Goal: Information Seeking & Learning: Check status

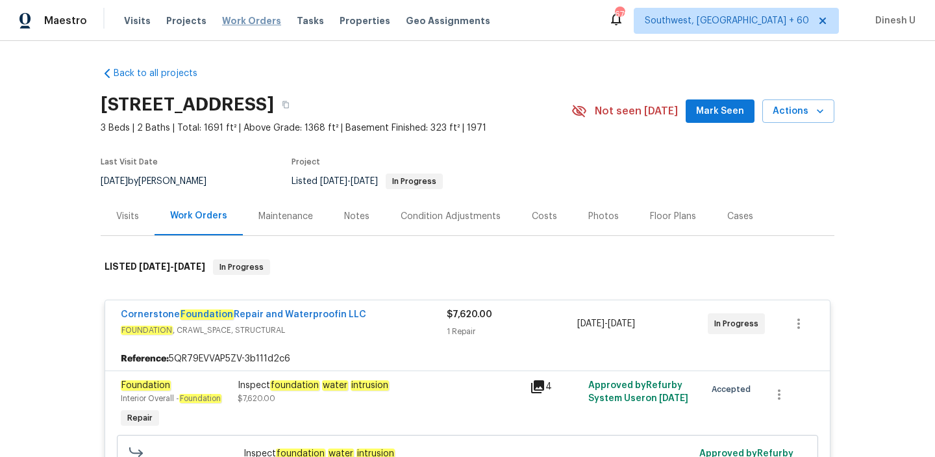
click at [259, 21] on span "Work Orders" at bounding box center [251, 20] width 59 height 13
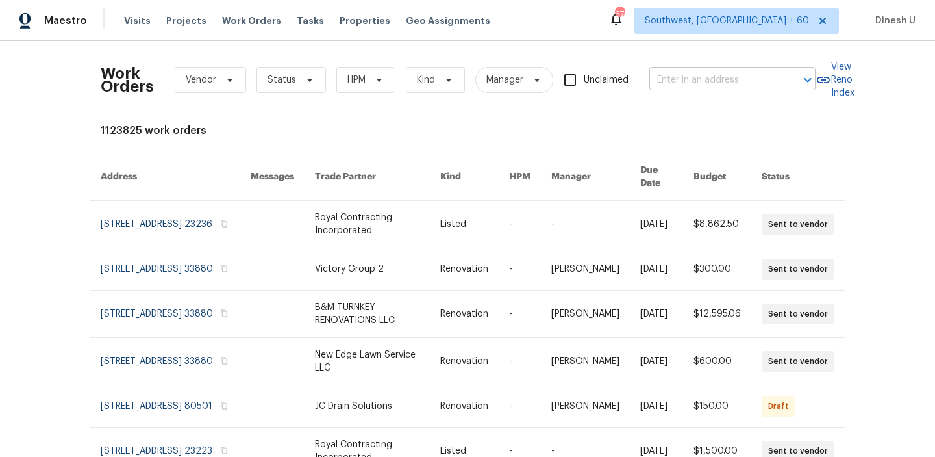
click at [670, 75] on input "text" at bounding box center [715, 80] width 130 height 20
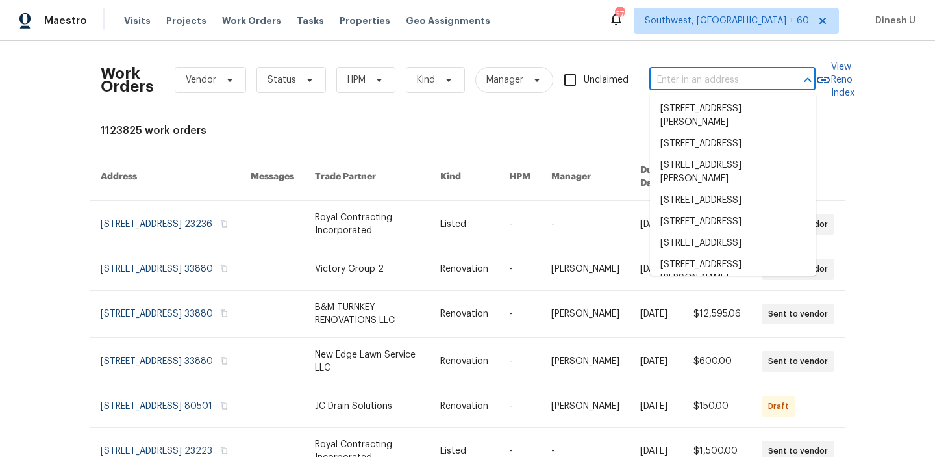
paste input "[STREET_ADDRESS]"
type input "[STREET_ADDRESS]"
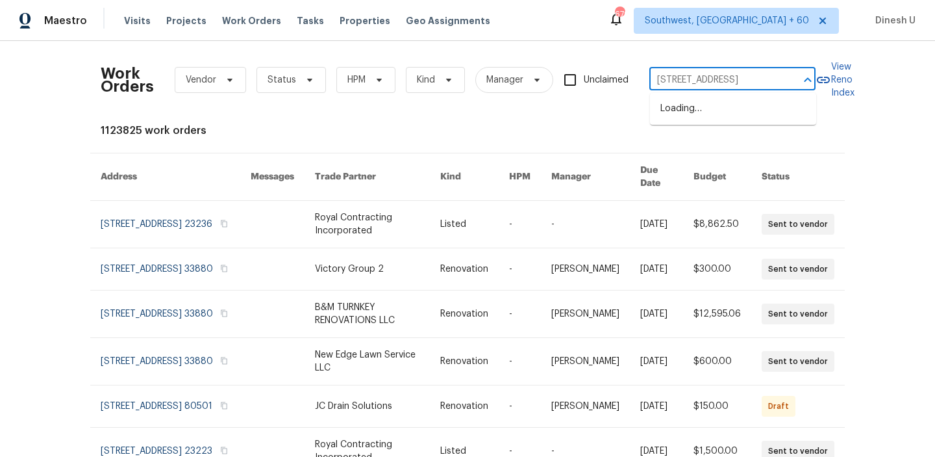
scroll to position [0, 78]
click at [667, 110] on li "[STREET_ADDRESS]" at bounding box center [733, 108] width 166 height 21
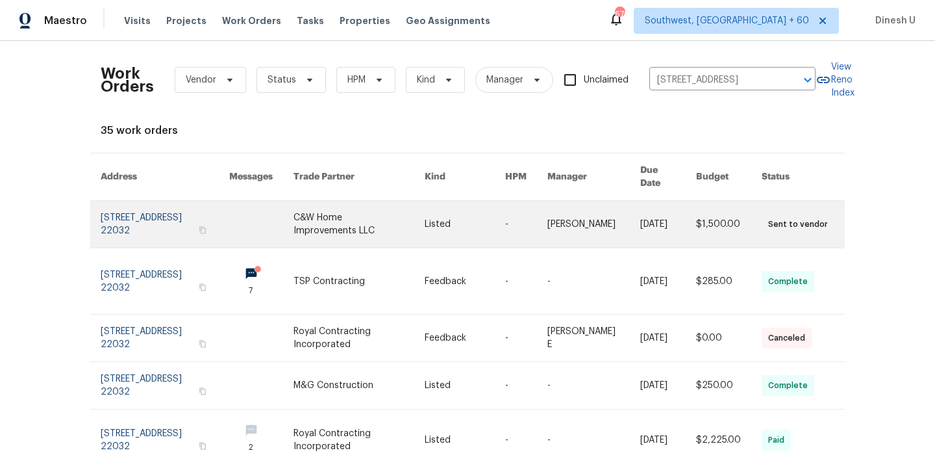
click at [148, 211] on link at bounding box center [165, 224] width 129 height 47
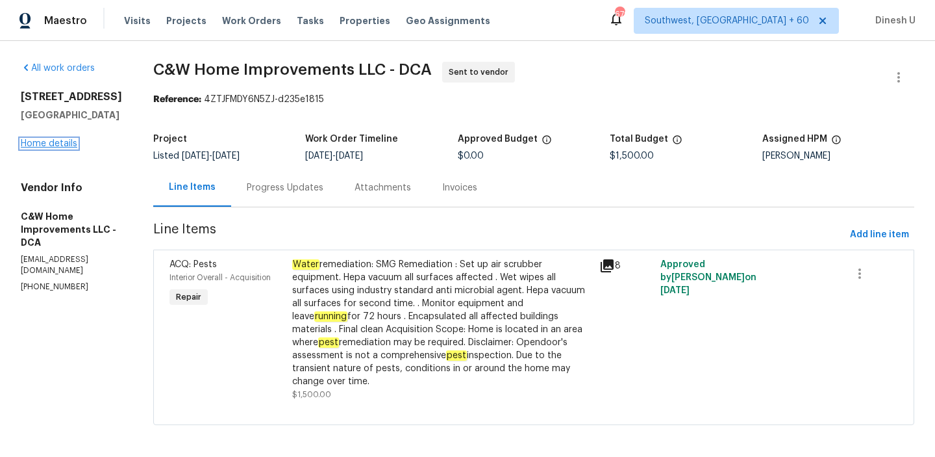
click at [51, 148] on link "Home details" at bounding box center [49, 143] width 57 height 9
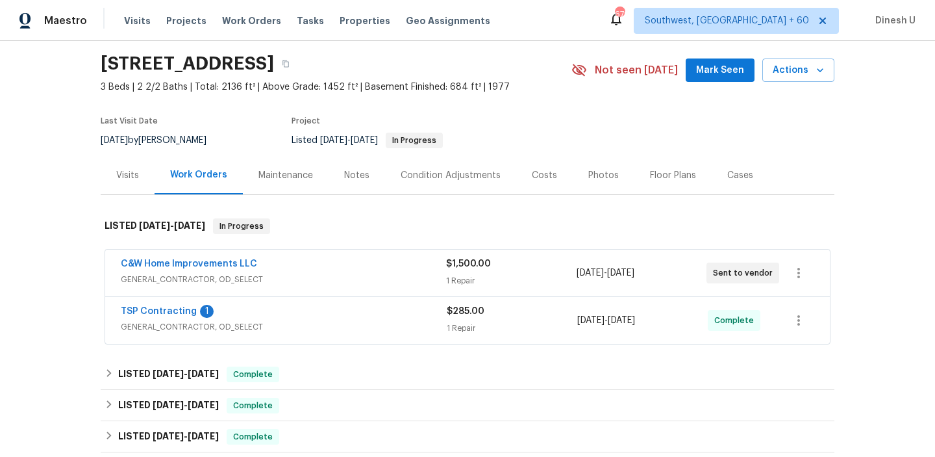
scroll to position [60, 0]
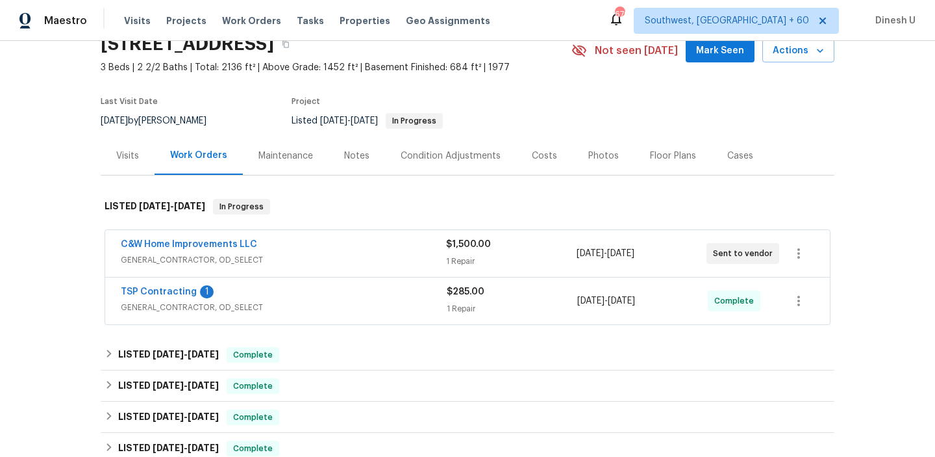
click at [450, 253] on div "$1,500.00 1 Repair" at bounding box center [511, 253] width 130 height 31
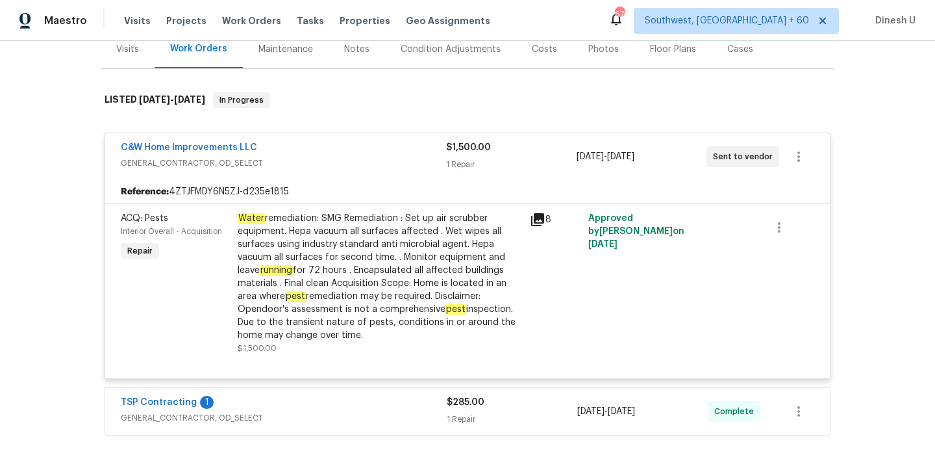
scroll to position [168, 0]
click at [458, 163] on div "1 Repair" at bounding box center [511, 163] width 130 height 13
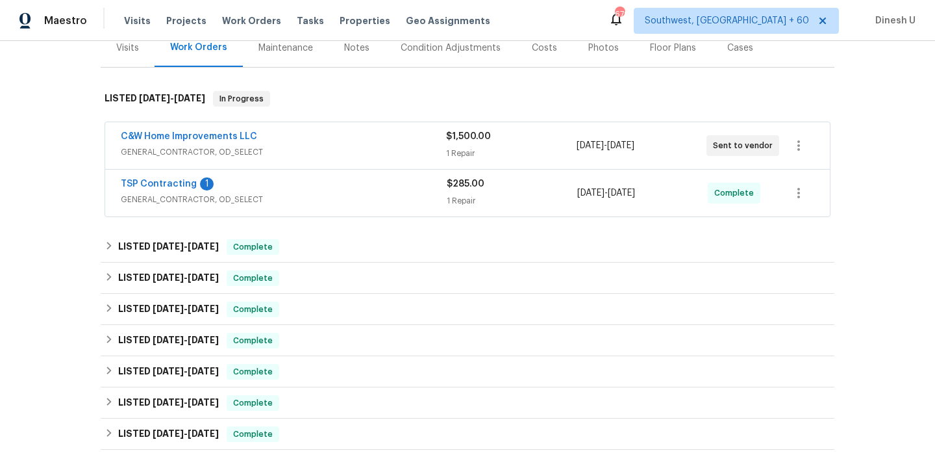
click at [458, 163] on div "C&W Home Improvements LLC GENERAL_CONTRACTOR, OD_SELECT $1,500.00 1 Repair [DAT…" at bounding box center [467, 145] width 725 height 47
click at [454, 154] on div "1 Repair" at bounding box center [511, 153] width 130 height 13
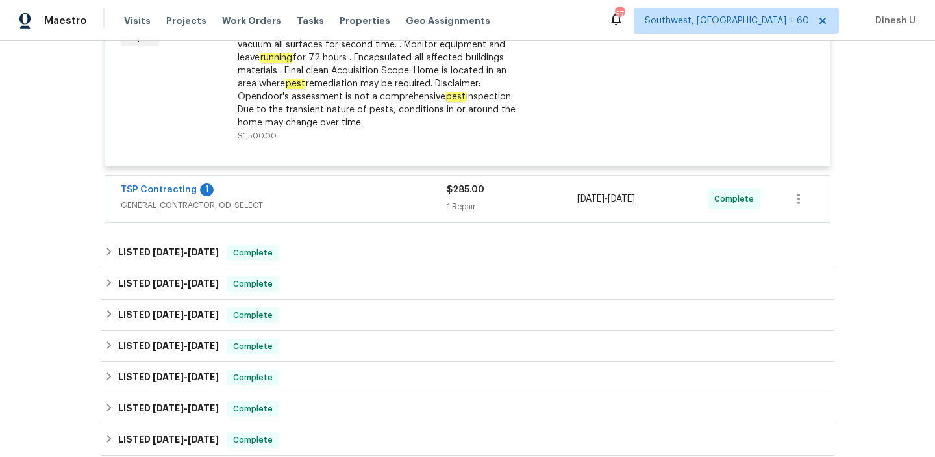
scroll to position [385, 0]
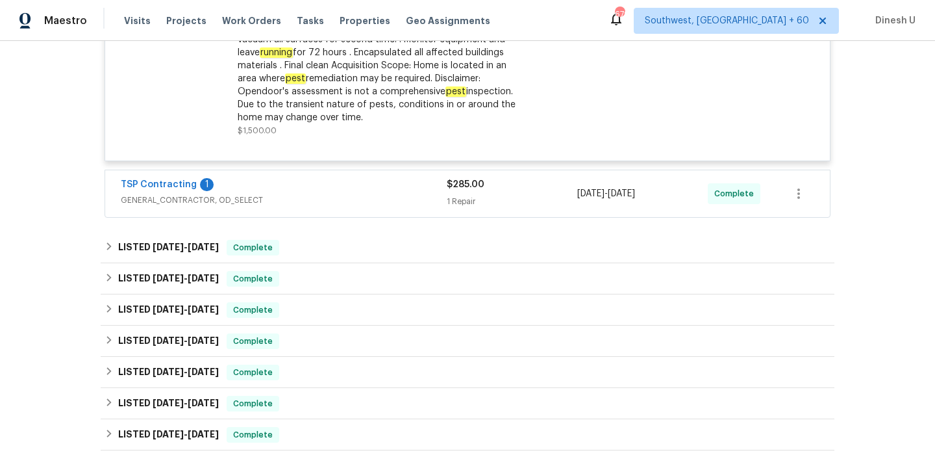
click at [468, 203] on div "1 Repair" at bounding box center [512, 201] width 131 height 13
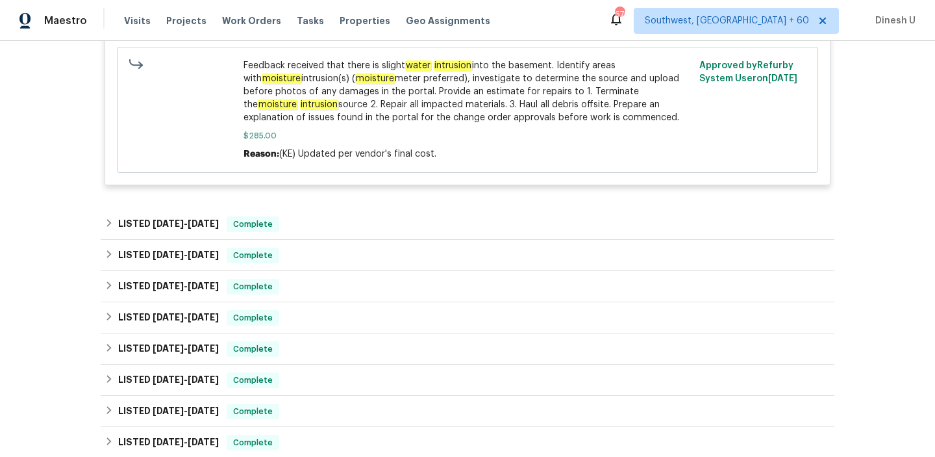
scroll to position [718, 0]
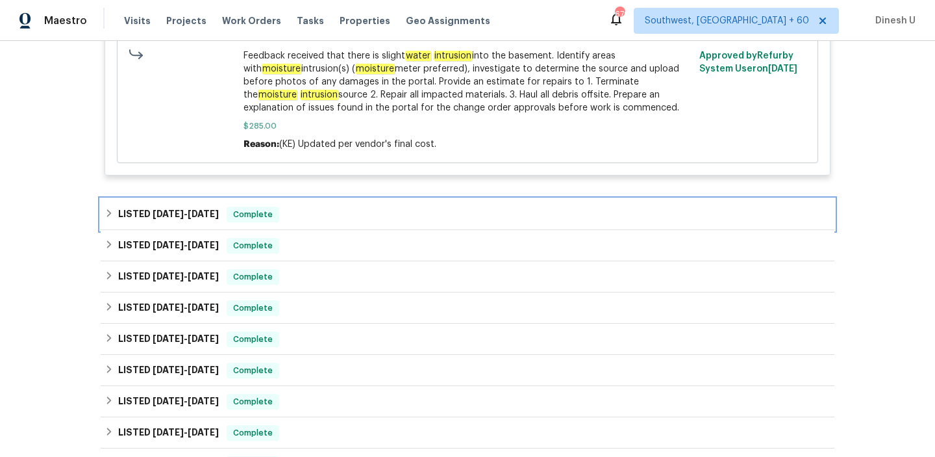
click at [186, 204] on div "LISTED [DATE] - [DATE] Complete" at bounding box center [468, 214] width 734 height 31
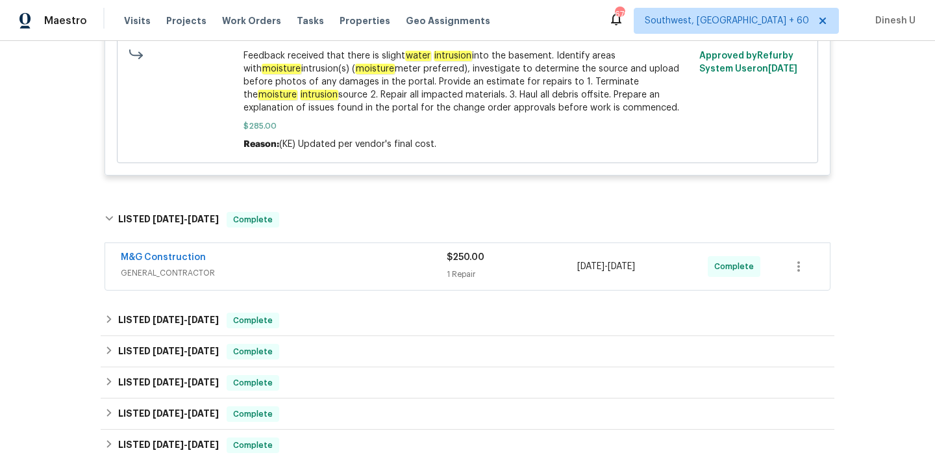
click at [458, 272] on div "1 Repair" at bounding box center [512, 274] width 131 height 13
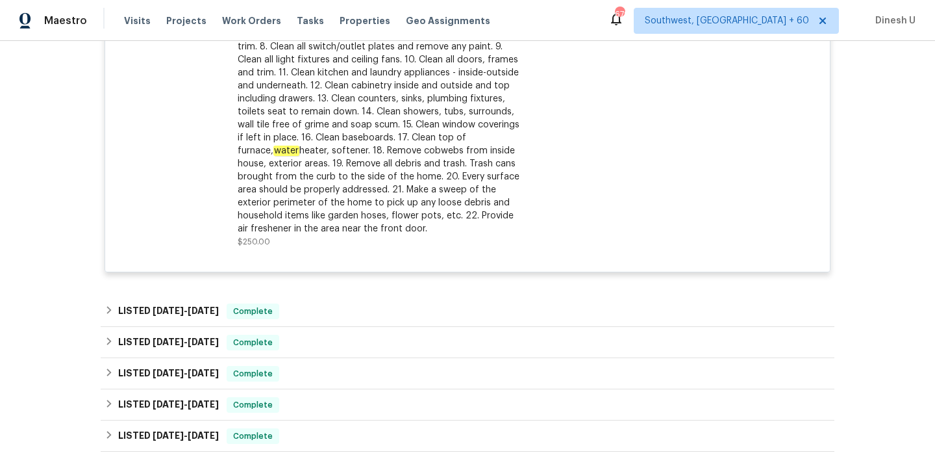
scroll to position [1140, 0]
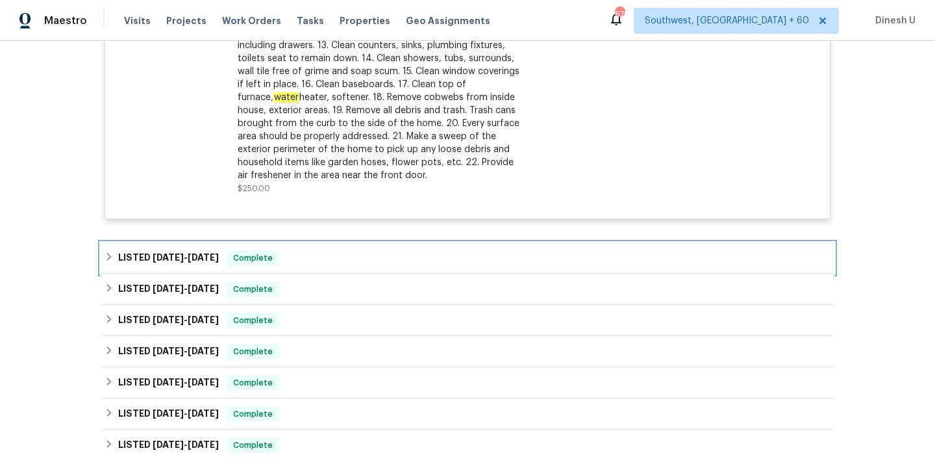
click at [183, 257] on span "[DATE] - [DATE]" at bounding box center [186, 257] width 66 height 9
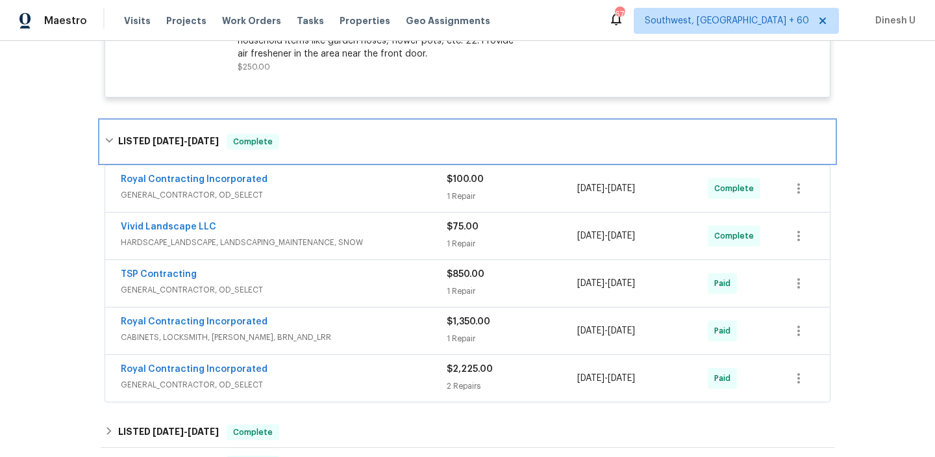
scroll to position [1275, 0]
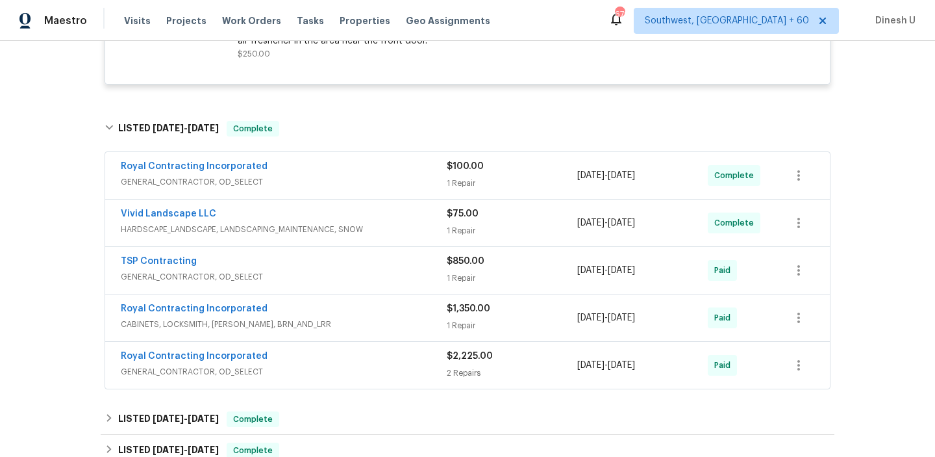
click at [460, 180] on div "1 Repair" at bounding box center [512, 183] width 131 height 13
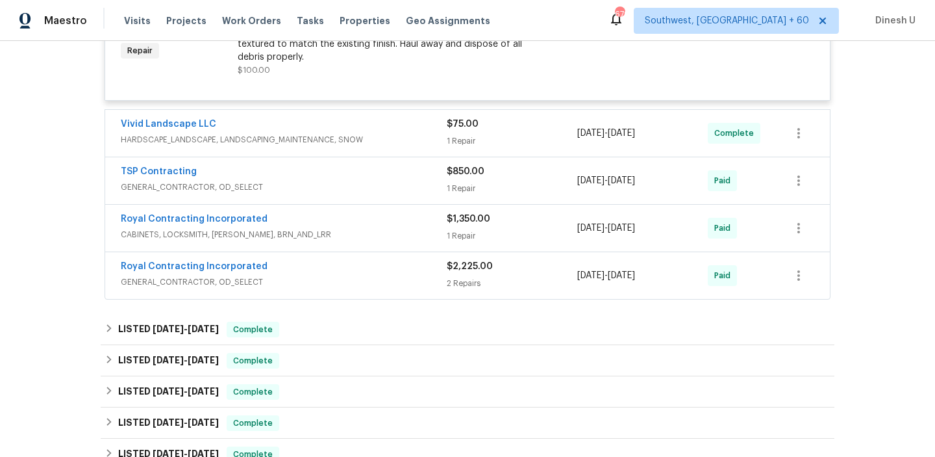
scroll to position [1527, 0]
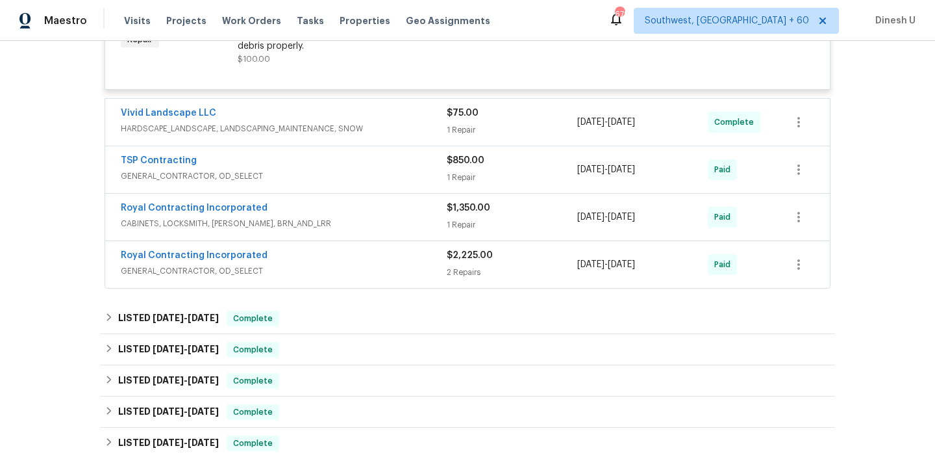
click at [463, 138] on div "$75.00 1 Repair" at bounding box center [512, 122] width 131 height 31
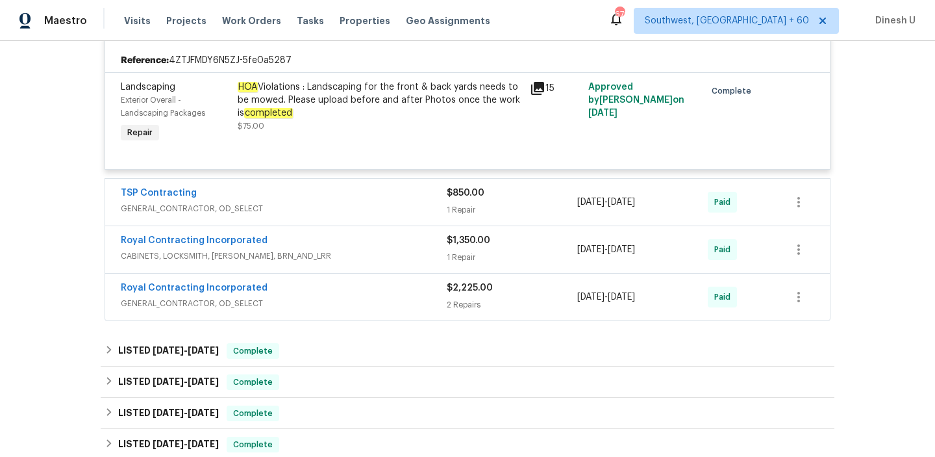
scroll to position [1675, 0]
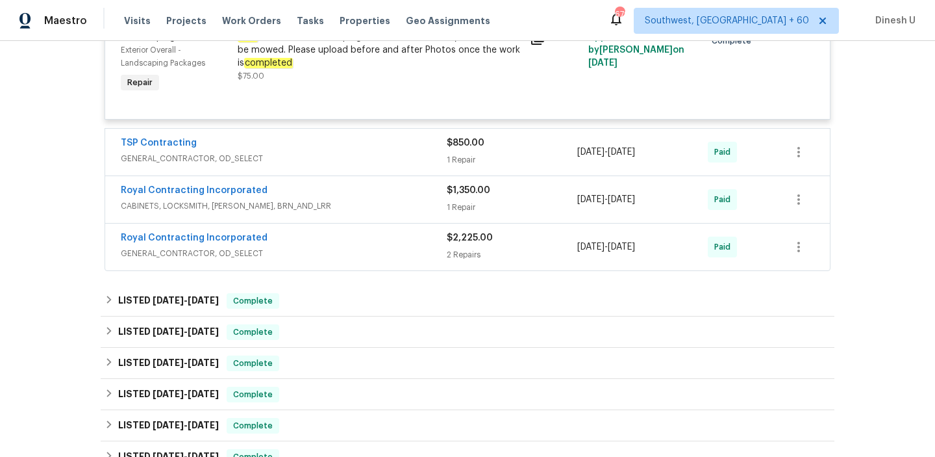
click at [476, 166] on div "1 Repair" at bounding box center [512, 159] width 131 height 13
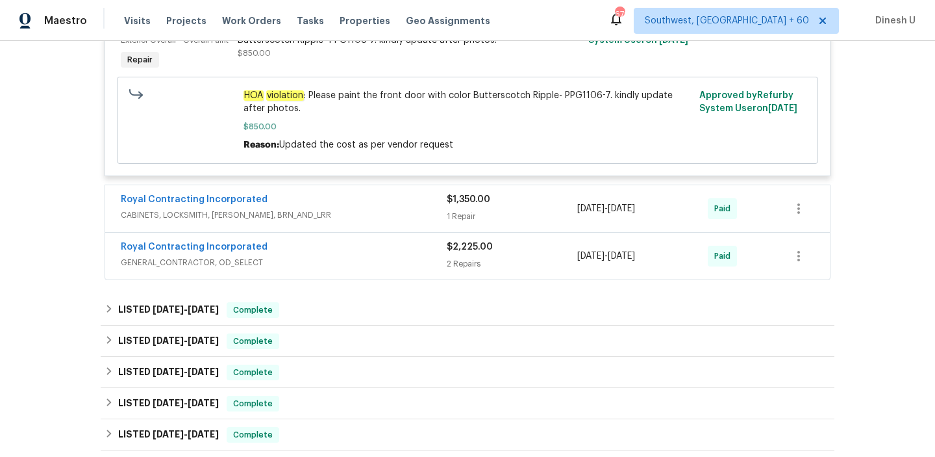
scroll to position [1885, 0]
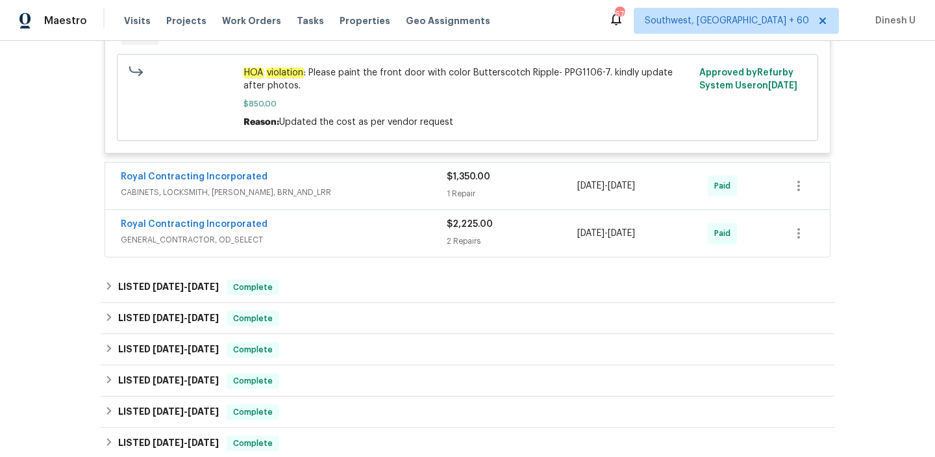
click at [455, 193] on div "1 Repair" at bounding box center [512, 193] width 131 height 13
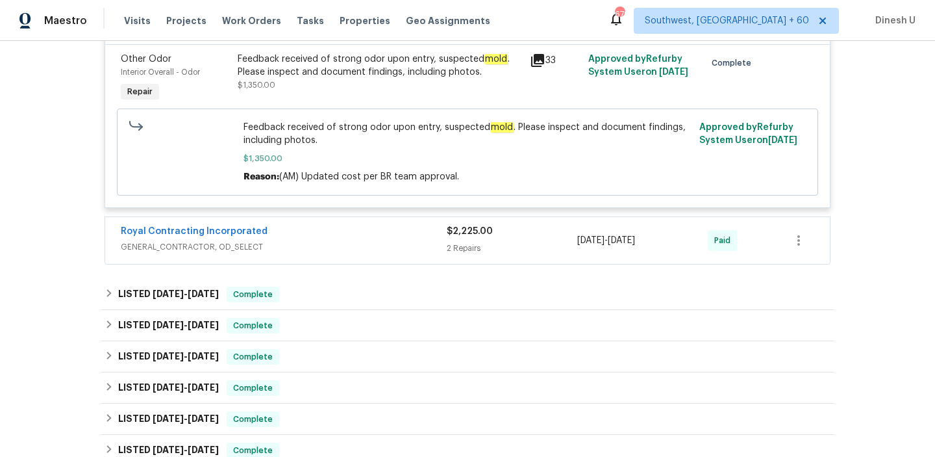
scroll to position [2101, 0]
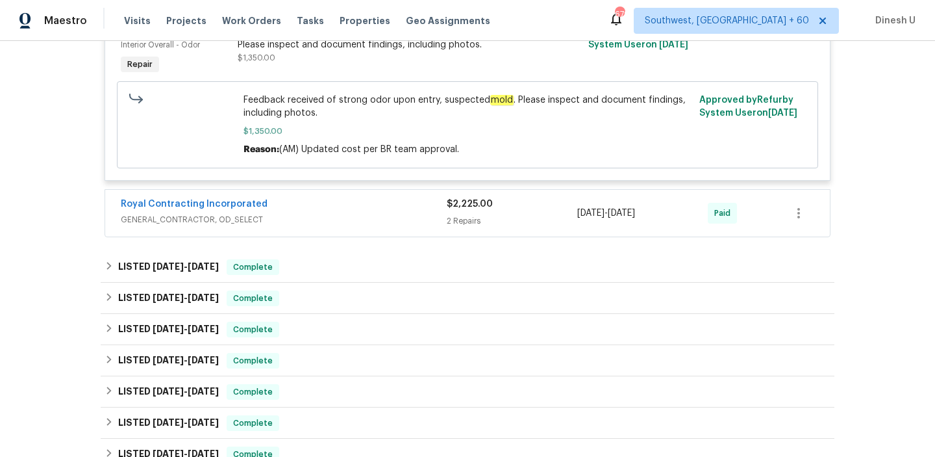
click at [483, 227] on div "2 Repairs" at bounding box center [512, 220] width 131 height 13
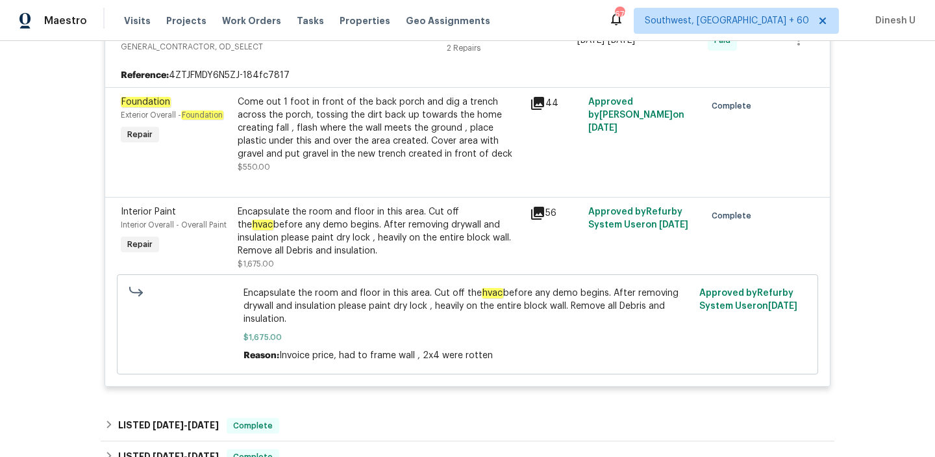
scroll to position [2273, 0]
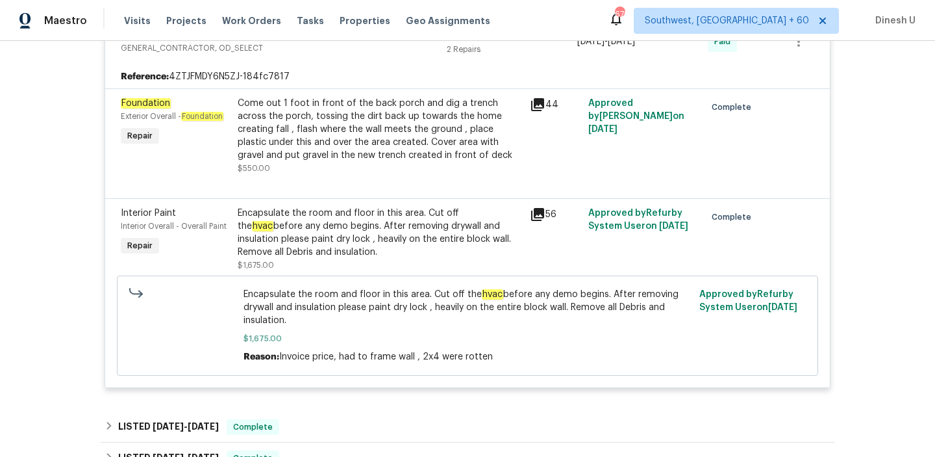
click at [528, 105] on div "44" at bounding box center [555, 136] width 58 height 86
click at [540, 105] on icon at bounding box center [537, 104] width 13 height 13
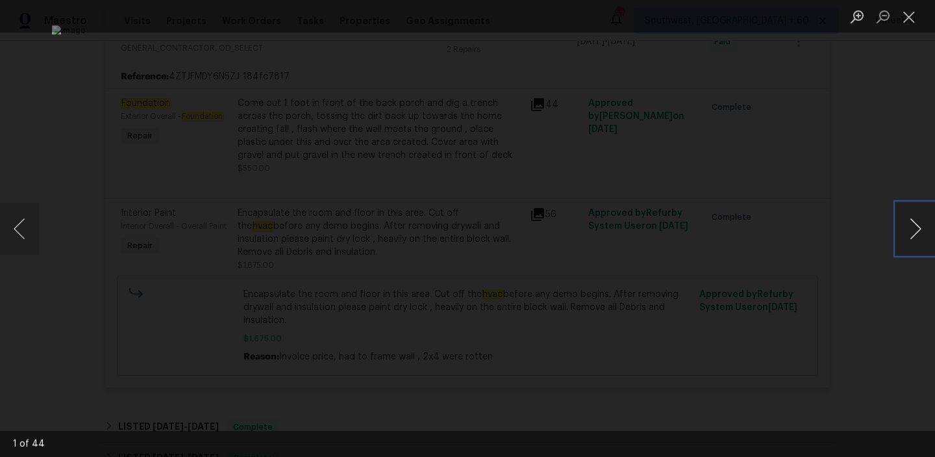
click at [910, 226] on button "Next image" at bounding box center [916, 229] width 39 height 52
click at [917, 13] on button "Close lightbox" at bounding box center [910, 16] width 26 height 23
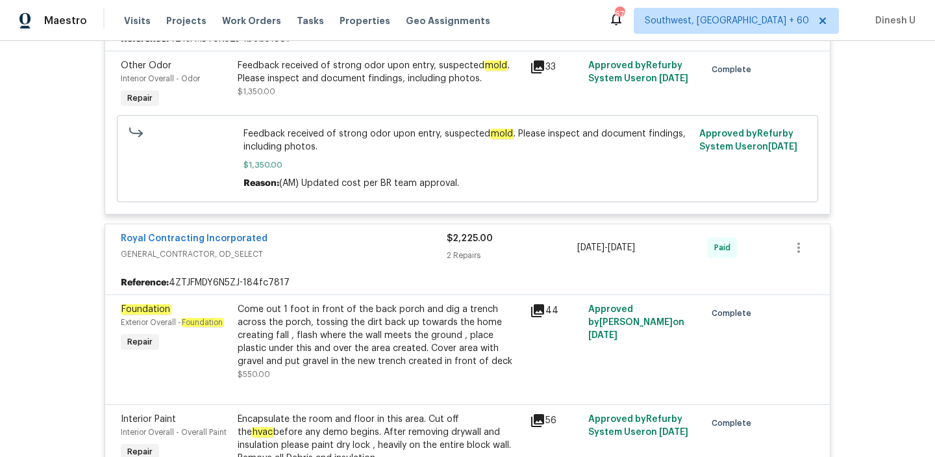
scroll to position [2062, 0]
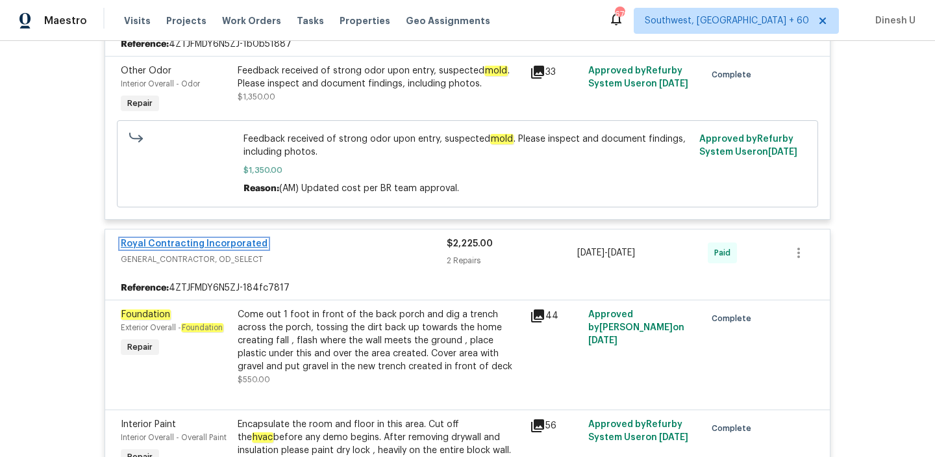
click at [196, 248] on link "Royal Contracting Incorporated" at bounding box center [194, 243] width 147 height 9
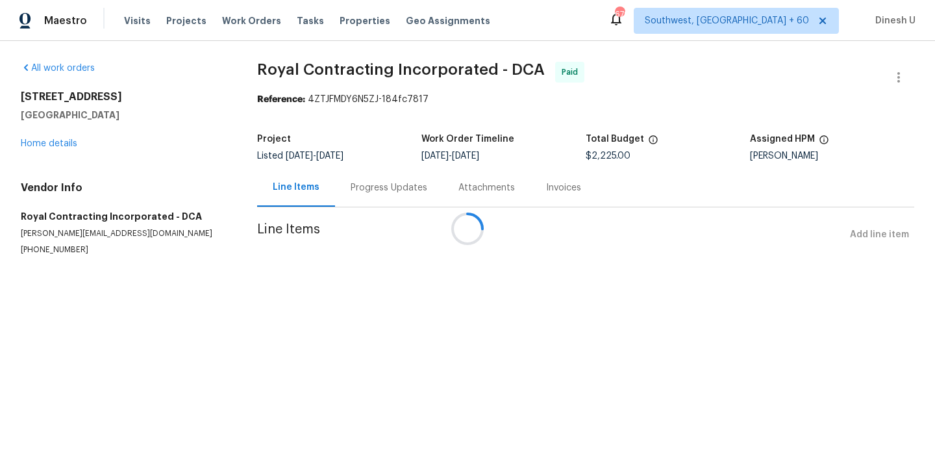
click at [459, 186] on div "Attachments" at bounding box center [487, 187] width 57 height 13
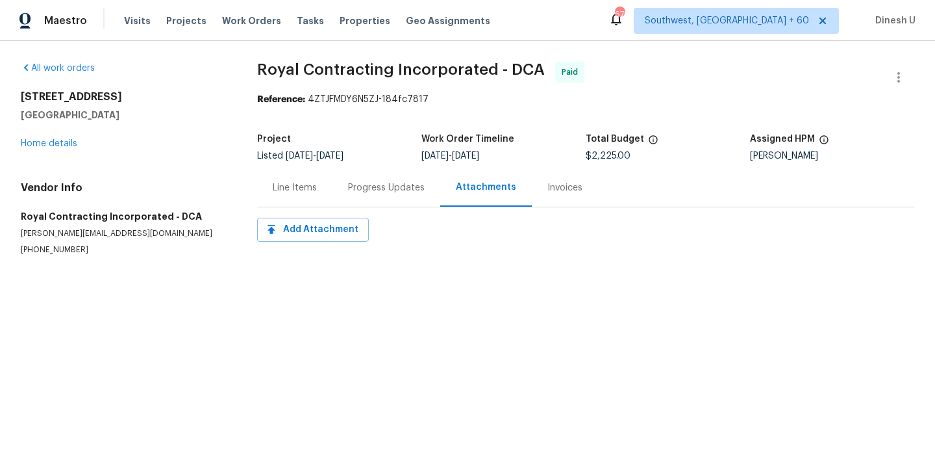
click at [383, 189] on div "Progress Updates" at bounding box center [386, 187] width 77 height 13
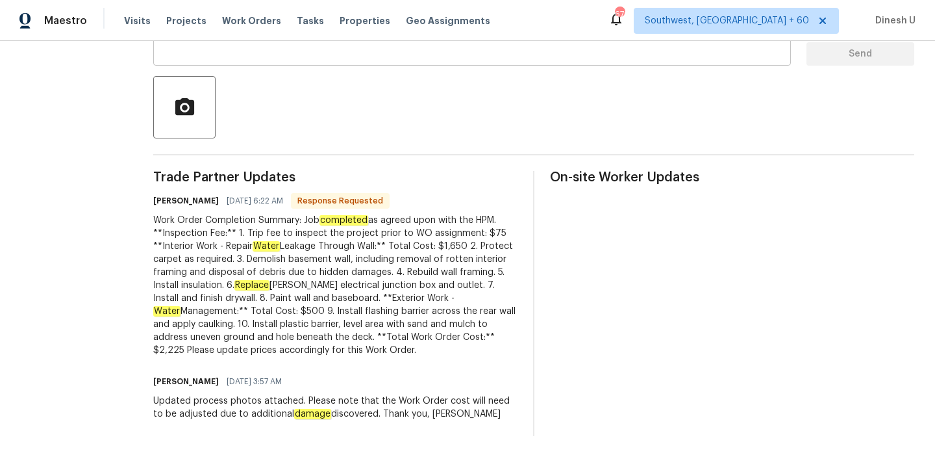
scroll to position [177, 0]
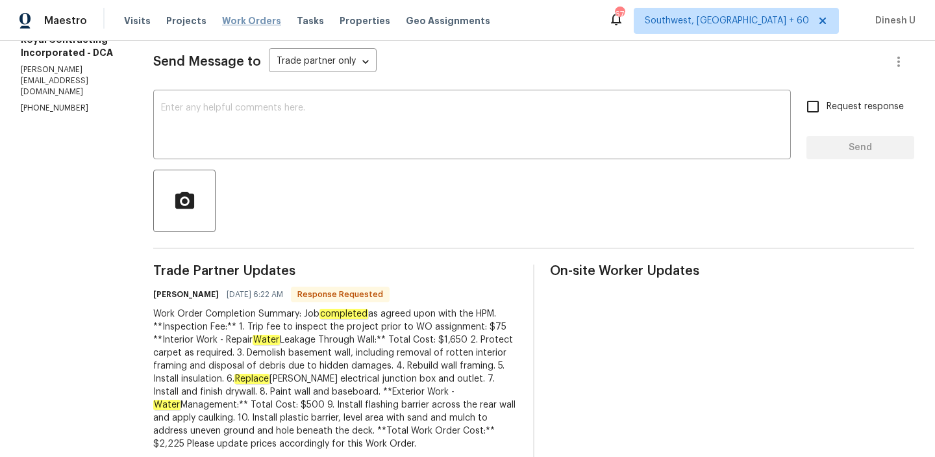
click at [240, 19] on span "Work Orders" at bounding box center [251, 20] width 59 height 13
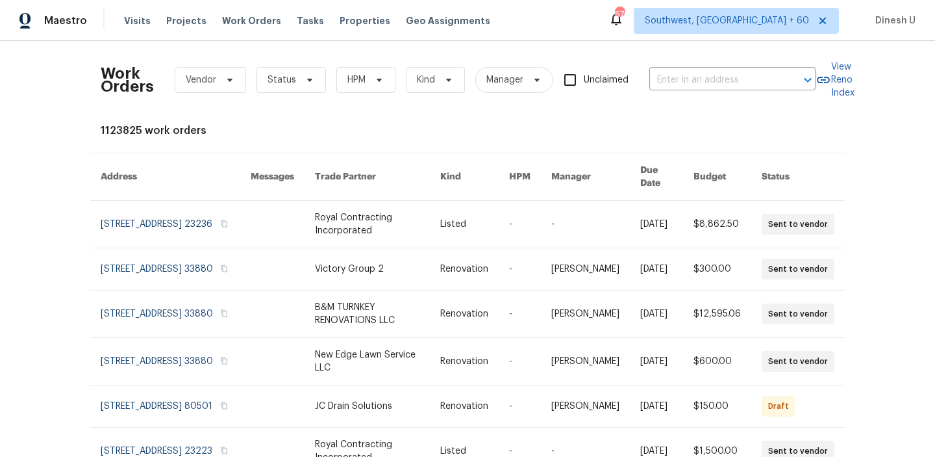
click at [739, 68] on div "Work Orders Vendor Status HPM Kind Manager Unclaimed ​" at bounding box center [458, 79] width 715 height 57
click at [719, 82] on input "text" at bounding box center [715, 80] width 130 height 20
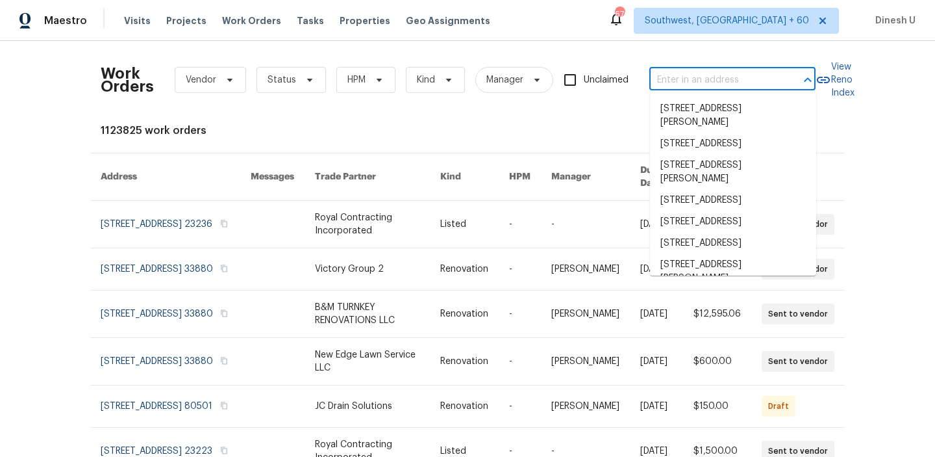
paste input "[STREET_ADDRESS][PERSON_NAME]"
type input "[STREET_ADDRESS][PERSON_NAME]"
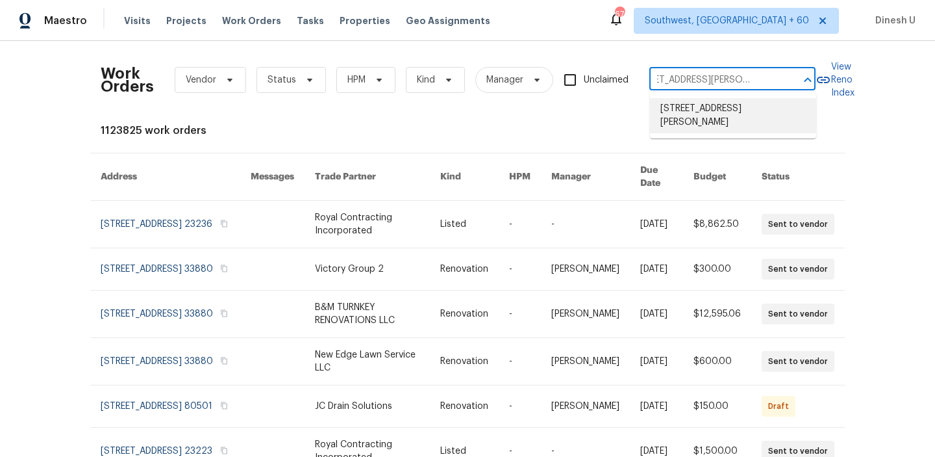
click at [698, 110] on li "[STREET_ADDRESS][PERSON_NAME]" at bounding box center [733, 115] width 166 height 35
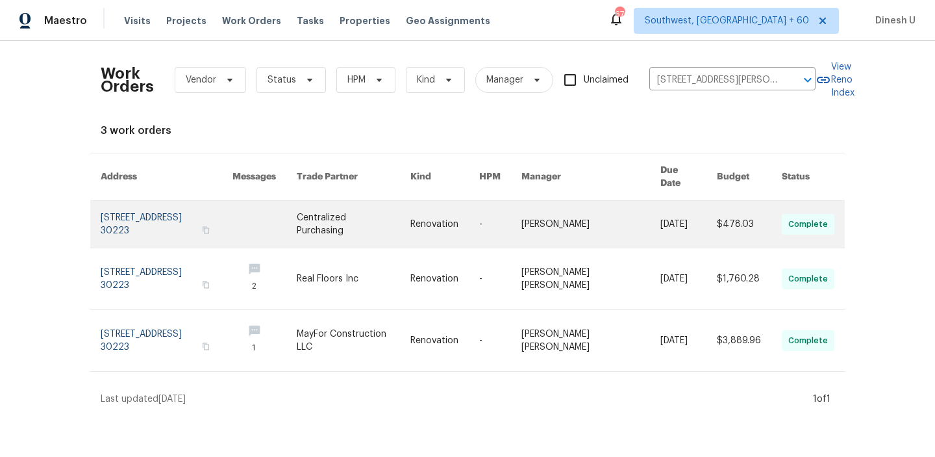
click at [176, 208] on link at bounding box center [167, 224] width 132 height 47
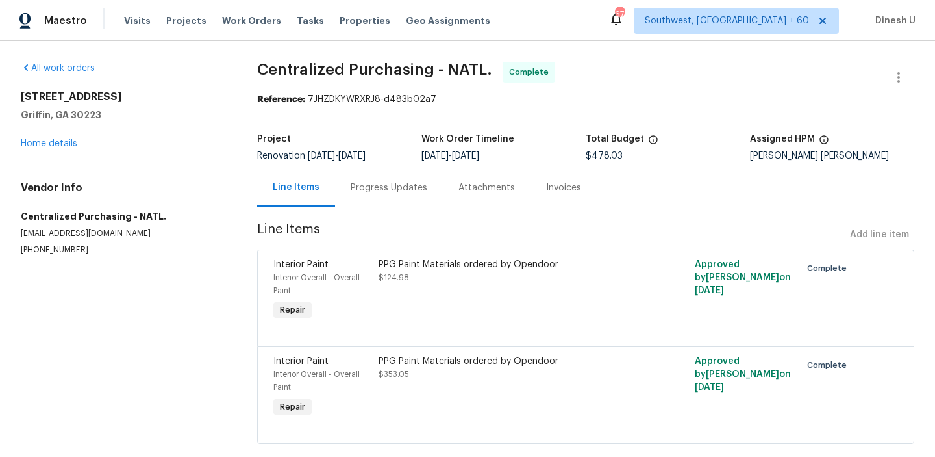
click at [50, 149] on div "[STREET_ADDRESS][PERSON_NAME] Home details" at bounding box center [123, 120] width 205 height 60
click at [51, 142] on link "Home details" at bounding box center [49, 143] width 57 height 9
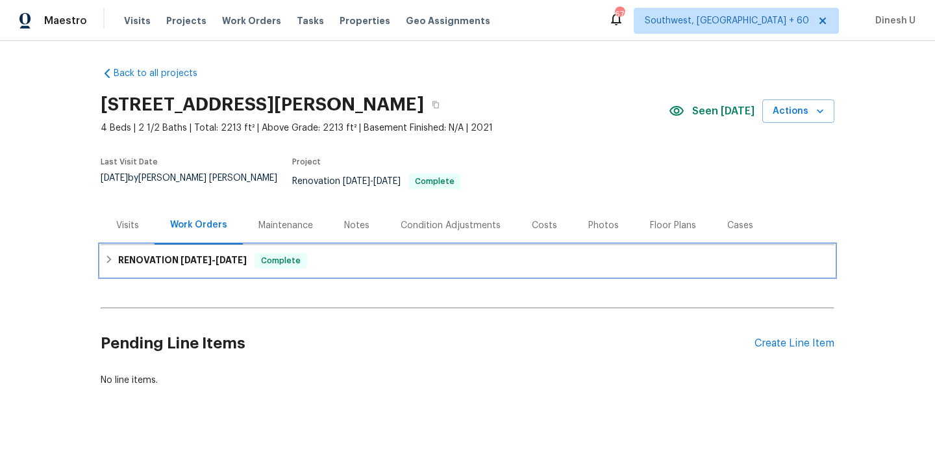
click at [130, 257] on h6 "RENOVATION [DATE] - [DATE]" at bounding box center [182, 261] width 129 height 16
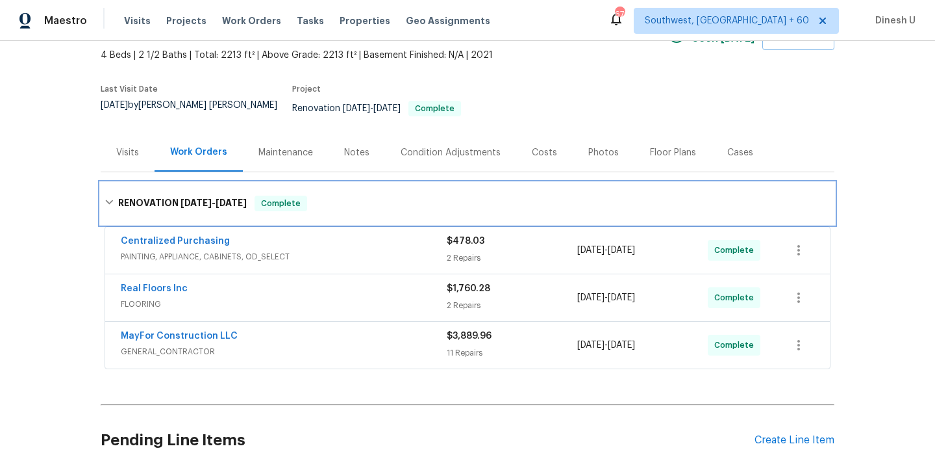
scroll to position [134, 0]
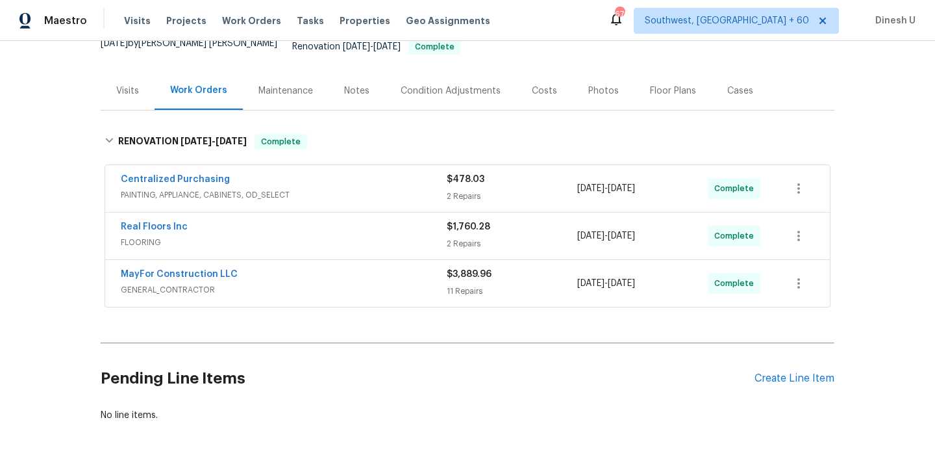
click at [455, 190] on div "2 Repairs" at bounding box center [512, 196] width 131 height 13
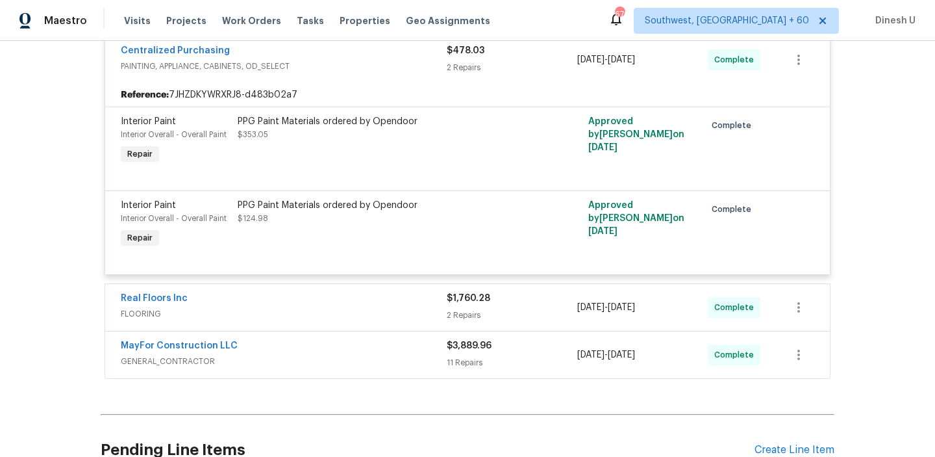
scroll to position [281, 0]
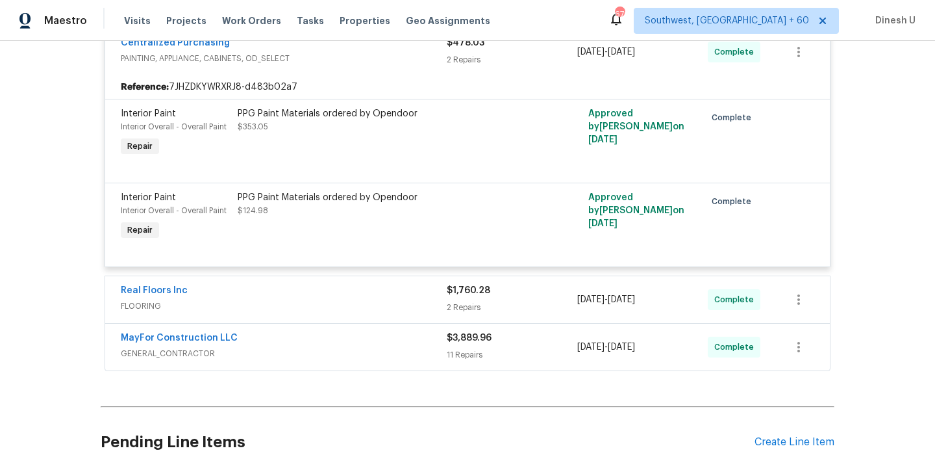
click at [470, 290] on div "$1,760.28 2 Repairs" at bounding box center [512, 299] width 131 height 31
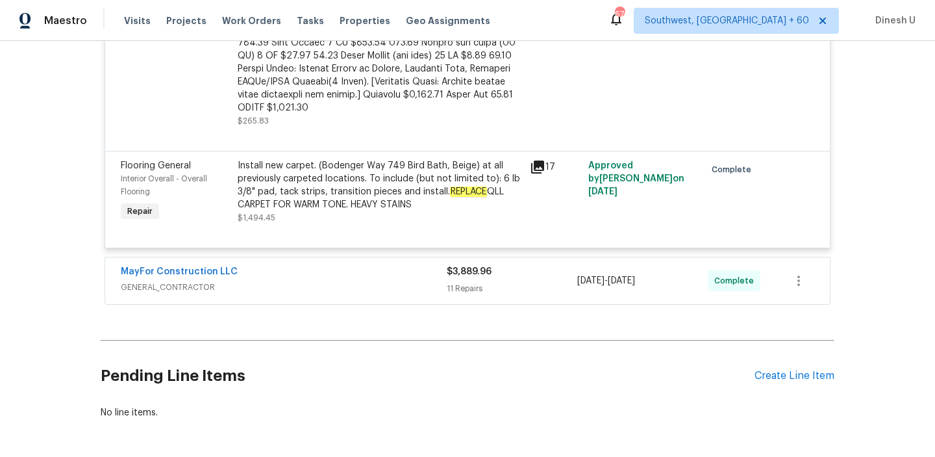
scroll to position [848, 0]
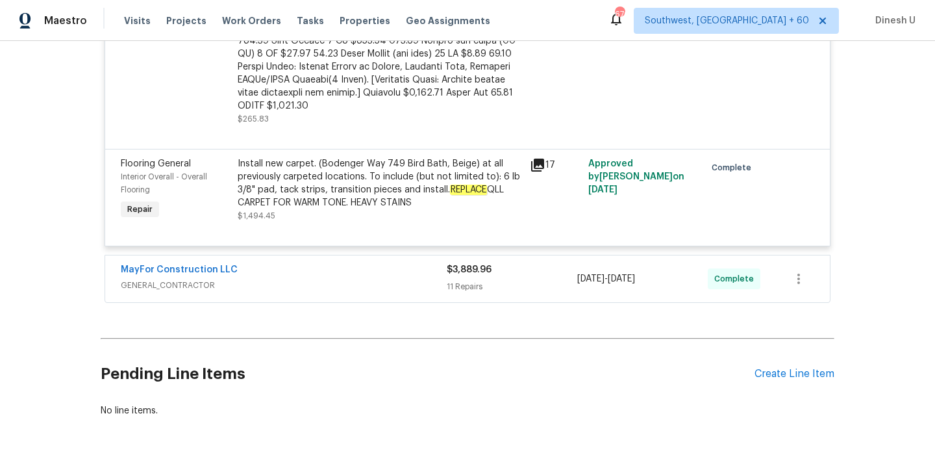
click at [480, 280] on div "11 Repairs" at bounding box center [512, 286] width 131 height 13
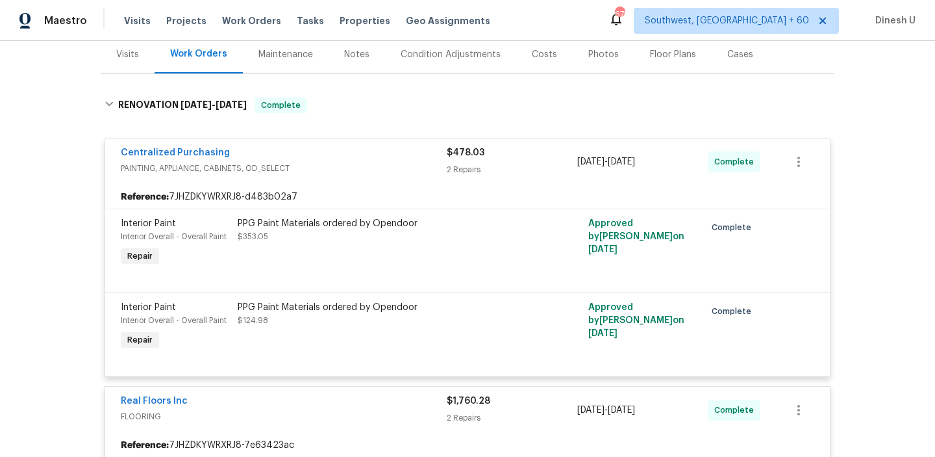
scroll to position [0, 0]
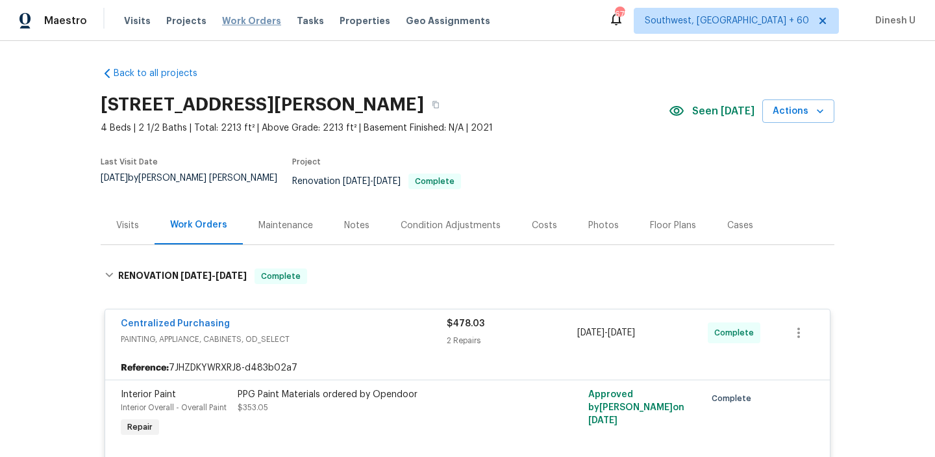
click at [232, 16] on span "Work Orders" at bounding box center [251, 20] width 59 height 13
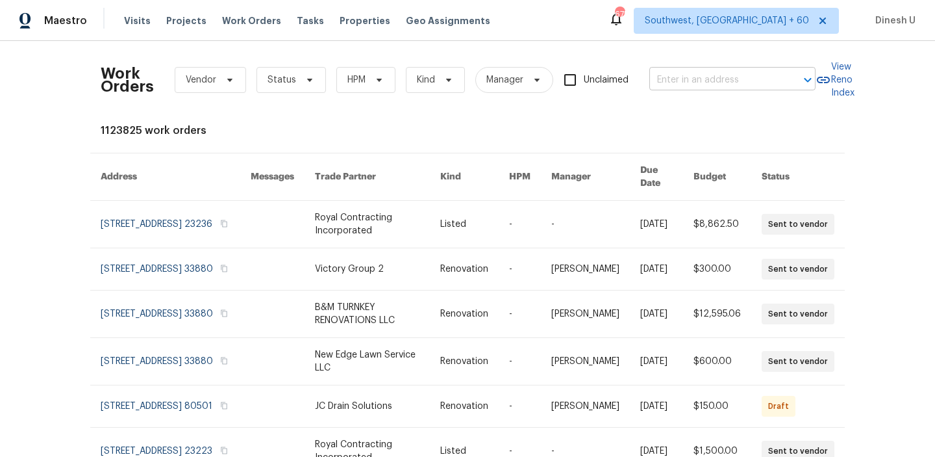
click at [702, 84] on input "text" at bounding box center [715, 80] width 130 height 20
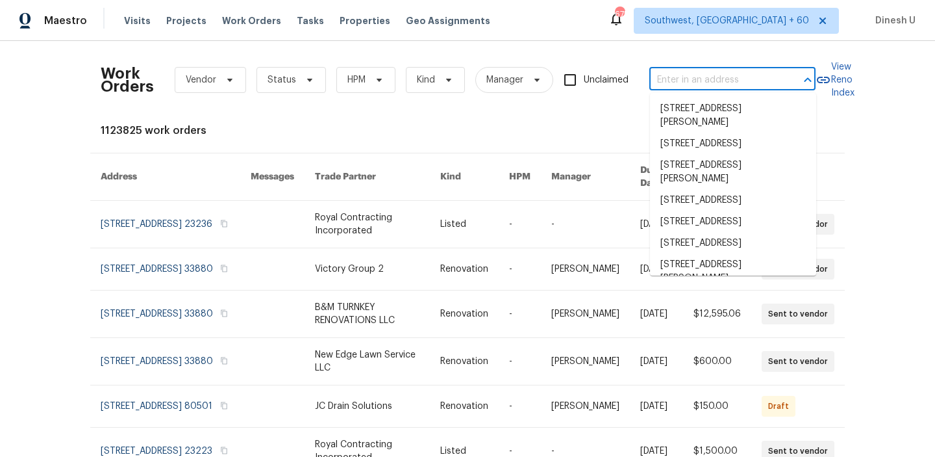
paste input "[STREET_ADDRESS]"
type input "[STREET_ADDRESS]"
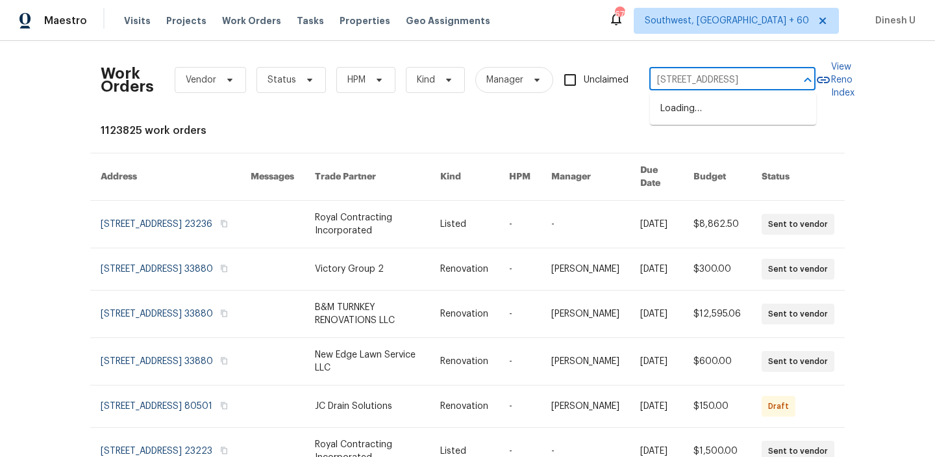
scroll to position [0, 45]
click at [693, 105] on li "[STREET_ADDRESS]" at bounding box center [733, 108] width 166 height 21
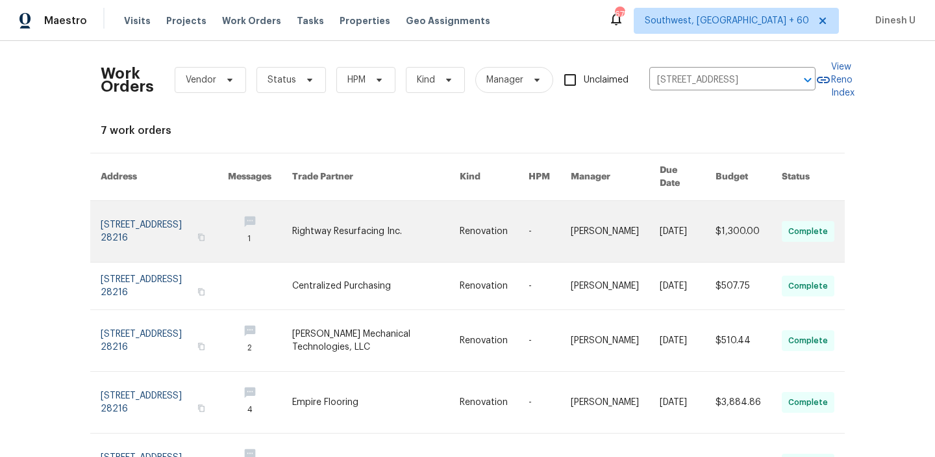
click at [135, 229] on link at bounding box center [164, 231] width 127 height 61
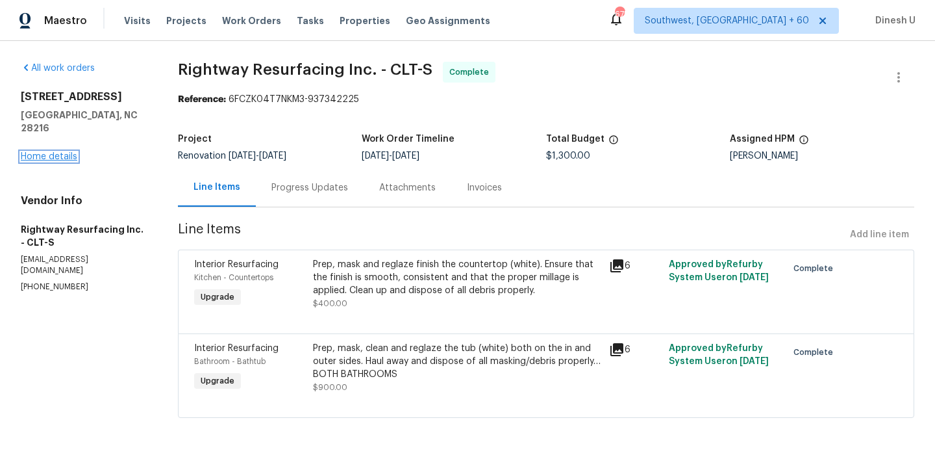
click at [62, 152] on link "Home details" at bounding box center [49, 156] width 57 height 9
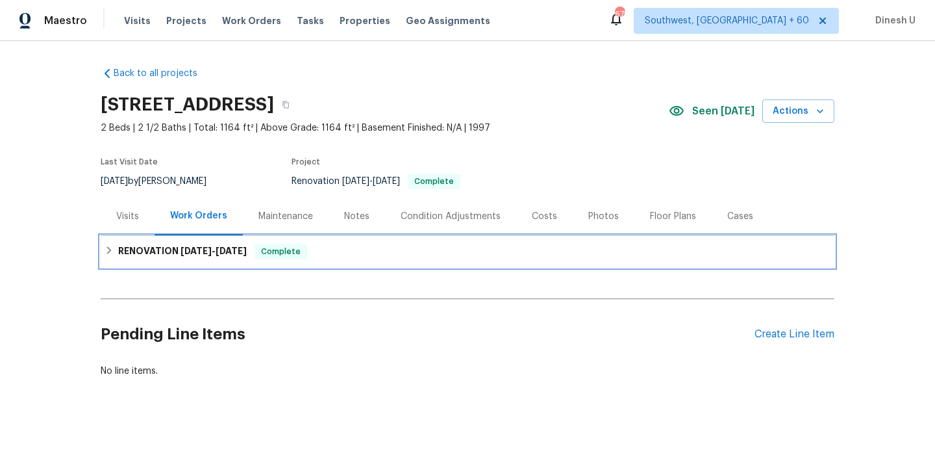
click at [162, 244] on h6 "RENOVATION [DATE] - [DATE]" at bounding box center [182, 252] width 129 height 16
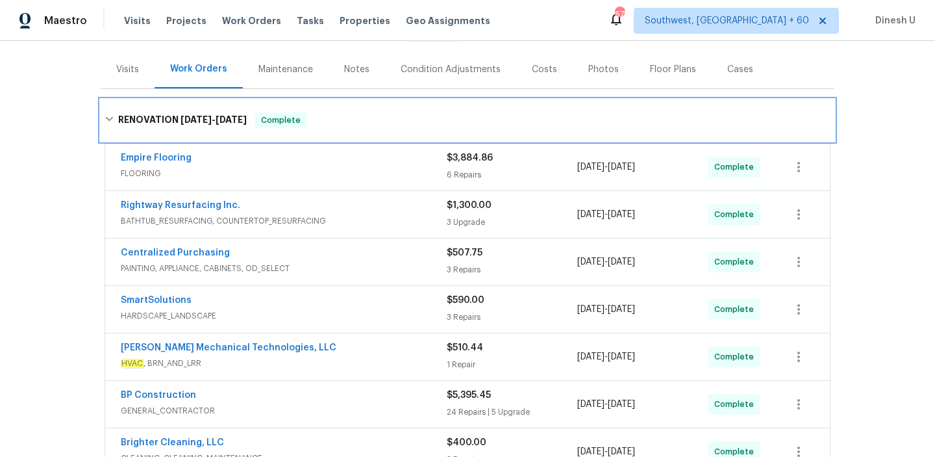
scroll to position [132, 0]
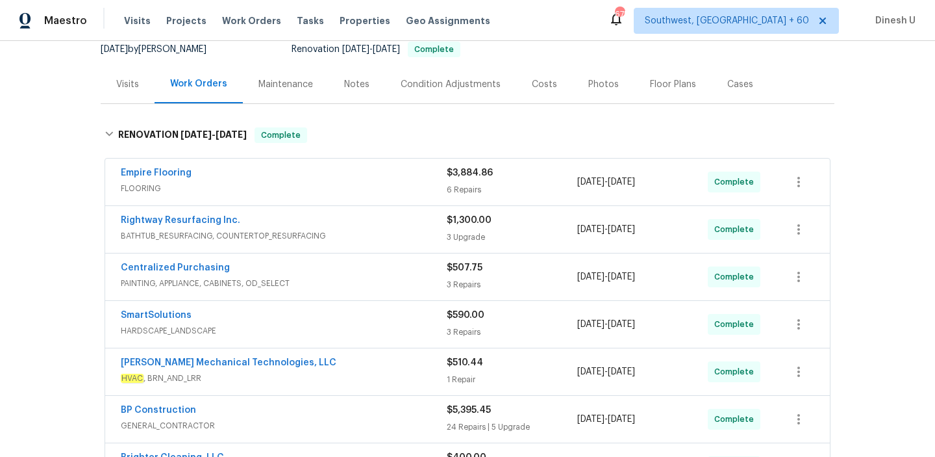
click at [461, 194] on div "6 Repairs" at bounding box center [512, 189] width 131 height 13
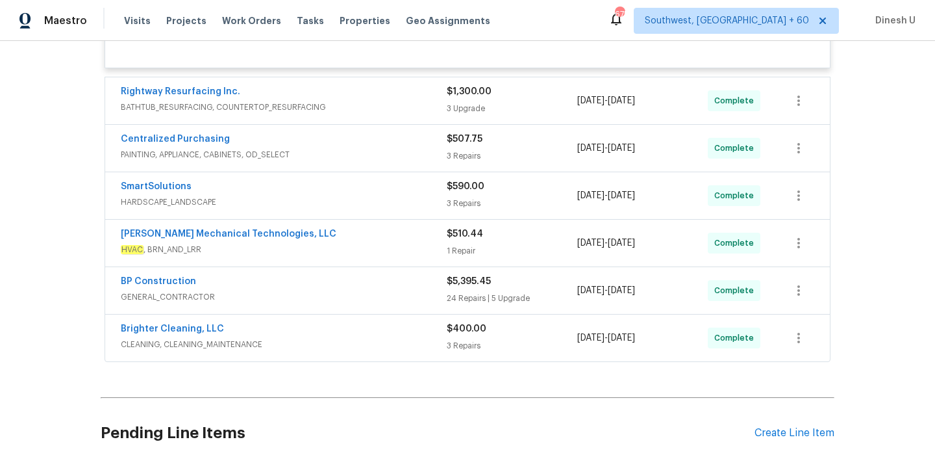
scroll to position [1052, 0]
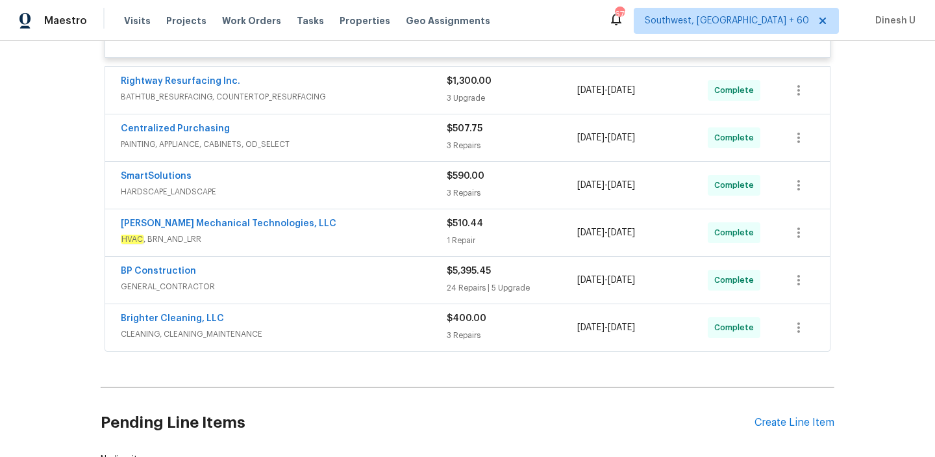
click at [462, 105] on div "3 Upgrade" at bounding box center [512, 98] width 131 height 13
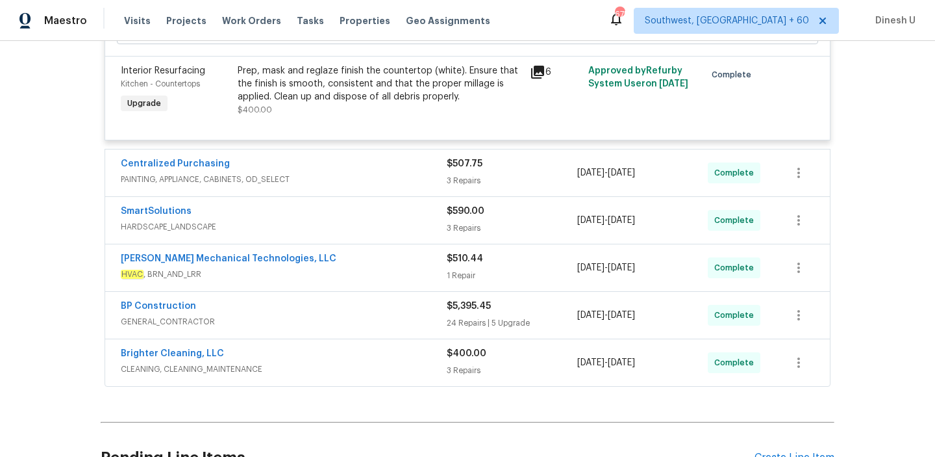
scroll to position [1348, 0]
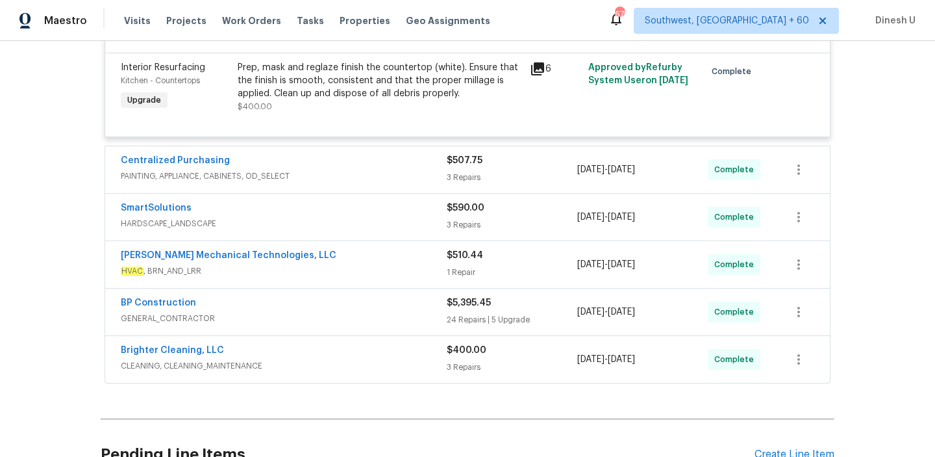
click at [449, 165] on span "$507.75" at bounding box center [465, 160] width 36 height 9
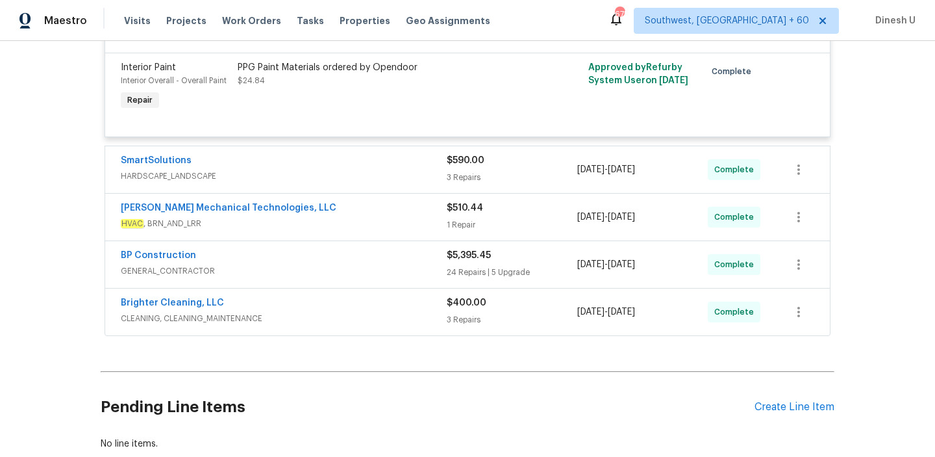
scroll to position [1709, 0]
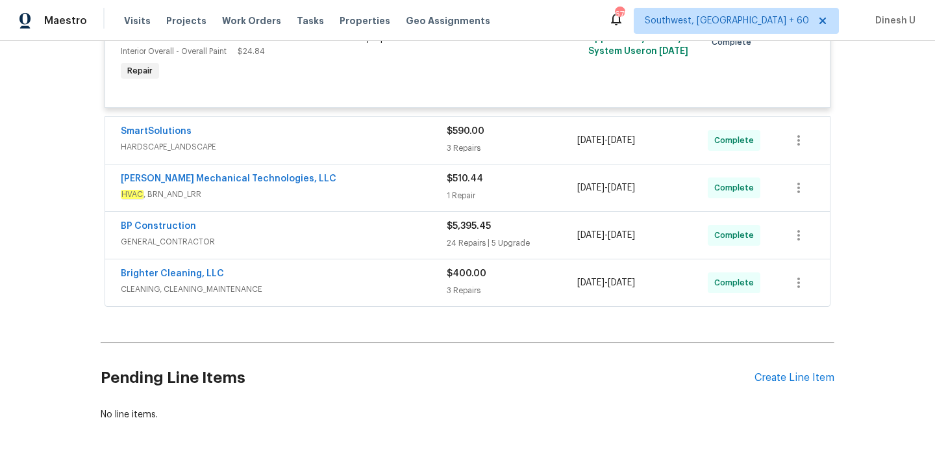
click at [459, 138] on div "$590.00" at bounding box center [512, 131] width 131 height 13
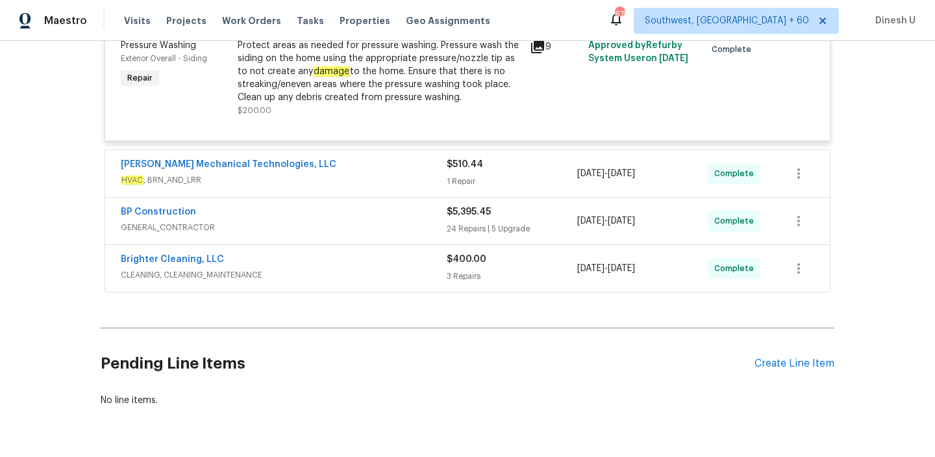
scroll to position [2067, 0]
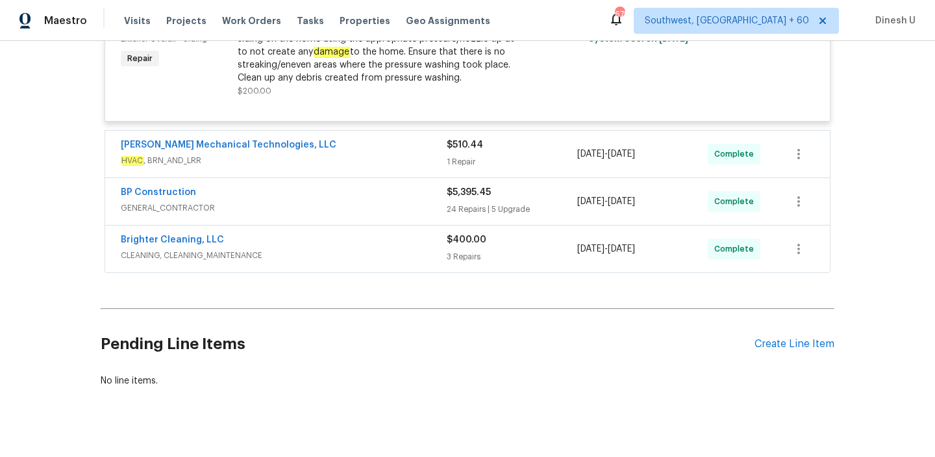
click at [469, 168] on div "1 Repair" at bounding box center [512, 161] width 131 height 13
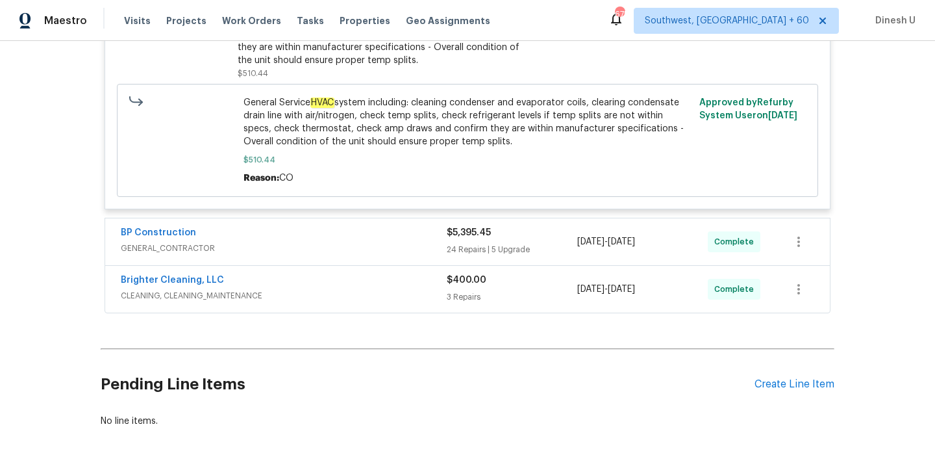
scroll to position [2289, 0]
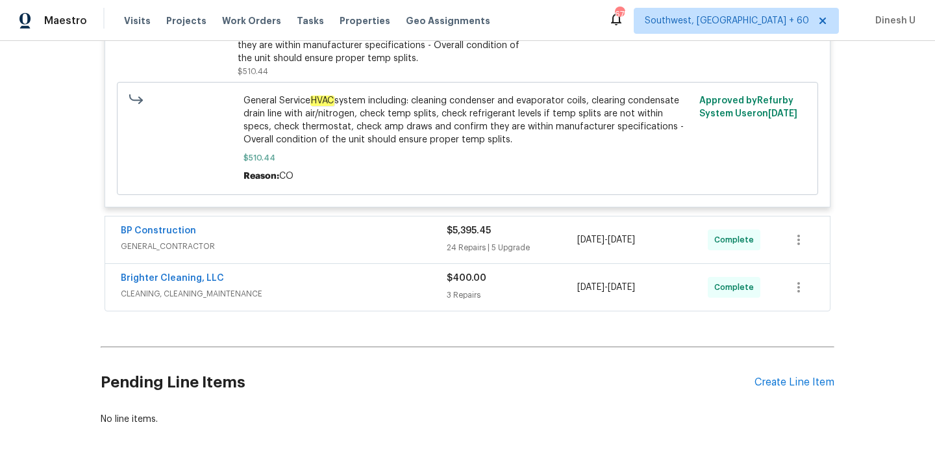
click at [462, 249] on div "24 Repairs | 5 Upgrade" at bounding box center [512, 247] width 131 height 13
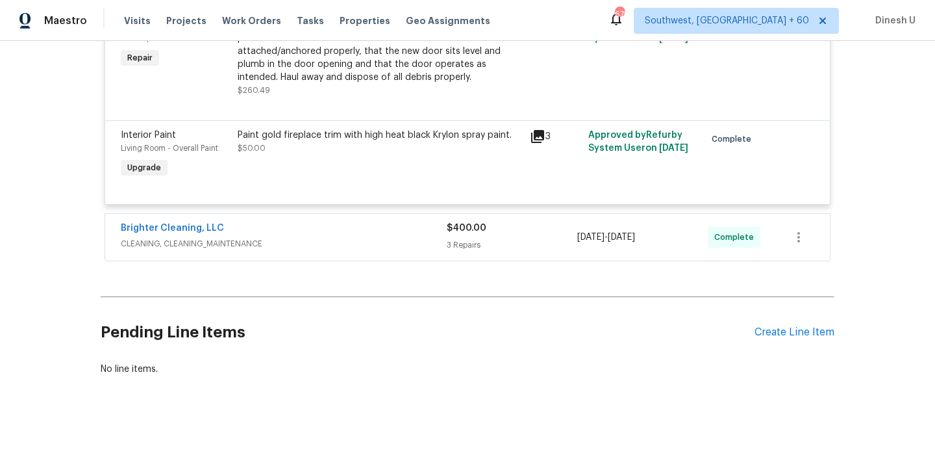
scroll to position [5458, 0]
click at [465, 246] on div "Brighter Cleaning, LLC CLEANING, CLEANING_MAINTENANCE $400.00 3 Repairs [DATE] …" at bounding box center [467, 236] width 725 height 47
click at [446, 236] on span "CLEANING, CLEANING_MAINTENANCE" at bounding box center [284, 242] width 326 height 13
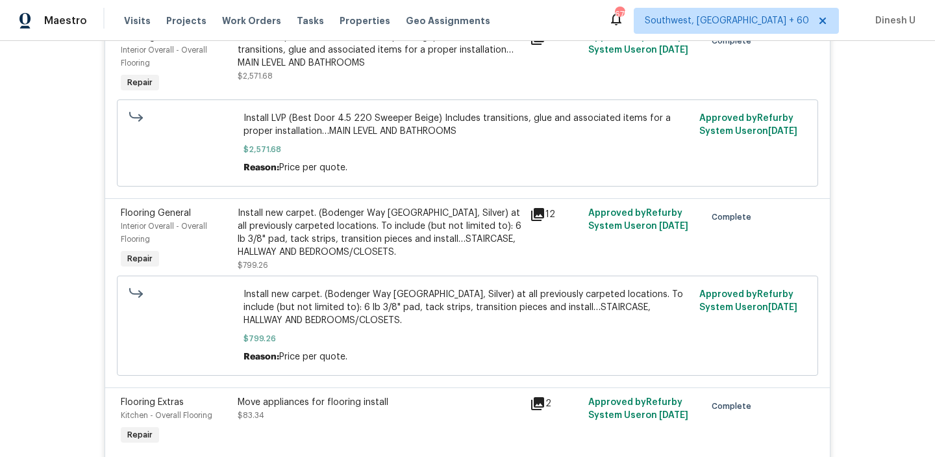
scroll to position [0, 0]
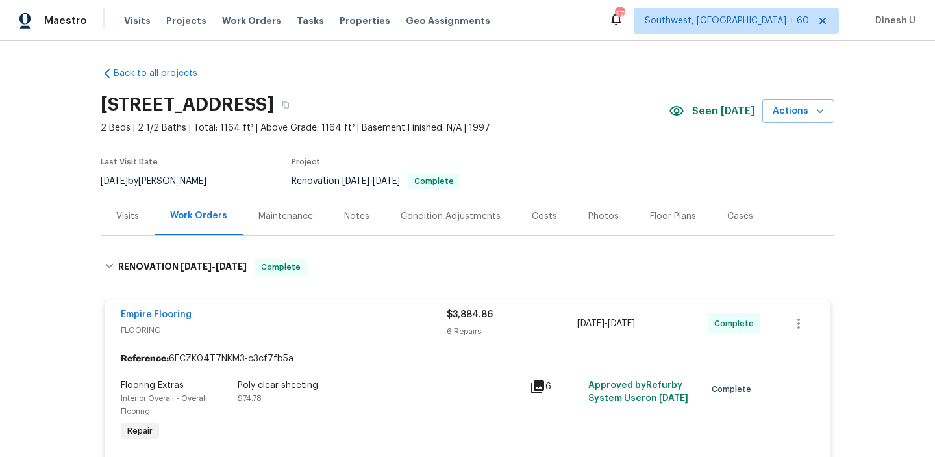
click at [183, 103] on h2 "[STREET_ADDRESS]" at bounding box center [187, 104] width 173 height 13
click at [229, 16] on span "Work Orders" at bounding box center [251, 20] width 59 height 13
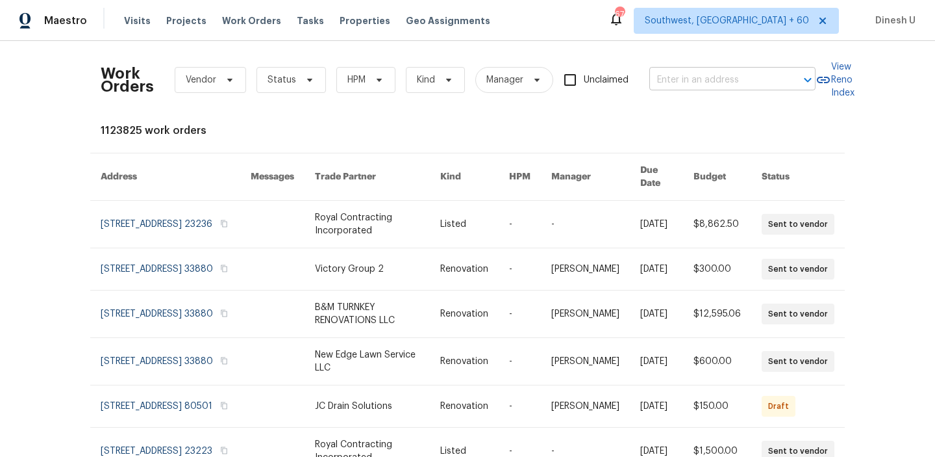
click at [676, 79] on input "text" at bounding box center [715, 80] width 130 height 20
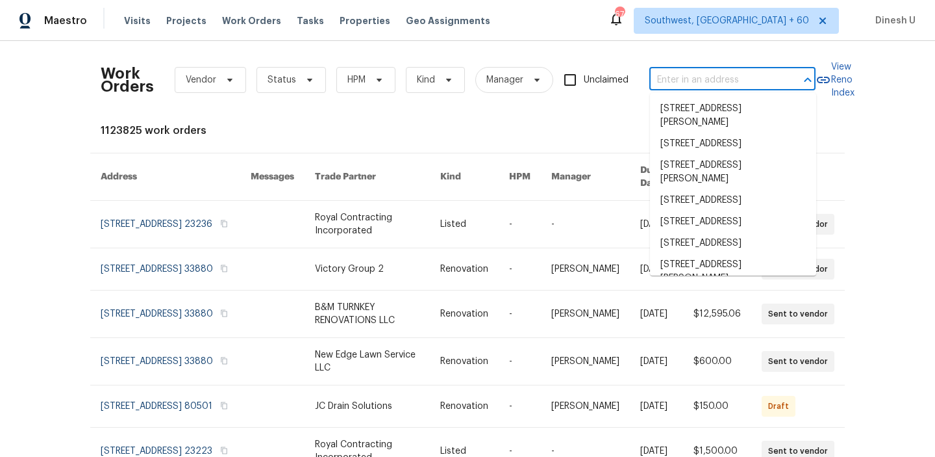
paste input "[STREET_ADDRESS]"
type input "[STREET_ADDRESS]"
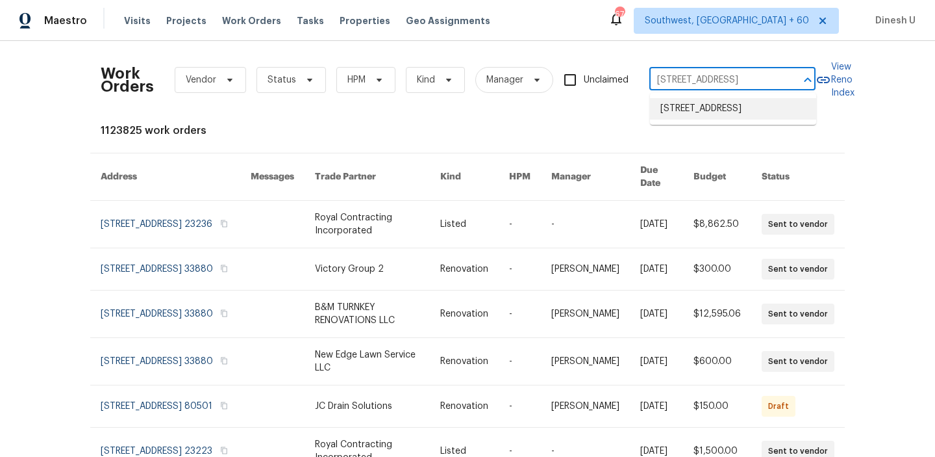
click at [667, 111] on li "[STREET_ADDRESS]" at bounding box center [733, 108] width 166 height 21
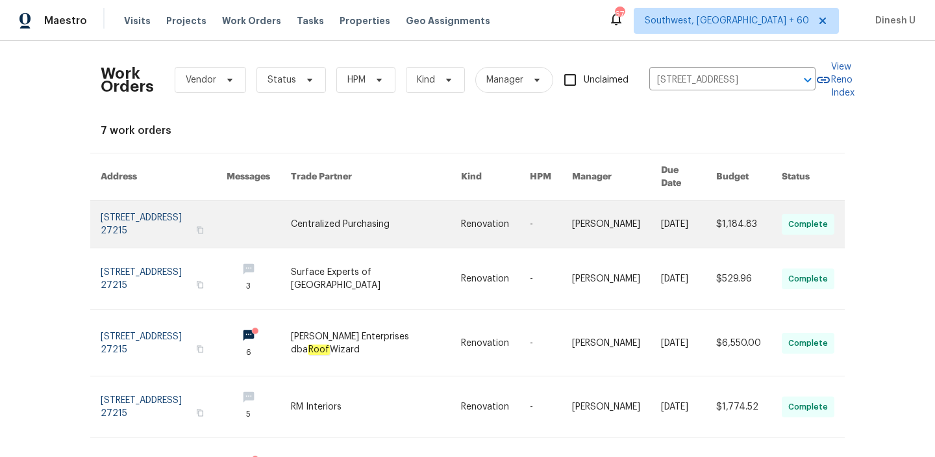
click at [134, 204] on link at bounding box center [164, 224] width 126 height 47
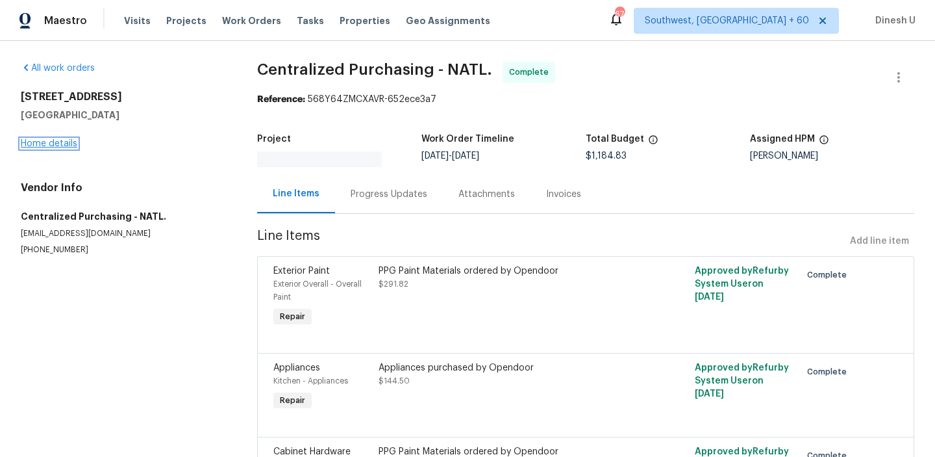
click at [53, 142] on link "Home details" at bounding box center [49, 143] width 57 height 9
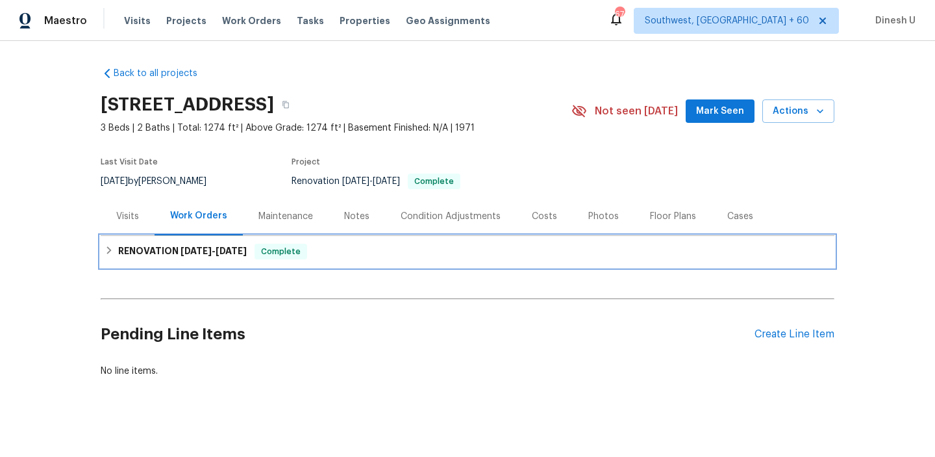
click at [153, 246] on h6 "RENOVATION [DATE] - [DATE]" at bounding box center [182, 252] width 129 height 16
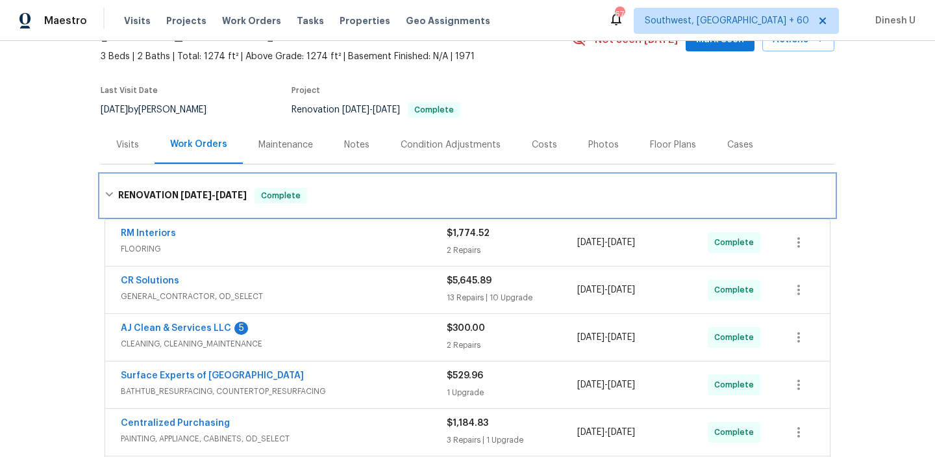
scroll to position [78, 0]
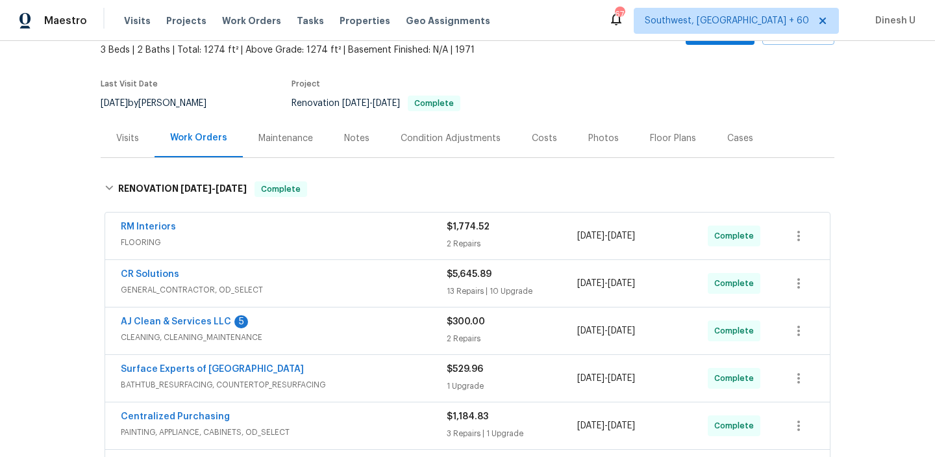
click at [464, 237] on div "2 Repairs" at bounding box center [512, 243] width 131 height 13
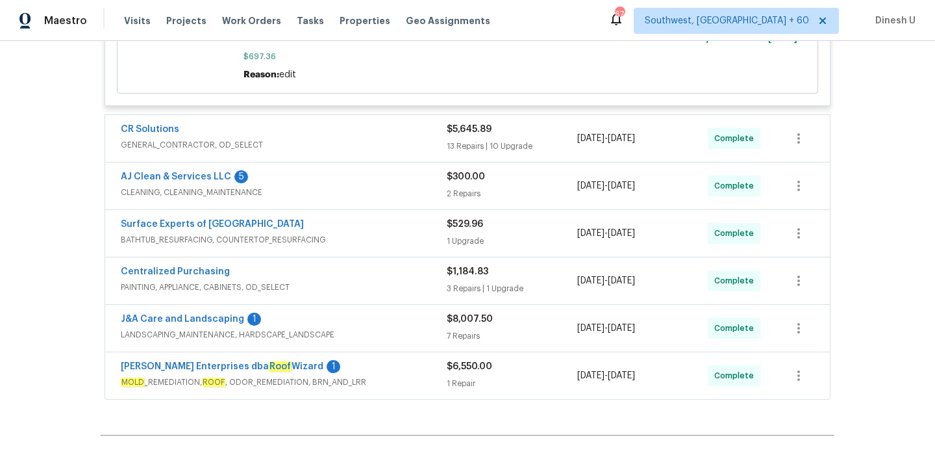
scroll to position [618, 0]
click at [466, 135] on div "$5,645.89" at bounding box center [512, 128] width 131 height 13
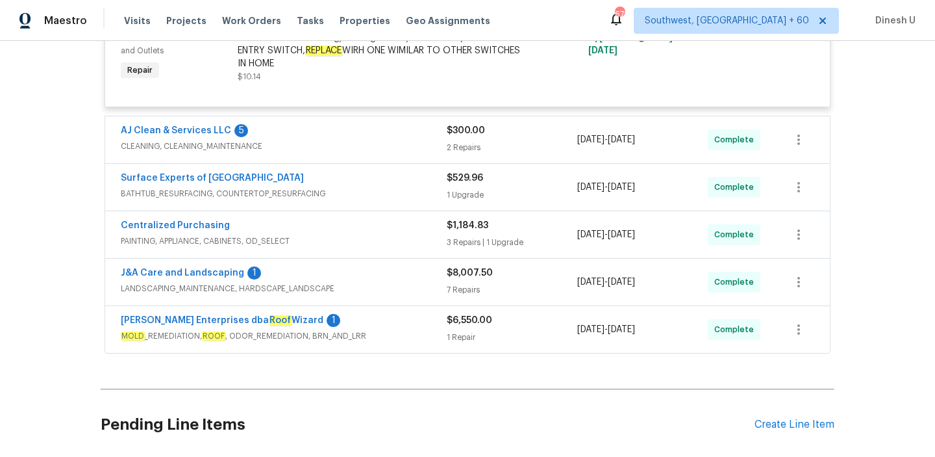
scroll to position [3195, 0]
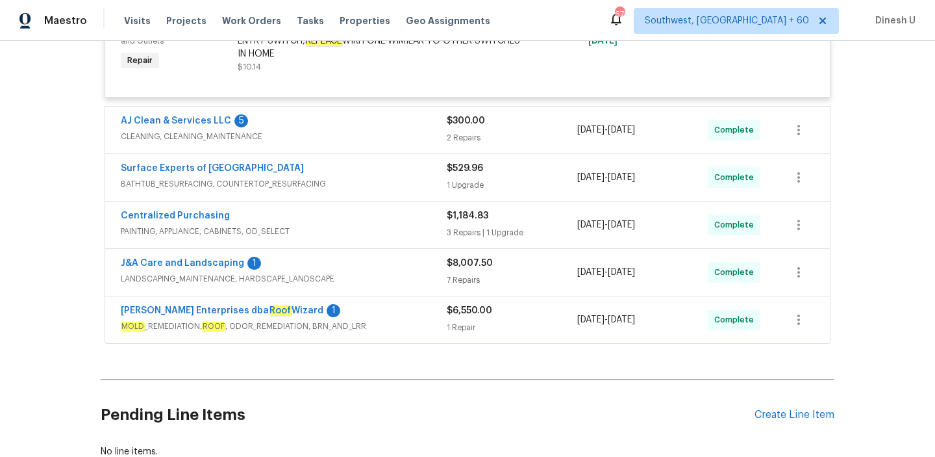
click at [476, 144] on div "2 Repairs" at bounding box center [512, 137] width 131 height 13
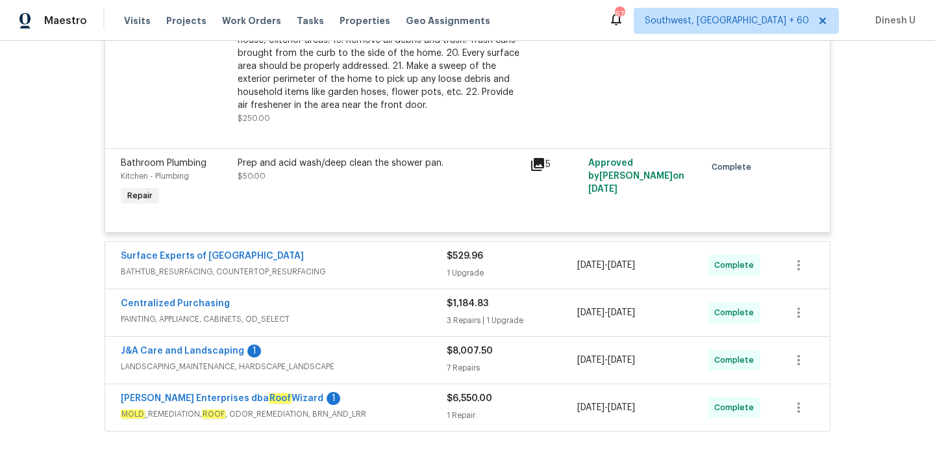
scroll to position [3620, 0]
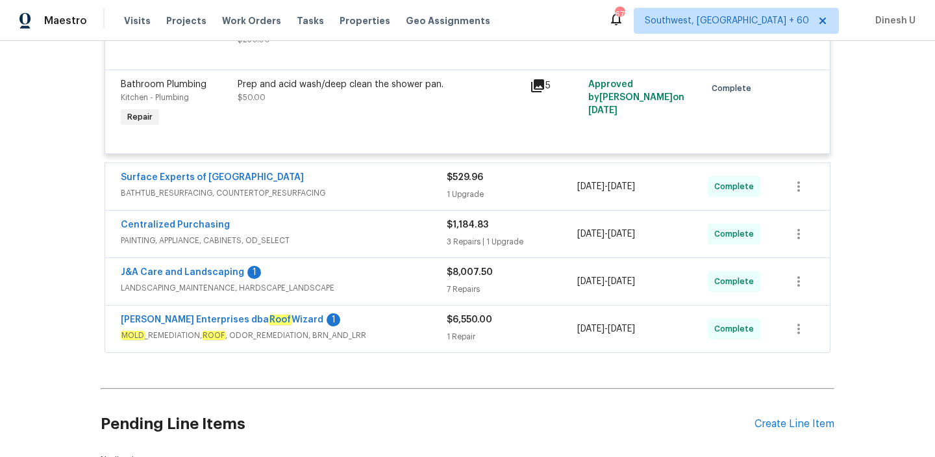
click at [468, 201] on div "1 Upgrade" at bounding box center [512, 194] width 131 height 13
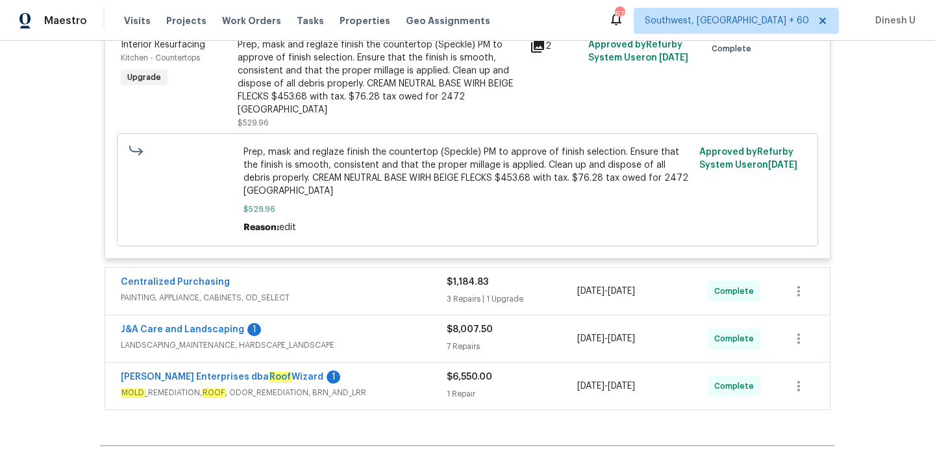
scroll to position [3826, 0]
click at [489, 295] on div "3 Repairs | 1 Upgrade" at bounding box center [512, 297] width 131 height 13
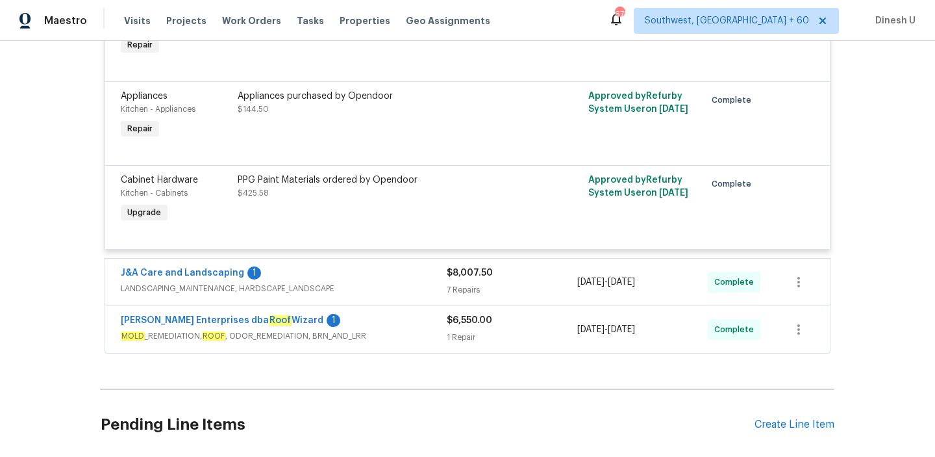
scroll to position [4294, 0]
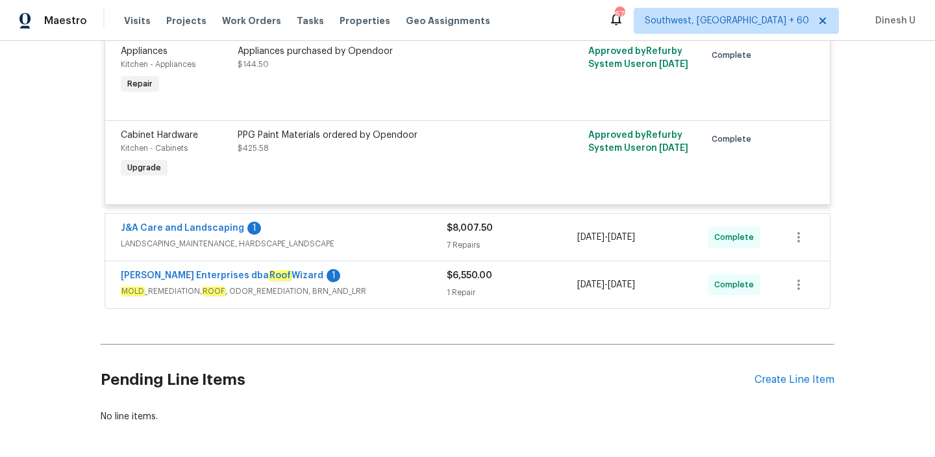
click at [466, 255] on div "J&A Care and Landscaping 1 LANDSCAPING_MAINTENANCE, HARDSCAPE_LANDSCAPE $8,007.…" at bounding box center [467, 237] width 725 height 47
click at [449, 243] on div "7 Repairs" at bounding box center [512, 244] width 131 height 13
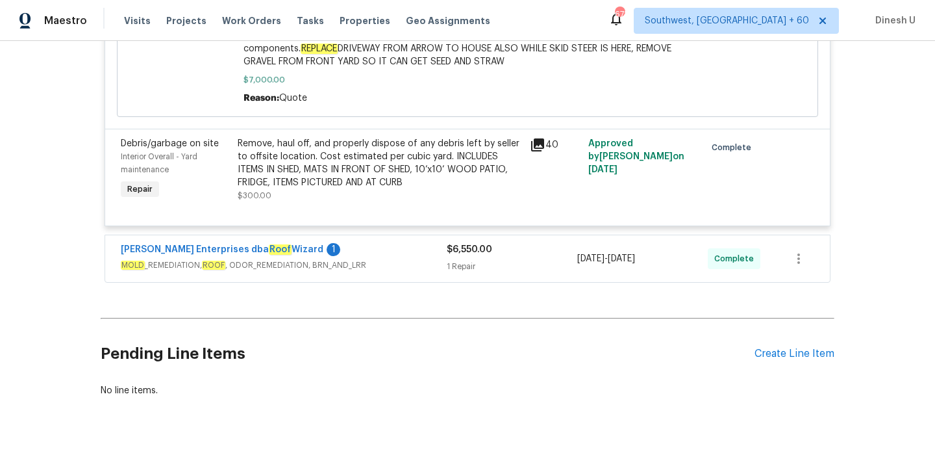
scroll to position [5184, 0]
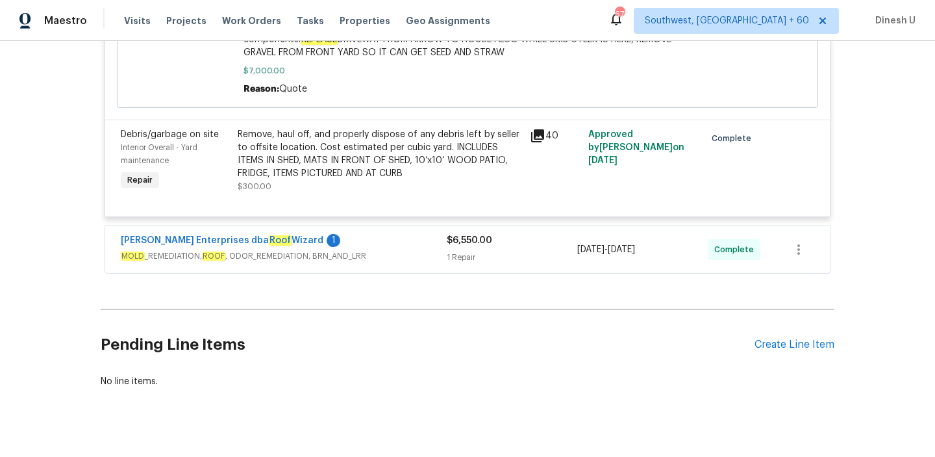
click at [466, 264] on div "1 Repair" at bounding box center [512, 257] width 131 height 13
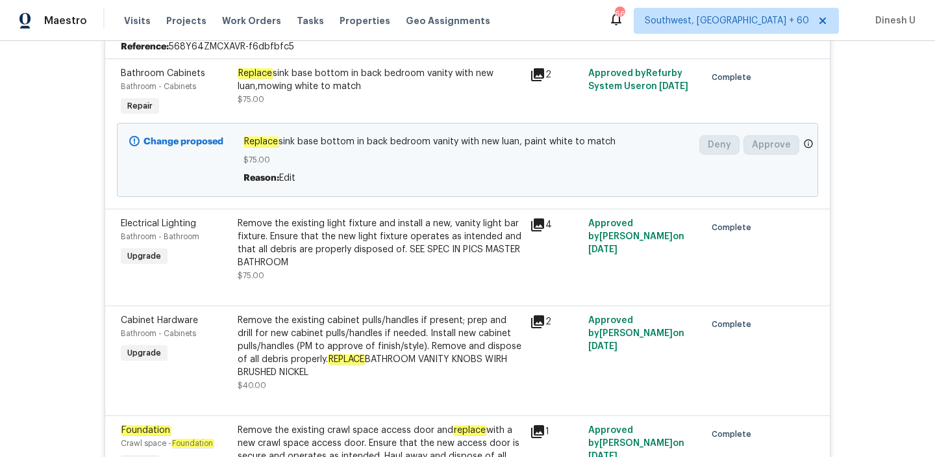
scroll to position [0, 0]
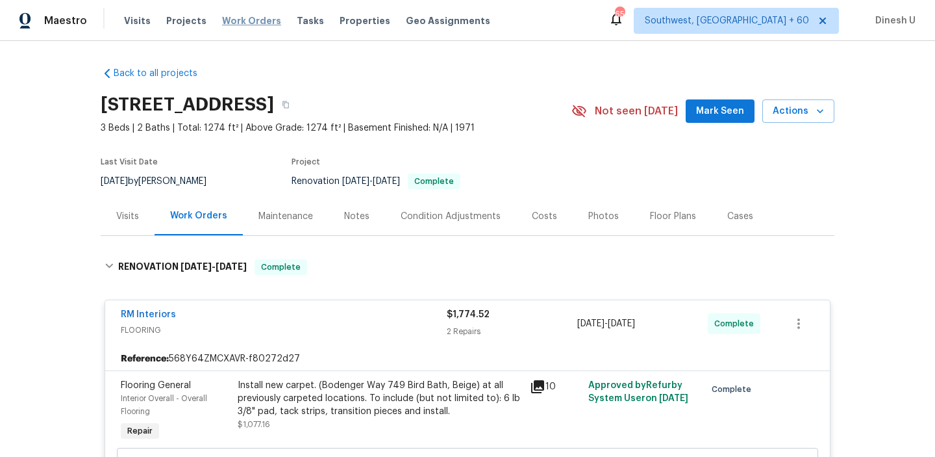
click at [231, 21] on span "Work Orders" at bounding box center [251, 20] width 59 height 13
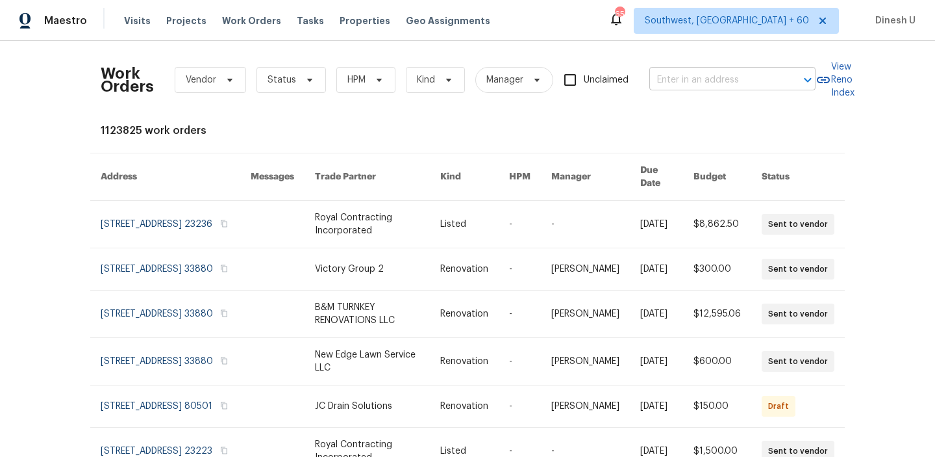
click at [674, 79] on input "text" at bounding box center [715, 80] width 130 height 20
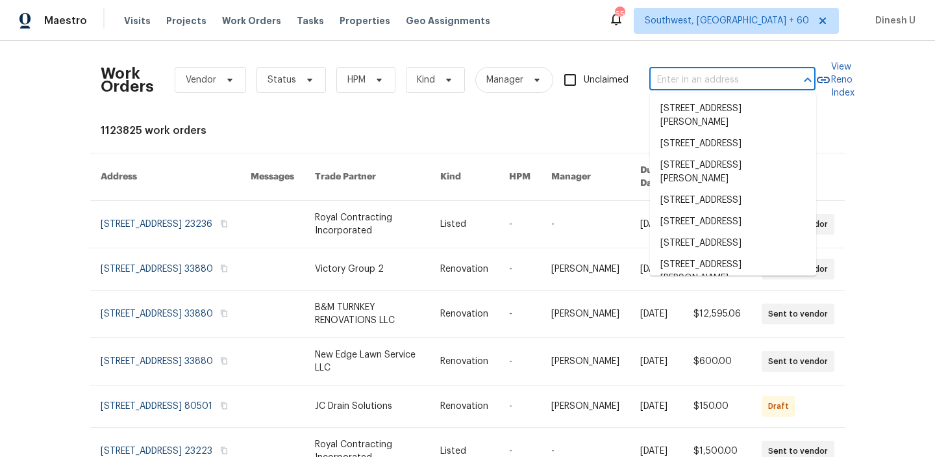
paste input "[STREET_ADDRESS]"
type input "[STREET_ADDRESS]"
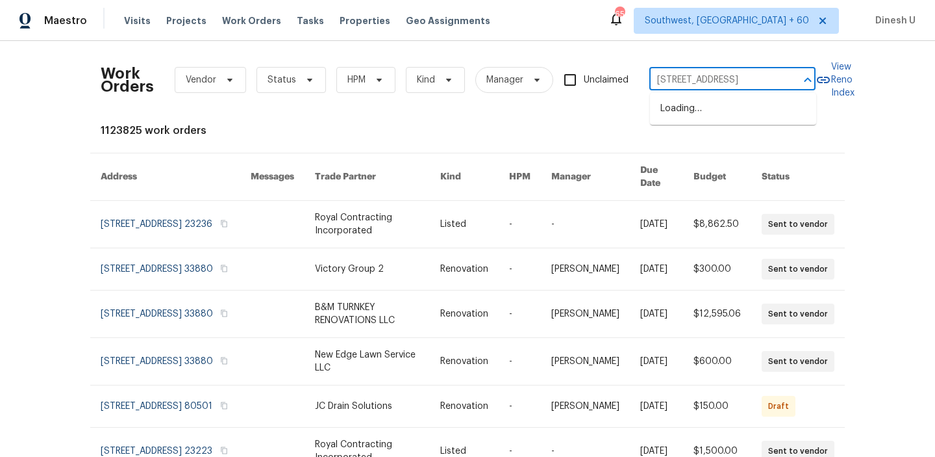
scroll to position [0, 68]
click at [681, 109] on li "[STREET_ADDRESS]" at bounding box center [733, 108] width 166 height 21
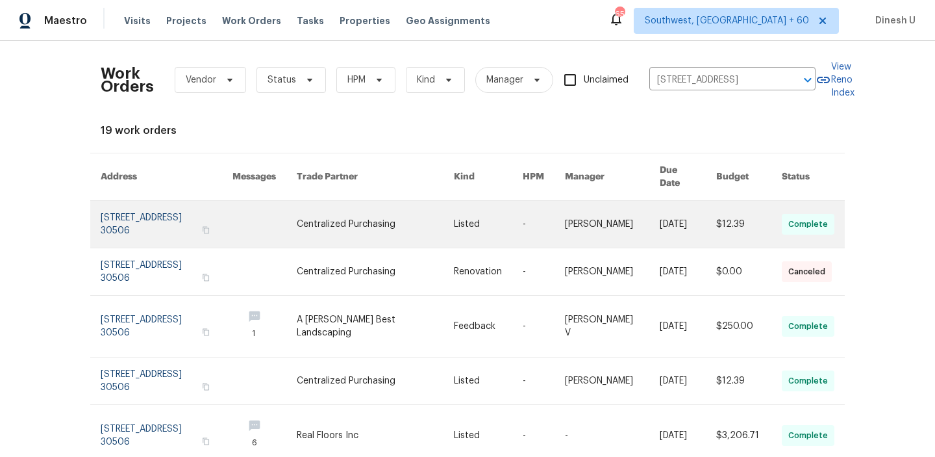
click at [136, 201] on link at bounding box center [167, 224] width 132 height 47
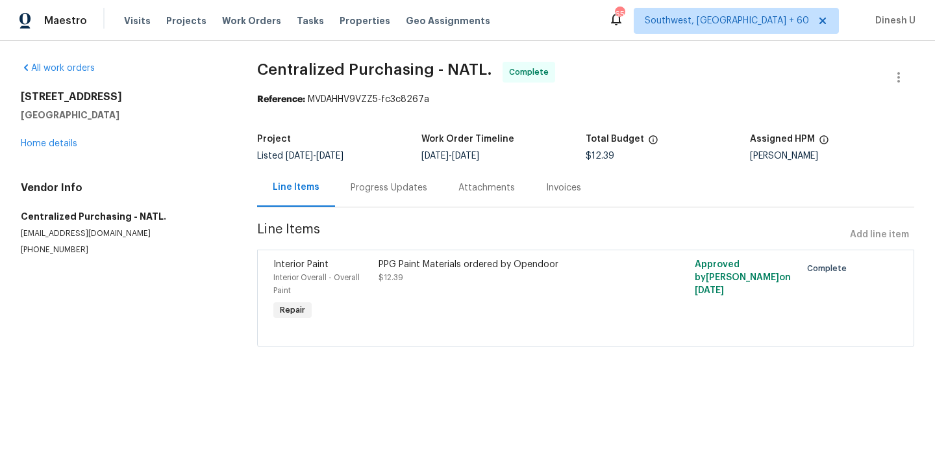
click at [38, 138] on div "[STREET_ADDRESS] Home details" at bounding box center [123, 120] width 205 height 60
click at [38, 147] on link "Home details" at bounding box center [49, 143] width 57 height 9
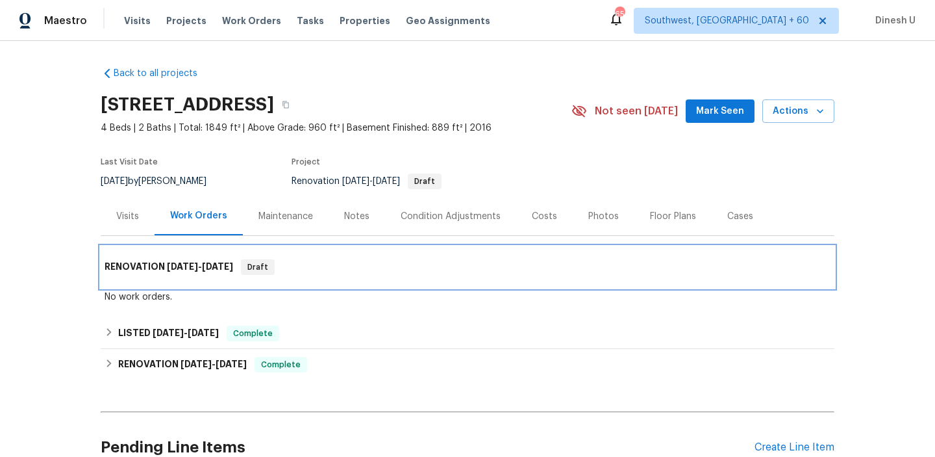
click at [214, 262] on span "[DATE]" at bounding box center [217, 266] width 31 height 9
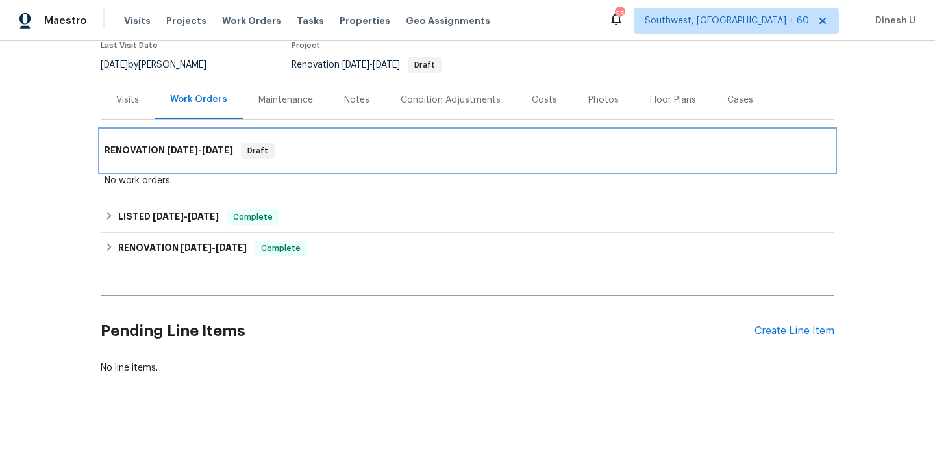
scroll to position [122, 0]
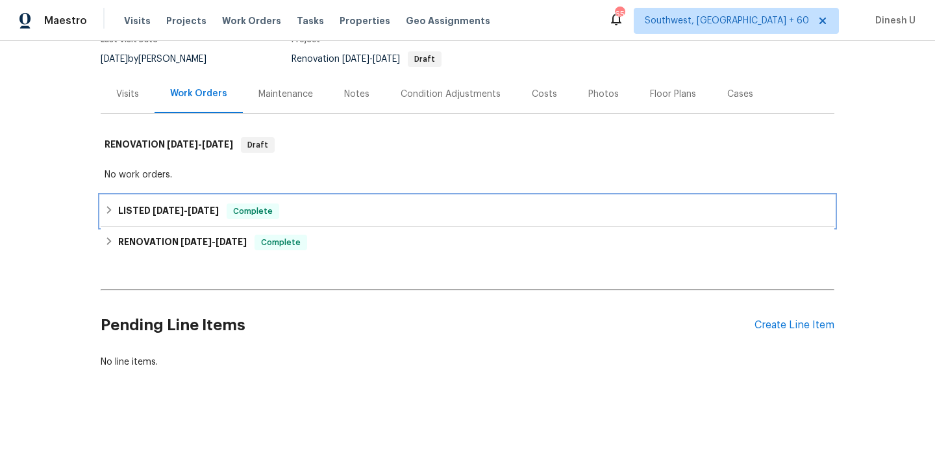
click at [208, 210] on span "[DATE]" at bounding box center [203, 210] width 31 height 9
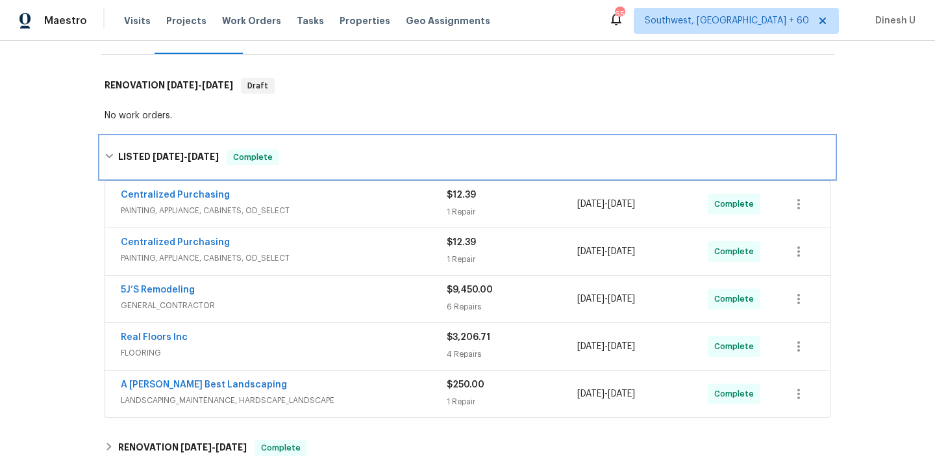
scroll to position [209, 0]
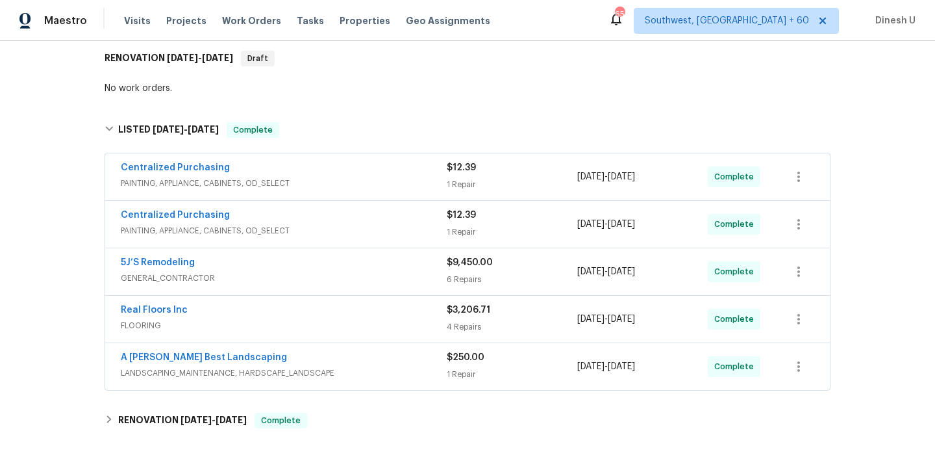
click at [449, 183] on div "1 Repair" at bounding box center [512, 184] width 131 height 13
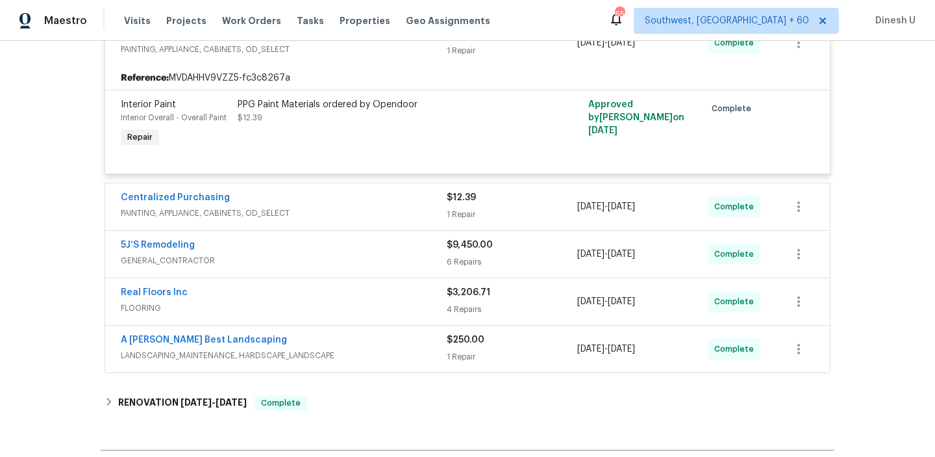
scroll to position [360, 0]
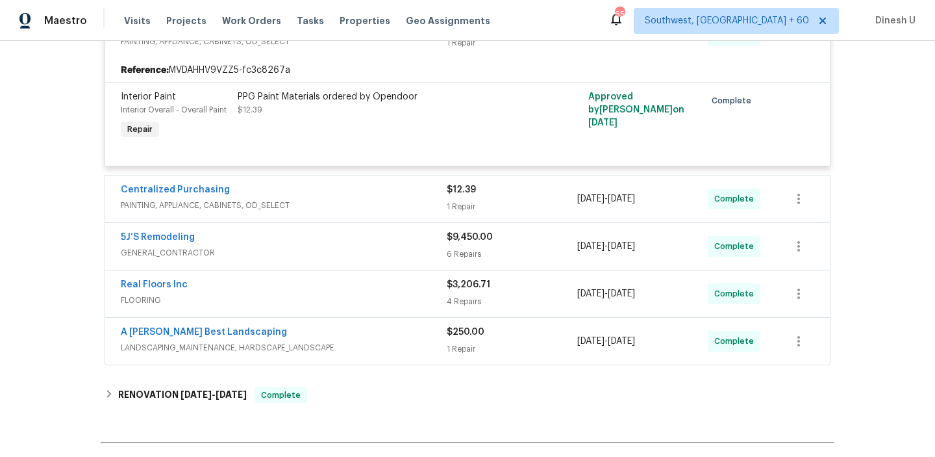
click at [457, 199] on div "$12.39 1 Repair" at bounding box center [512, 198] width 131 height 31
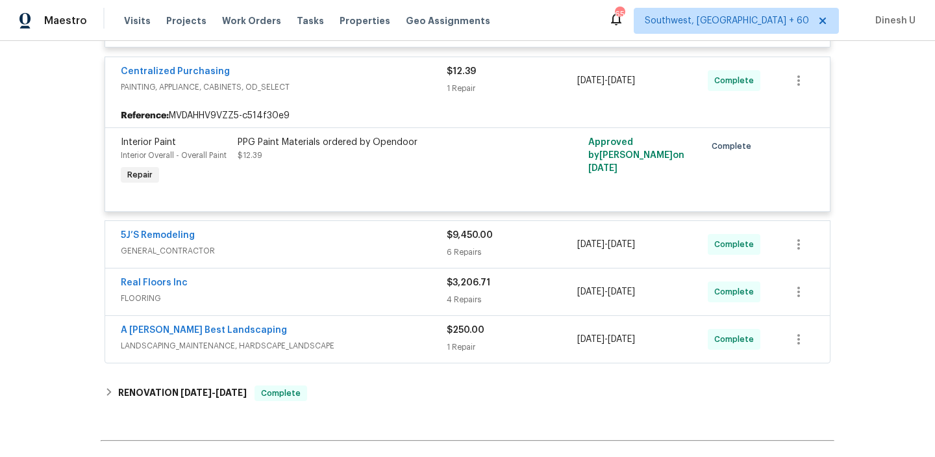
scroll to position [498, 0]
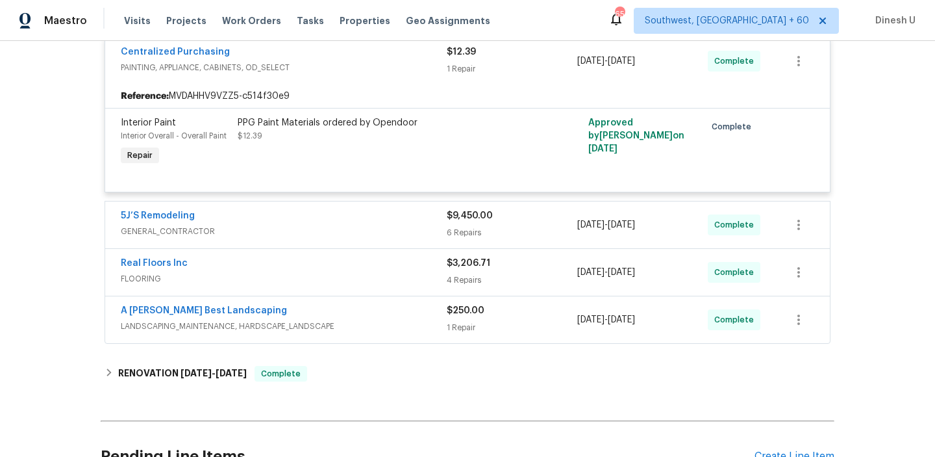
click at [444, 230] on span "GENERAL_CONTRACTOR" at bounding box center [284, 231] width 326 height 13
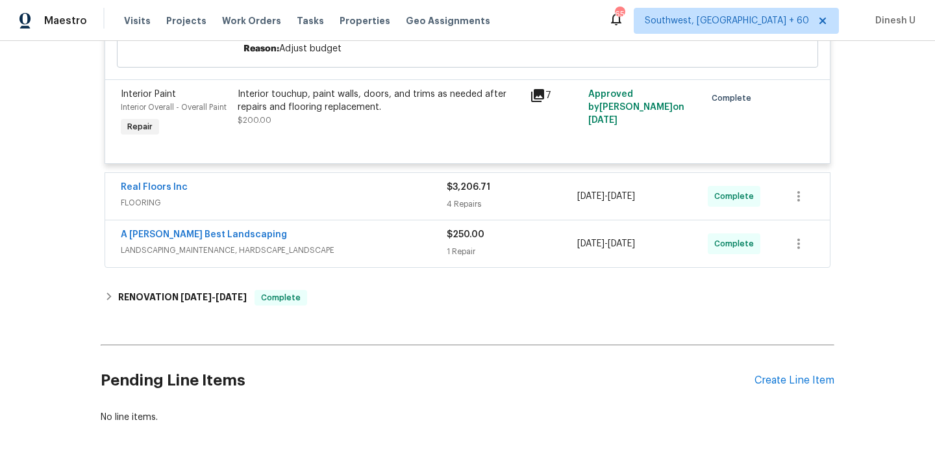
scroll to position [1663, 0]
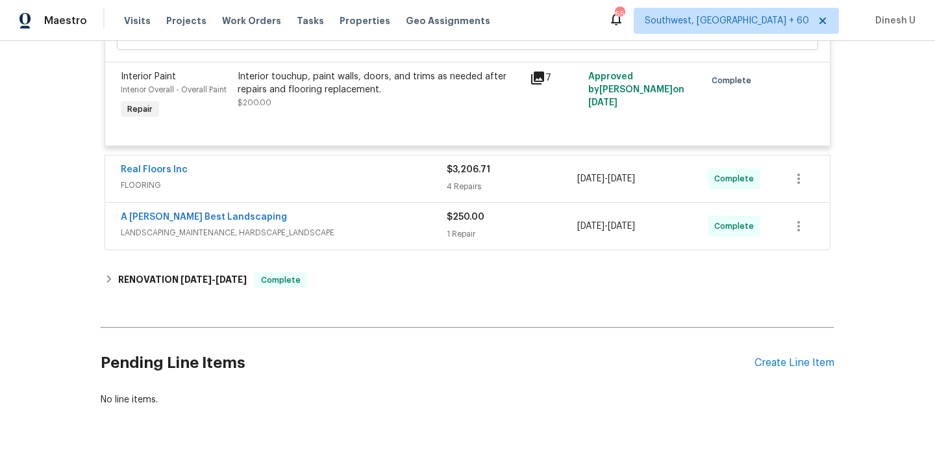
click at [473, 192] on div "4 Repairs" at bounding box center [512, 186] width 131 height 13
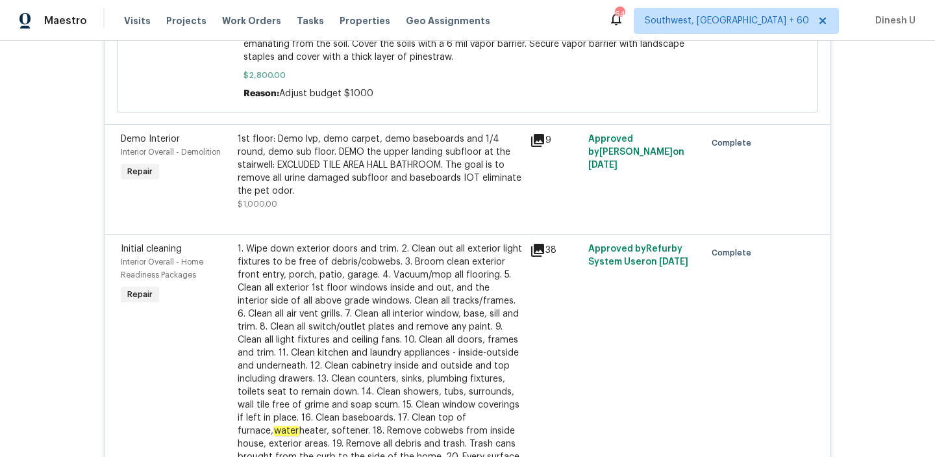
scroll to position [859, 0]
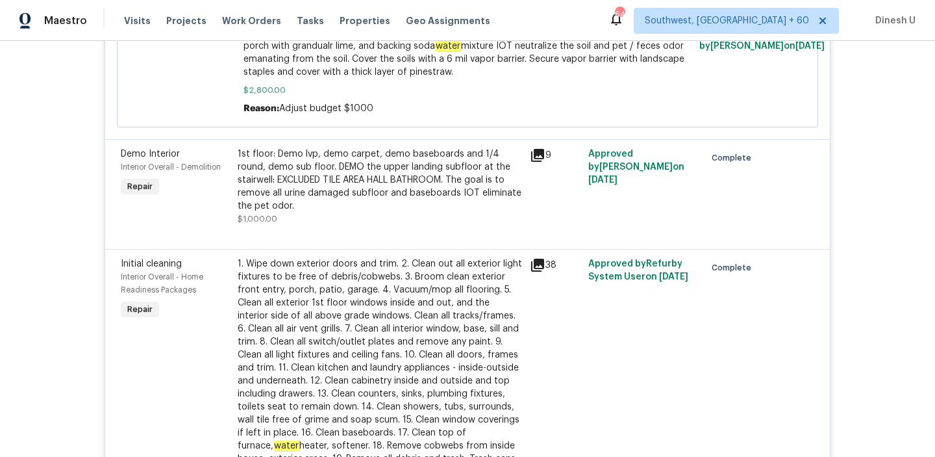
click at [432, 177] on div "1st floor: Demo lvp, demo carpet, demo baseboards and 1/4 round, demo sub floor…" at bounding box center [380, 179] width 285 height 65
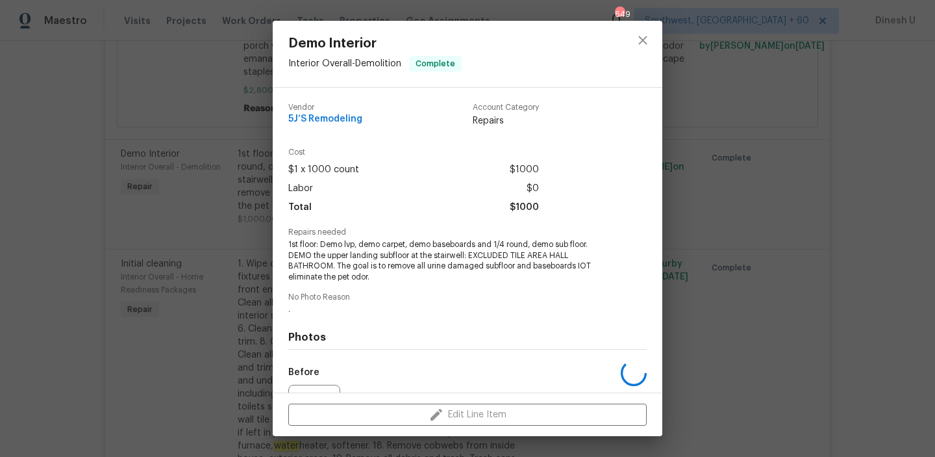
scroll to position [142, 0]
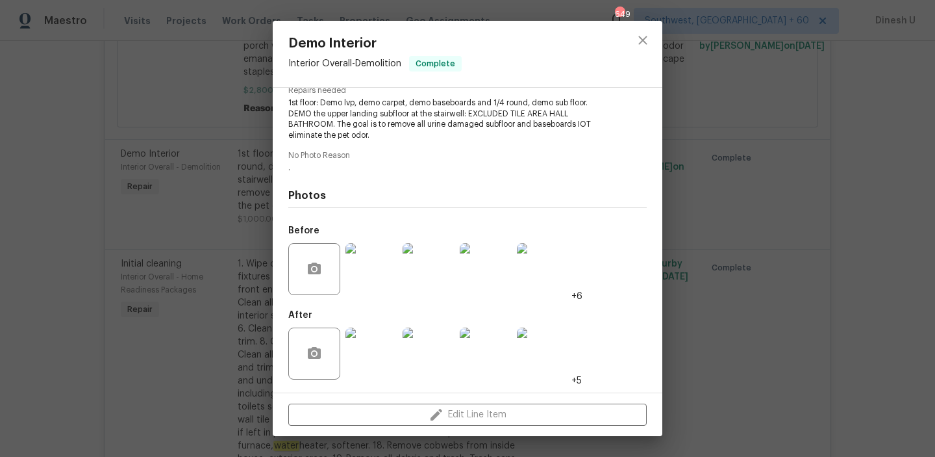
click at [370, 355] on img at bounding box center [372, 353] width 52 height 52
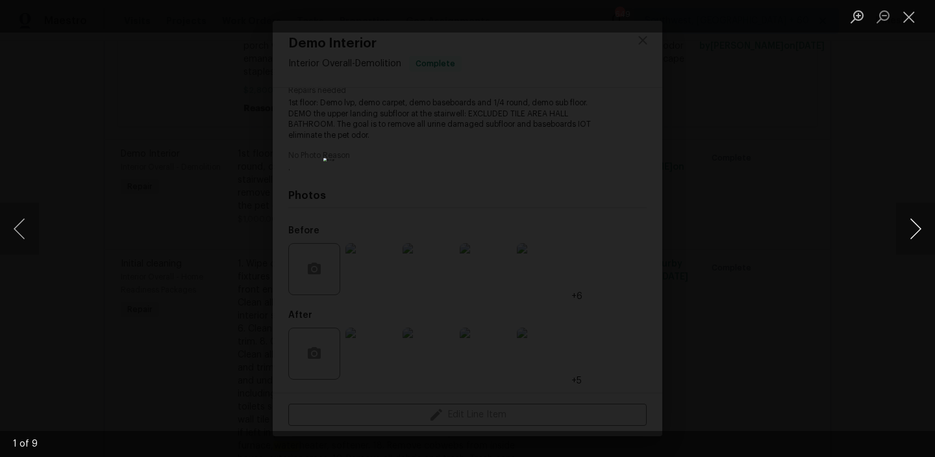
click at [909, 235] on button "Next image" at bounding box center [916, 229] width 39 height 52
click at [919, 14] on button "Close lightbox" at bounding box center [910, 16] width 26 height 23
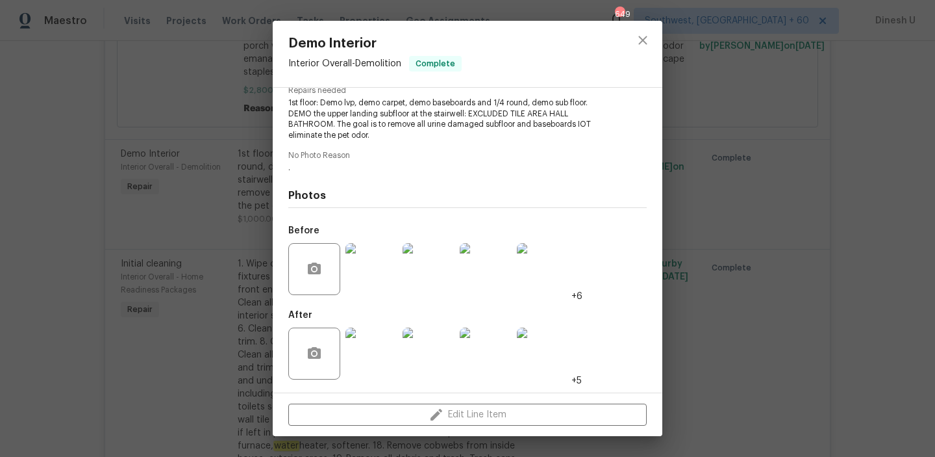
click at [372, 289] on img at bounding box center [372, 269] width 52 height 52
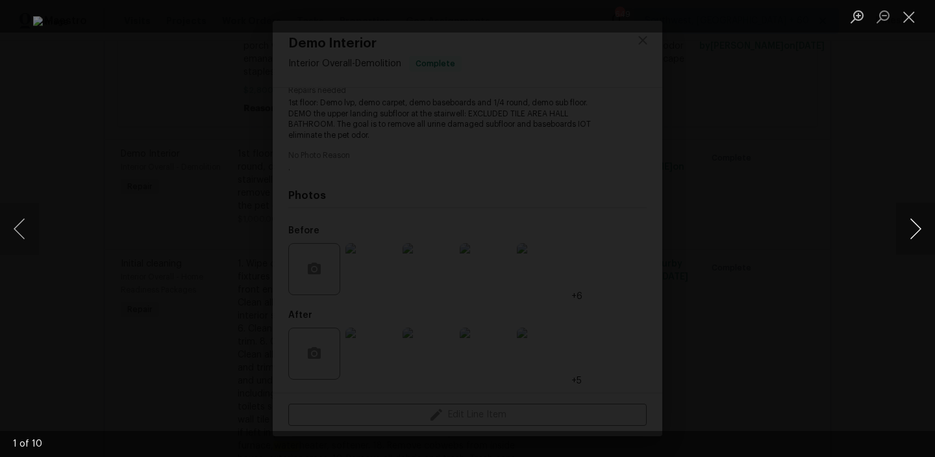
click at [911, 236] on button "Next image" at bounding box center [916, 229] width 39 height 52
click at [911, 18] on button "Close lightbox" at bounding box center [910, 16] width 26 height 23
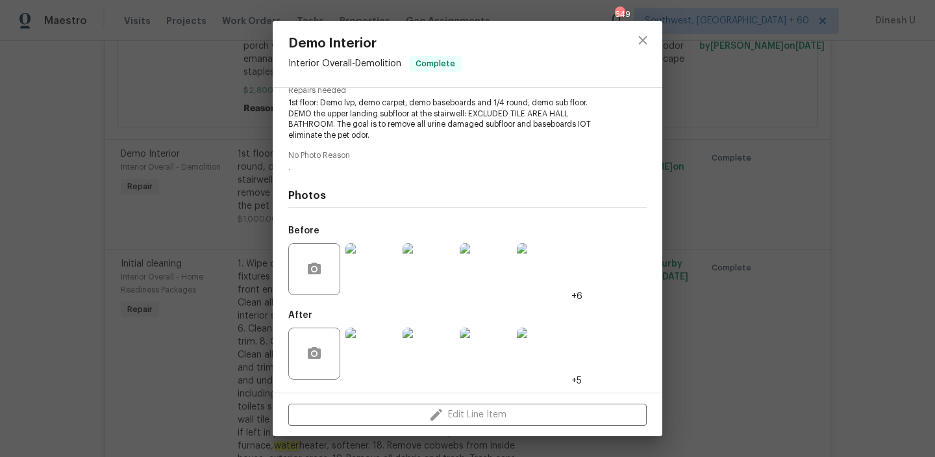
click at [381, 344] on img at bounding box center [372, 353] width 52 height 52
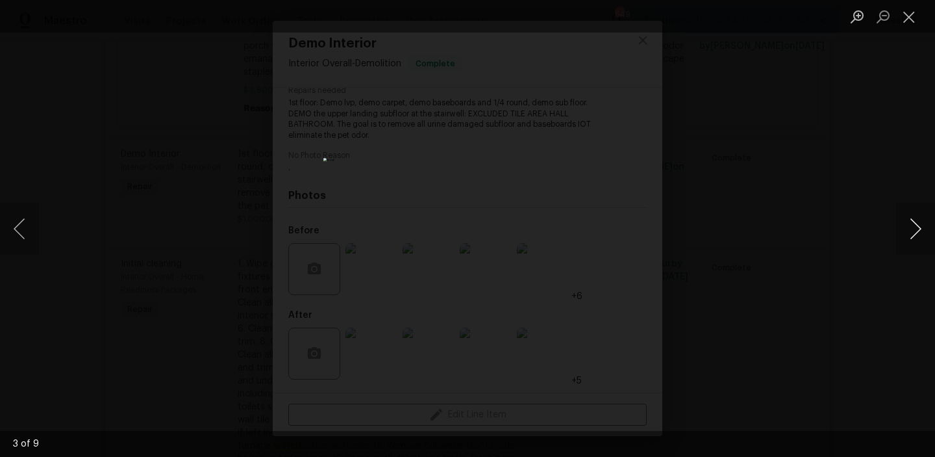
click at [915, 237] on button "Next image" at bounding box center [916, 229] width 39 height 52
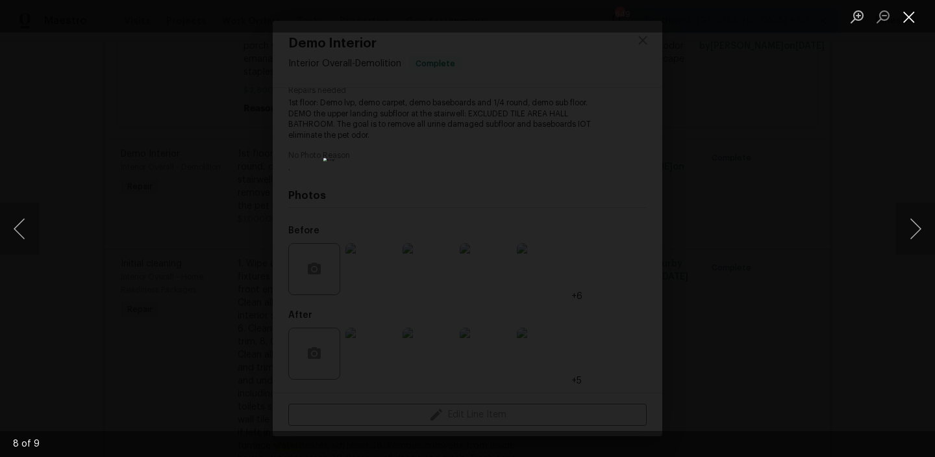
click at [920, 19] on button "Close lightbox" at bounding box center [910, 16] width 26 height 23
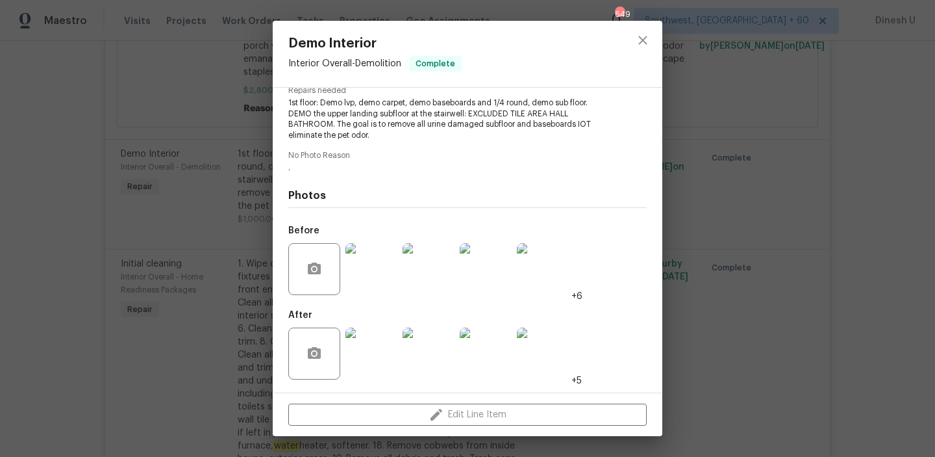
click at [228, 170] on div "Demo Interior Interior Overall - Demolition Complete Vendor 5J’S Remodeling Acc…" at bounding box center [467, 228] width 935 height 457
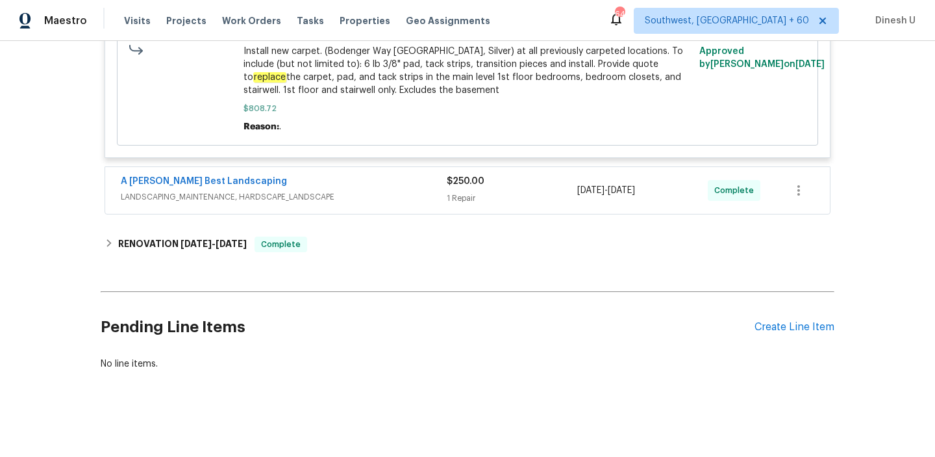
scroll to position [2404, 0]
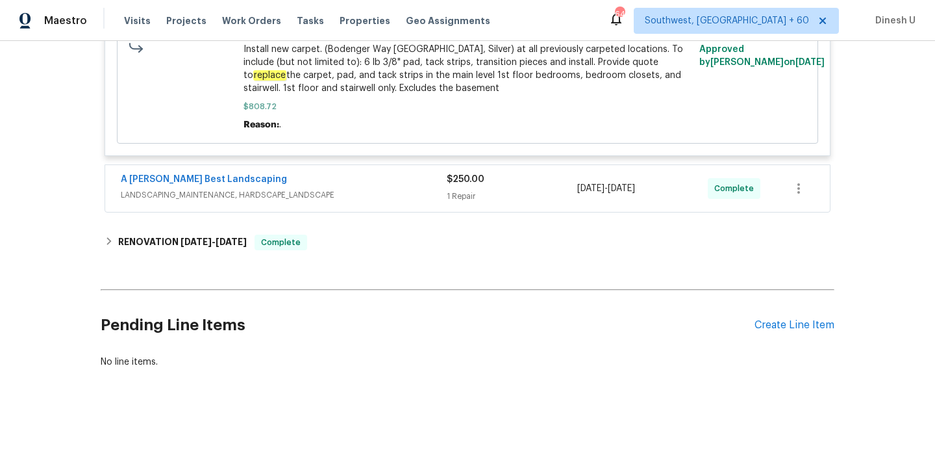
click at [466, 188] on div "$250.00 1 Repair" at bounding box center [512, 188] width 131 height 31
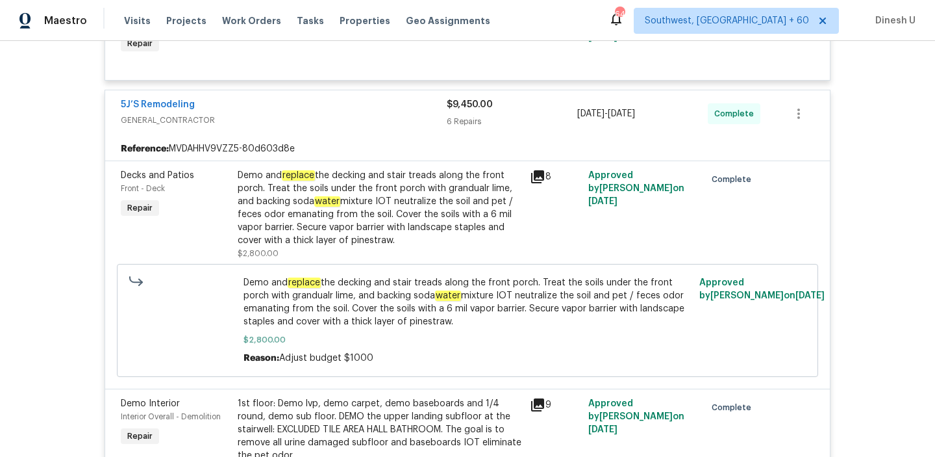
scroll to position [0, 0]
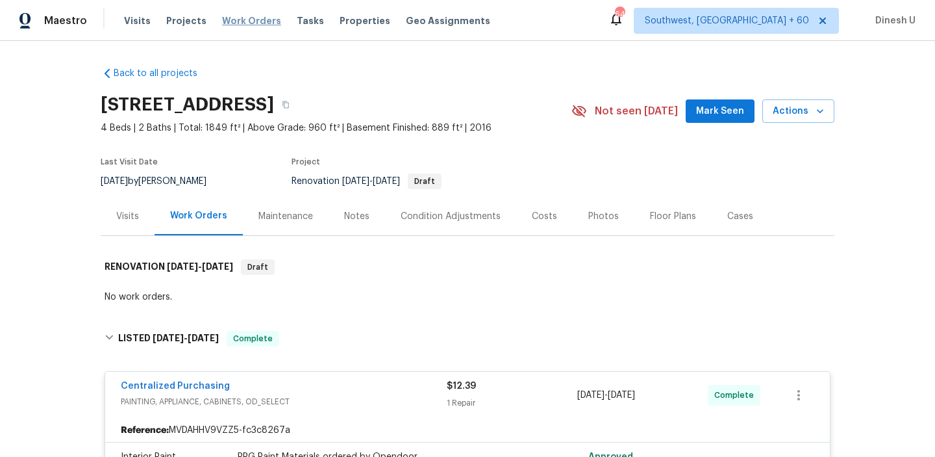
click at [231, 23] on span "Work Orders" at bounding box center [251, 20] width 59 height 13
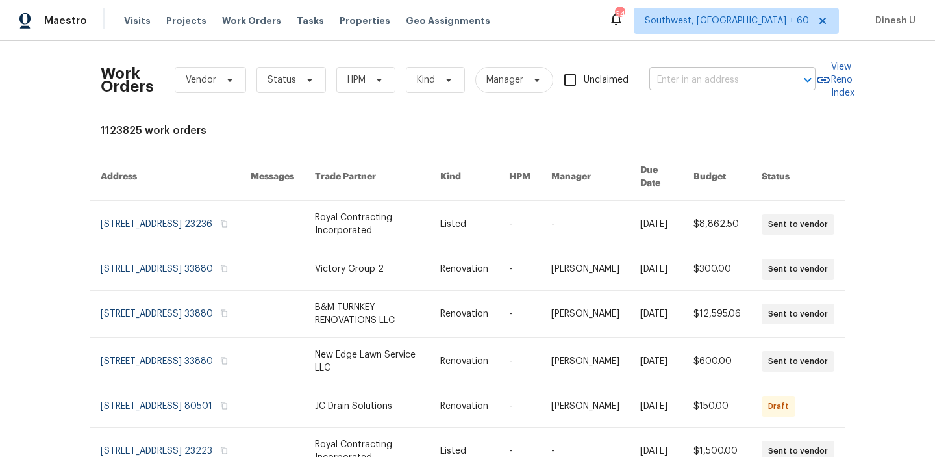
click at [691, 79] on input "text" at bounding box center [715, 80] width 130 height 20
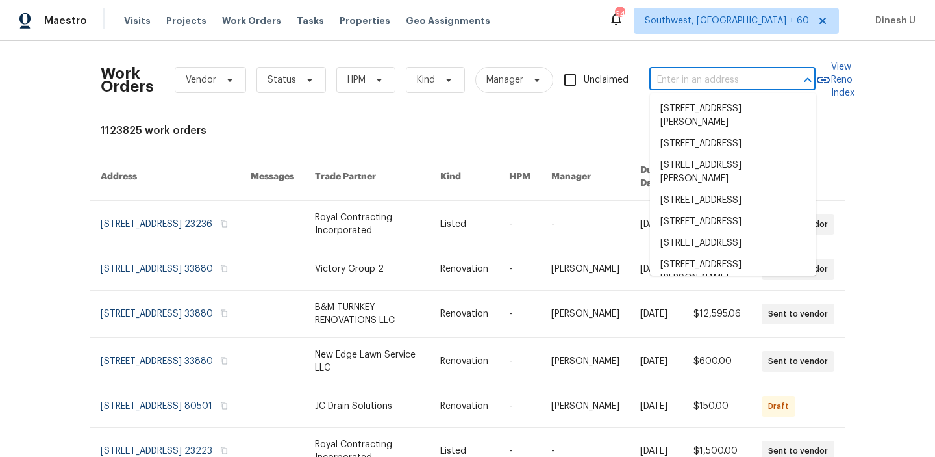
paste input "[STREET_ADDRESS]"
type input "[STREET_ADDRESS]"
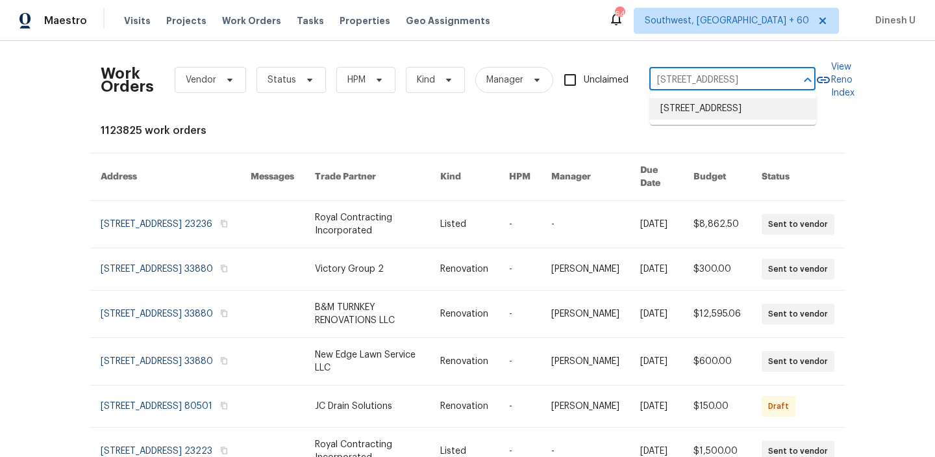
click at [706, 115] on li "[STREET_ADDRESS]" at bounding box center [733, 108] width 166 height 21
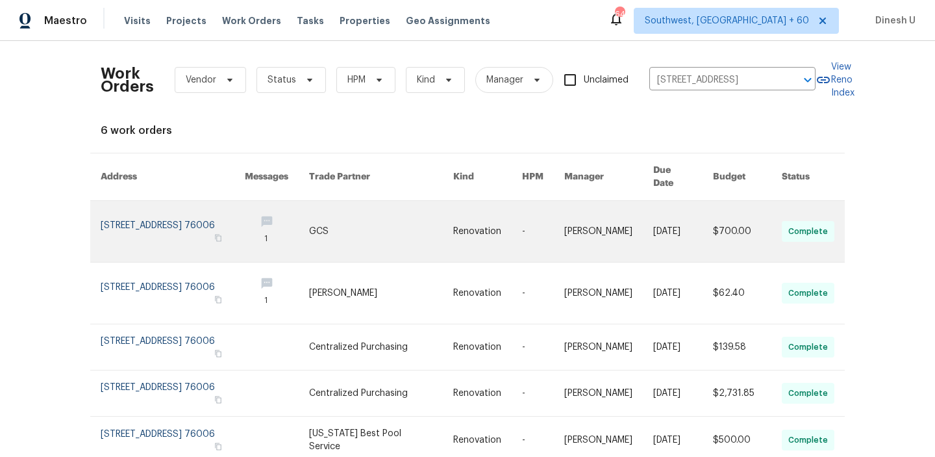
click at [158, 215] on link at bounding box center [173, 231] width 144 height 61
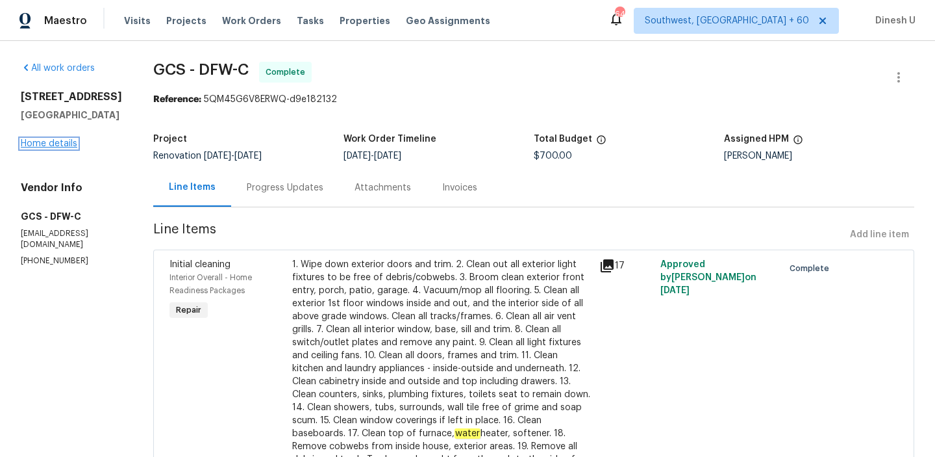
click at [31, 148] on link "Home details" at bounding box center [49, 143] width 57 height 9
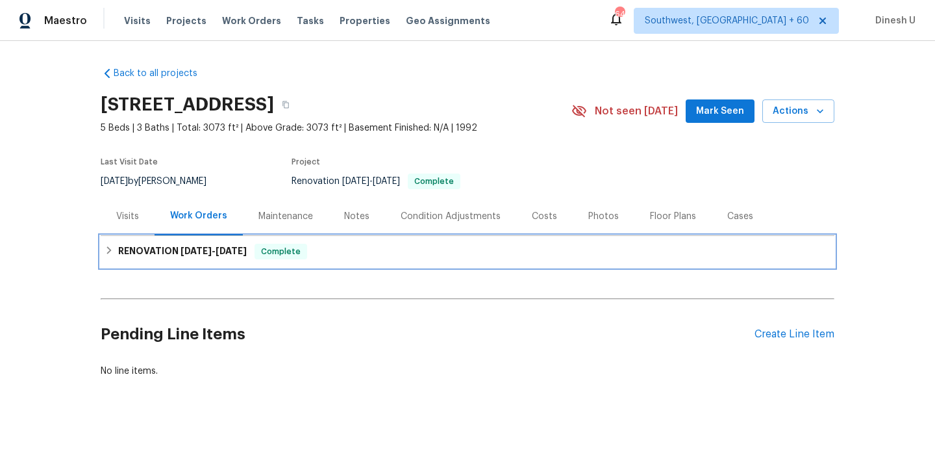
click at [184, 246] on span "[DATE]" at bounding box center [196, 250] width 31 height 9
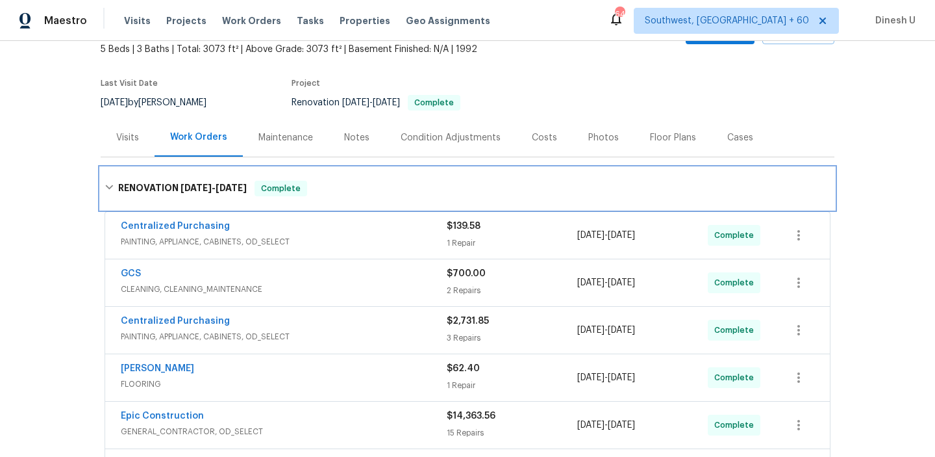
scroll to position [119, 0]
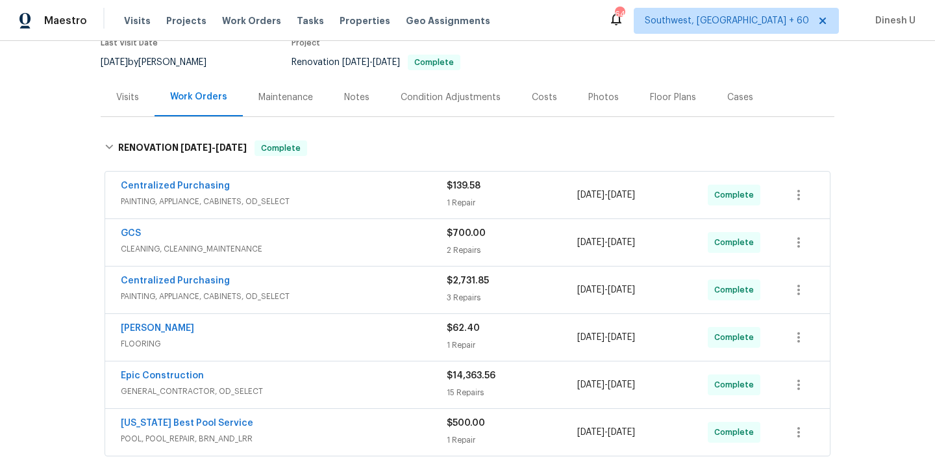
click at [453, 198] on div "1 Repair" at bounding box center [512, 202] width 131 height 13
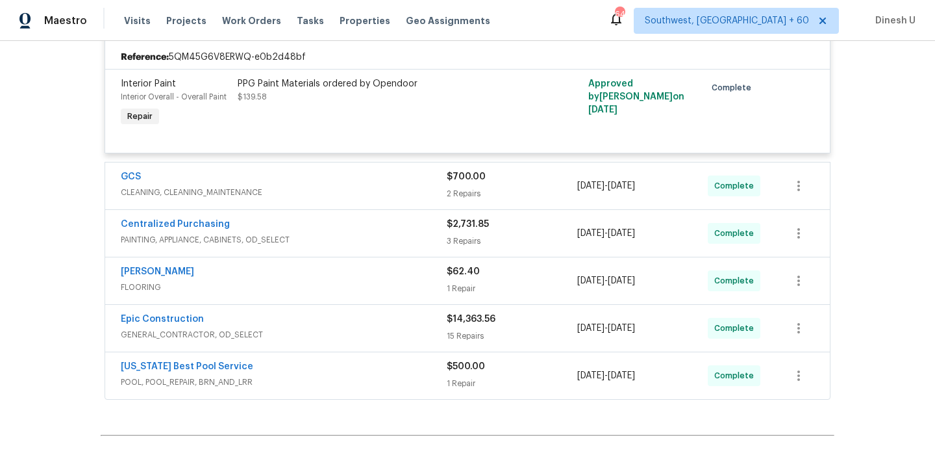
scroll to position [314, 0]
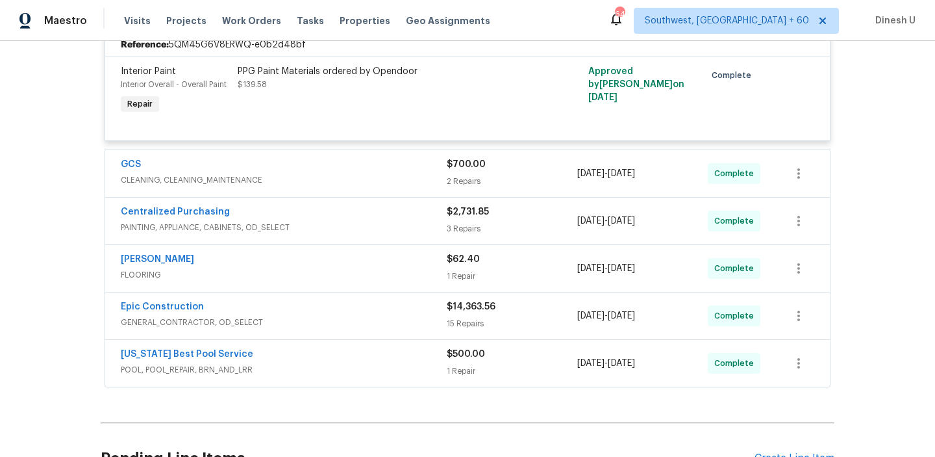
click at [442, 186] on span "CLEANING, CLEANING_MAINTENANCE" at bounding box center [284, 179] width 326 height 13
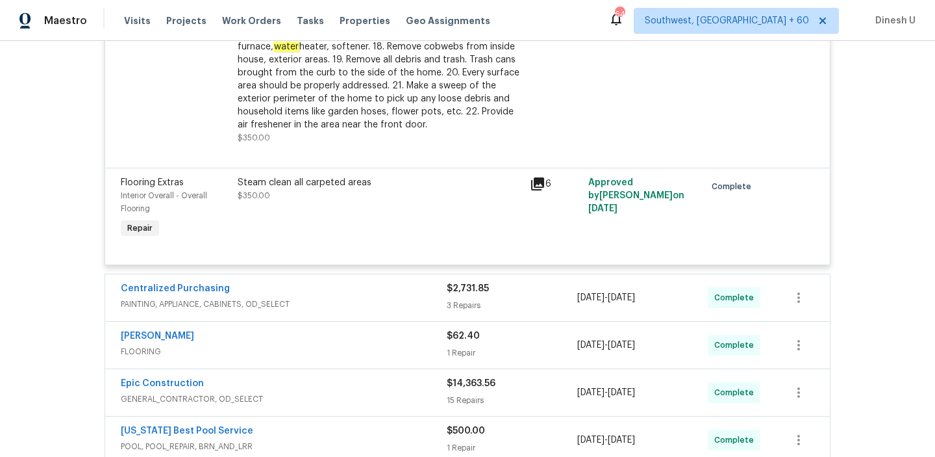
scroll to position [767, 0]
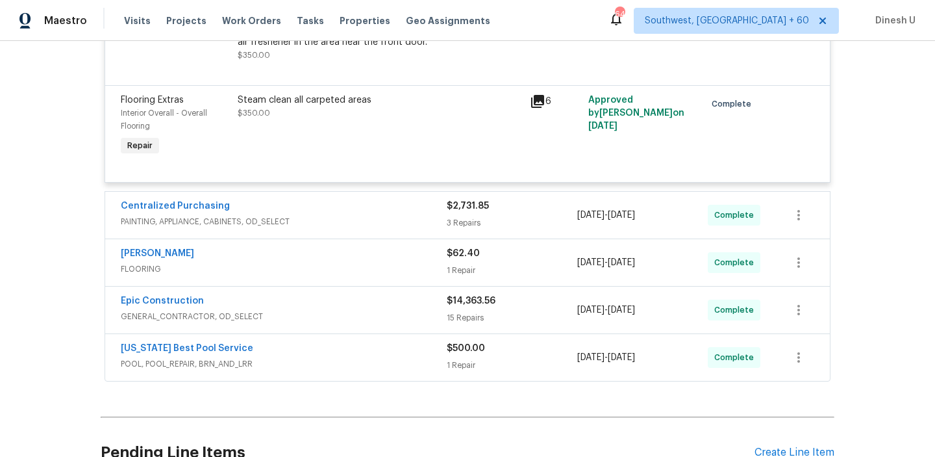
click at [452, 218] on div "3 Repairs" at bounding box center [512, 222] width 131 height 13
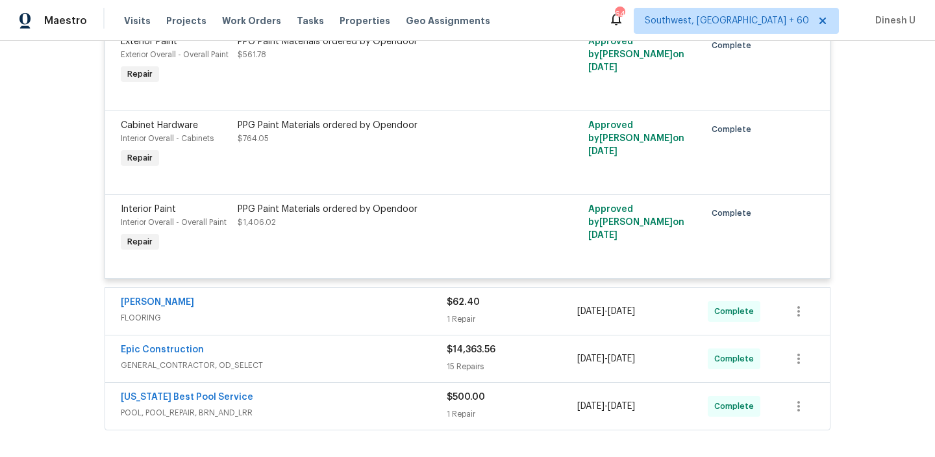
scroll to position [1050, 0]
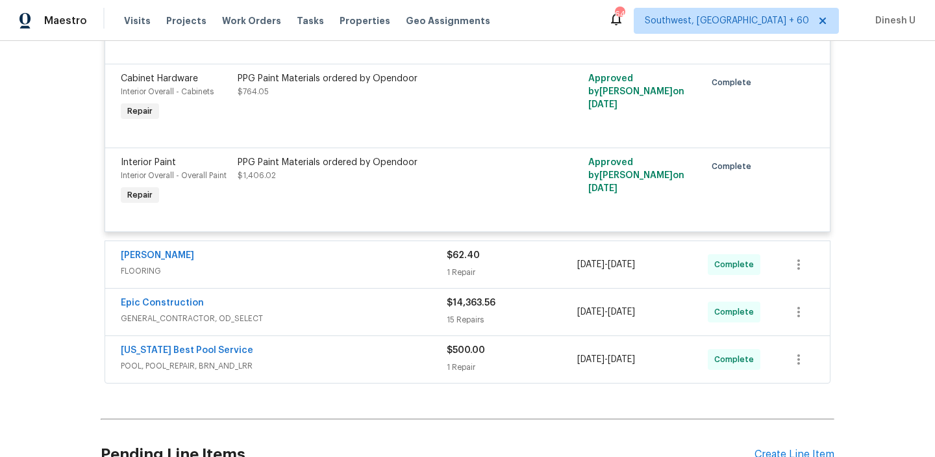
click at [446, 266] on span "FLOORING" at bounding box center [284, 270] width 326 height 13
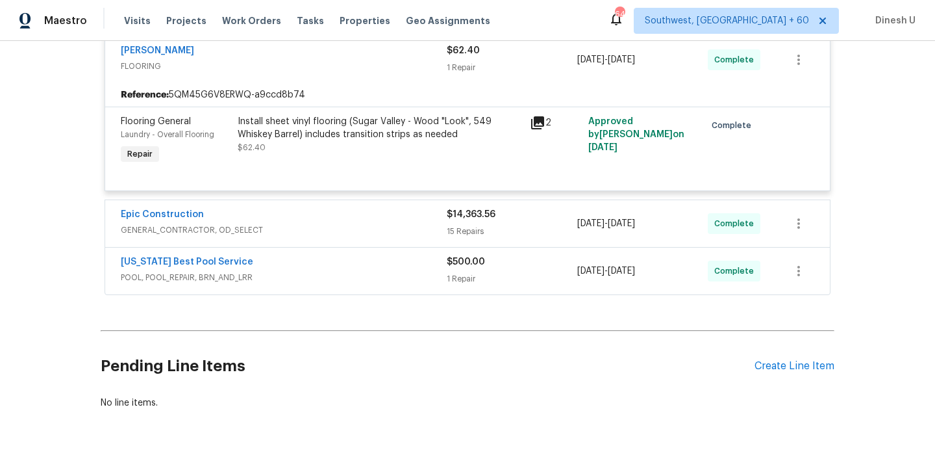
scroll to position [1274, 0]
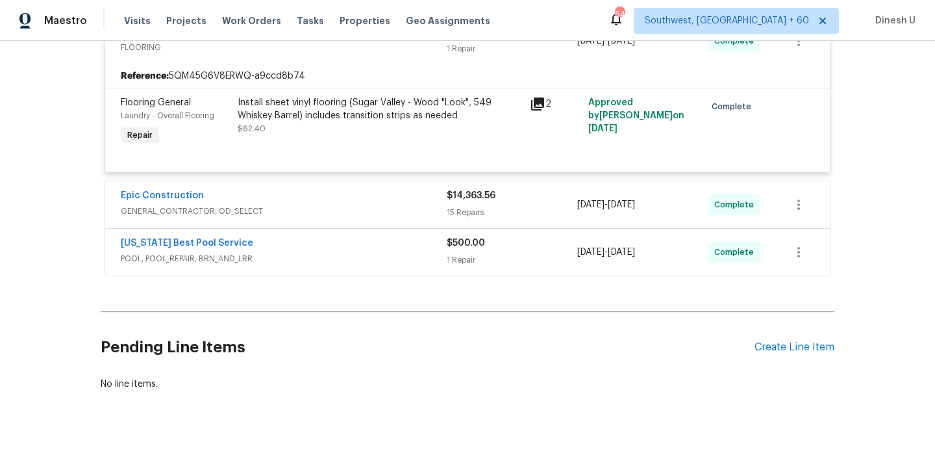
click at [461, 216] on div "15 Repairs" at bounding box center [512, 212] width 131 height 13
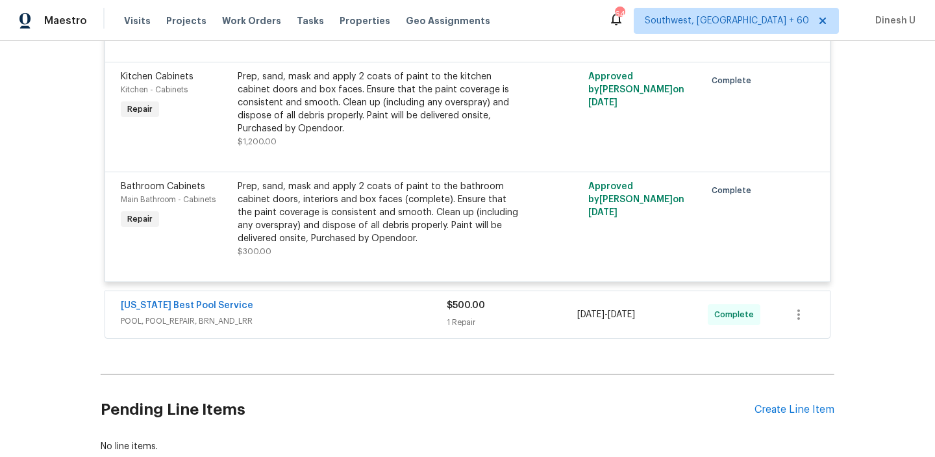
scroll to position [3142, 0]
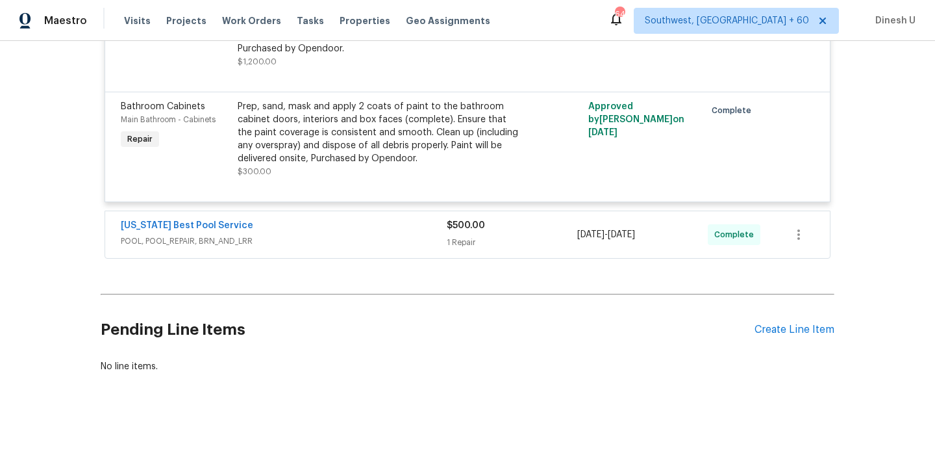
click at [470, 236] on div "1 Repair" at bounding box center [512, 242] width 131 height 13
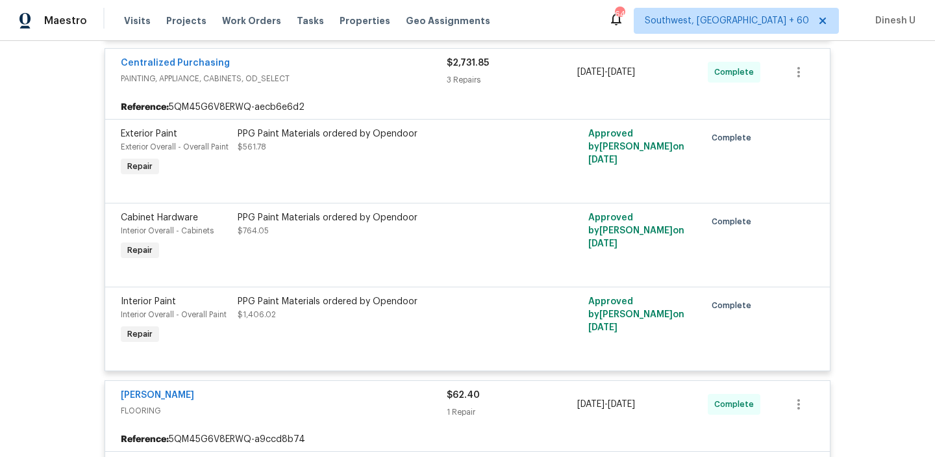
scroll to position [0, 0]
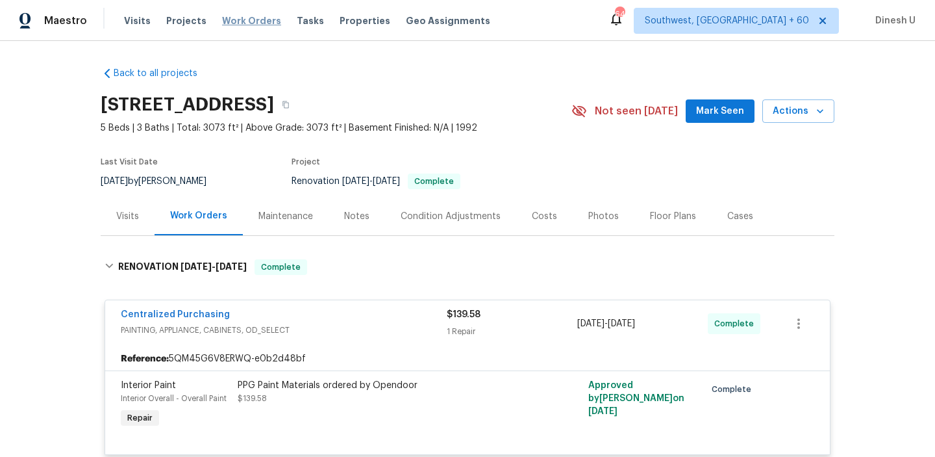
click at [249, 20] on span "Work Orders" at bounding box center [251, 20] width 59 height 13
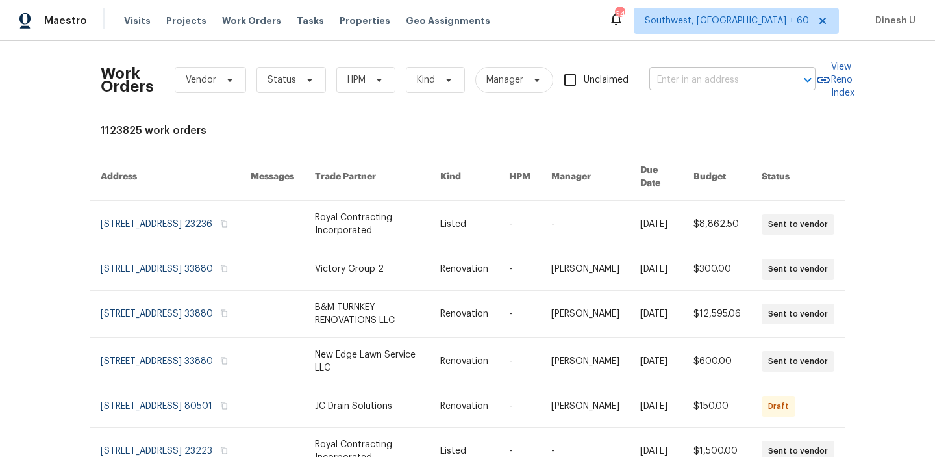
click at [672, 88] on input "text" at bounding box center [715, 80] width 130 height 20
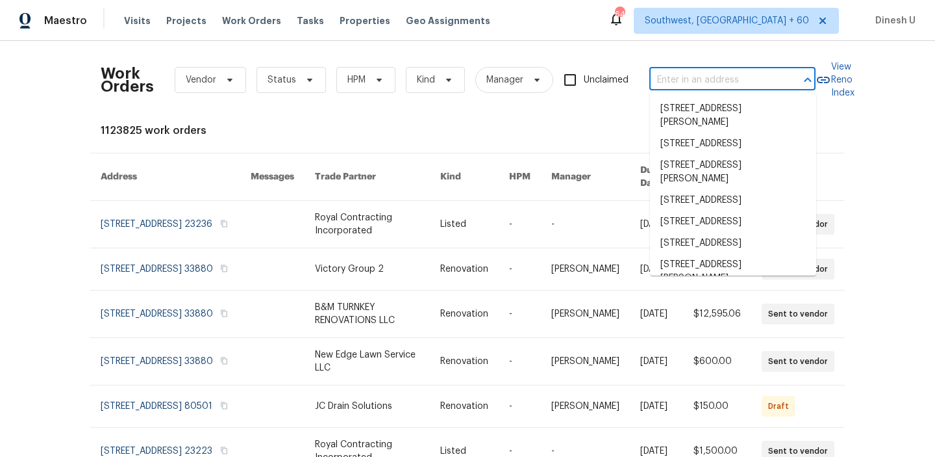
paste input "[STREET_ADDRESS]"
type input "[STREET_ADDRESS]"
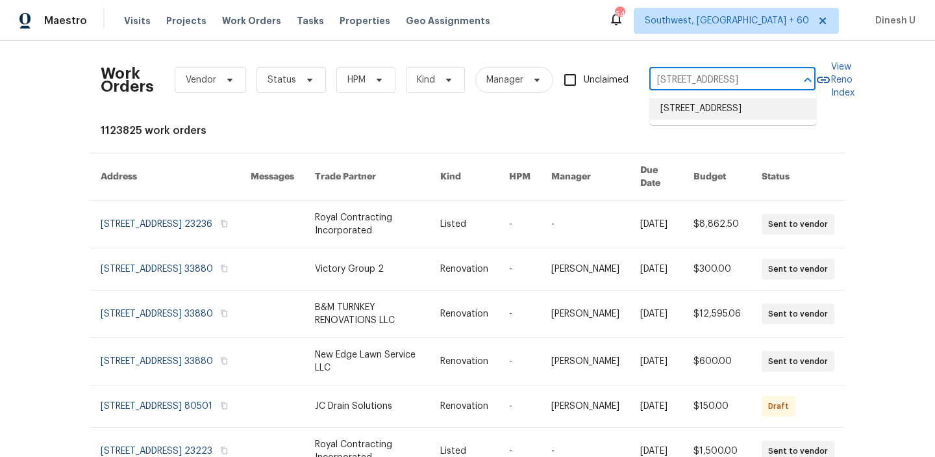
click at [668, 110] on li "[STREET_ADDRESS]" at bounding box center [733, 108] width 166 height 21
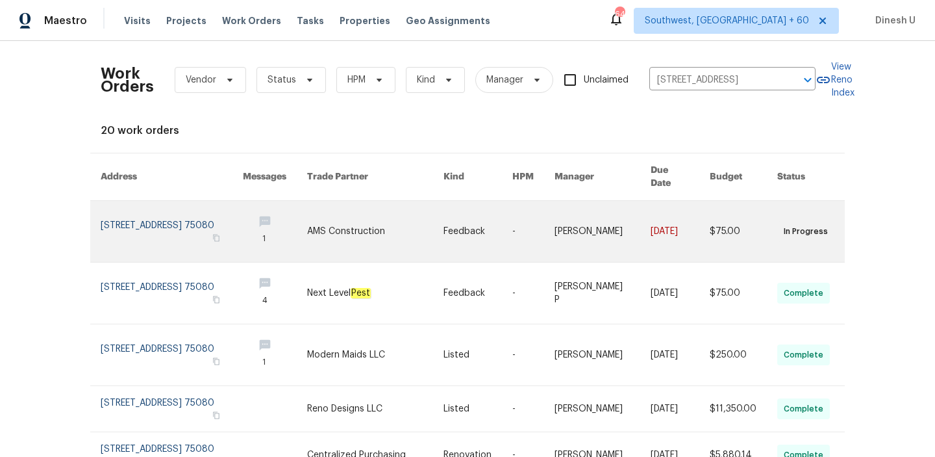
click at [151, 208] on link at bounding box center [172, 231] width 142 height 61
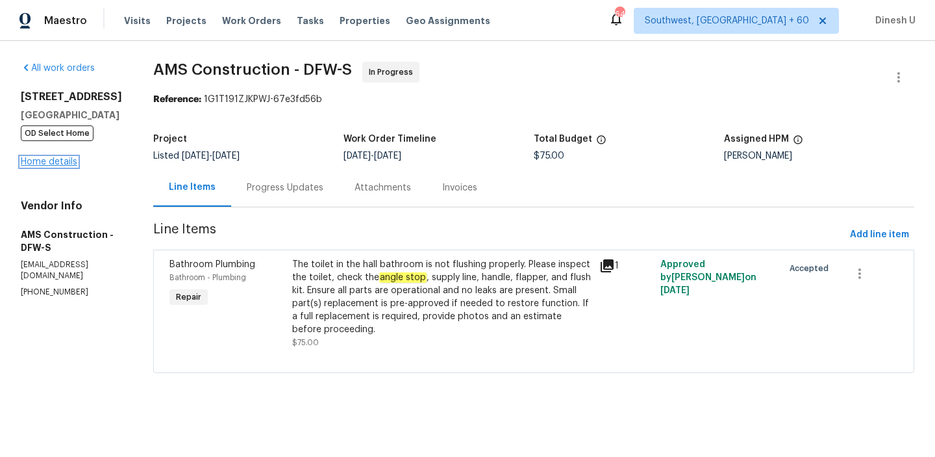
click at [58, 166] on link "Home details" at bounding box center [49, 161] width 57 height 9
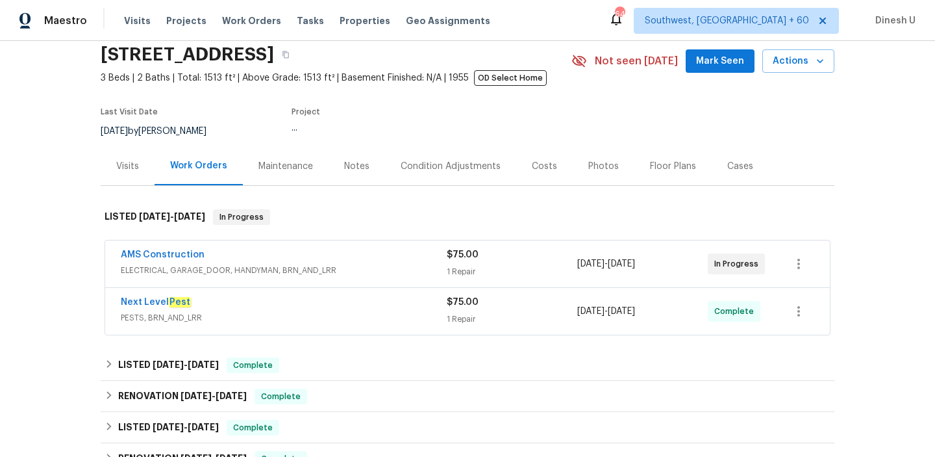
scroll to position [103, 0]
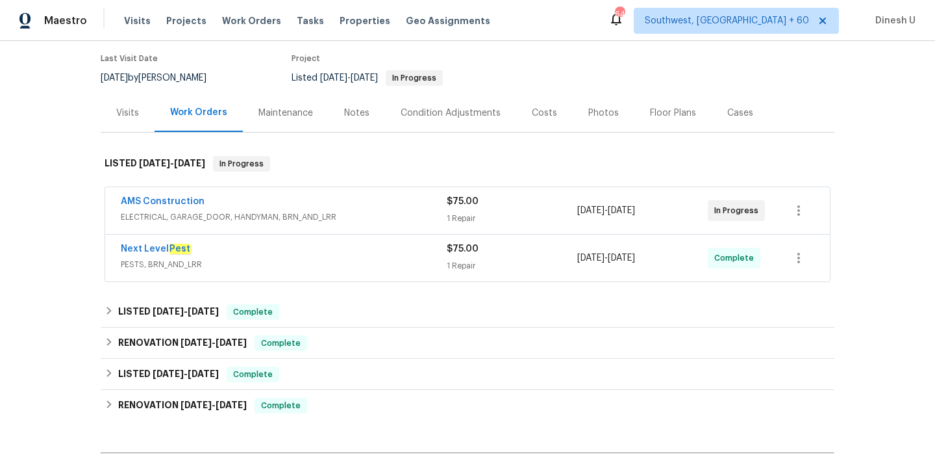
click at [469, 212] on div "1 Repair" at bounding box center [512, 218] width 131 height 13
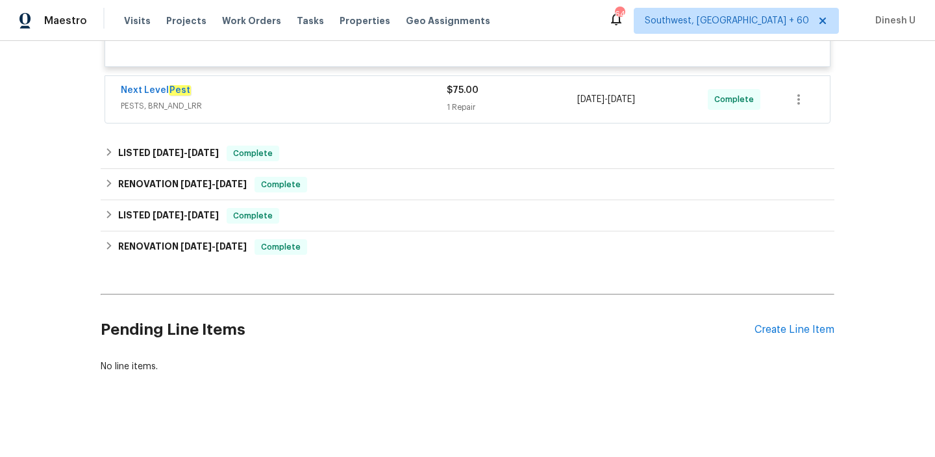
scroll to position [432, 0]
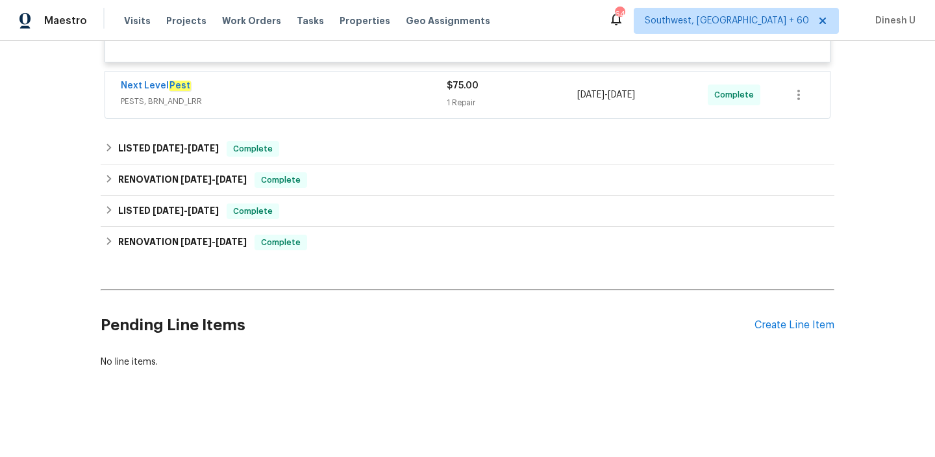
click at [463, 103] on div "1 Repair" at bounding box center [512, 102] width 131 height 13
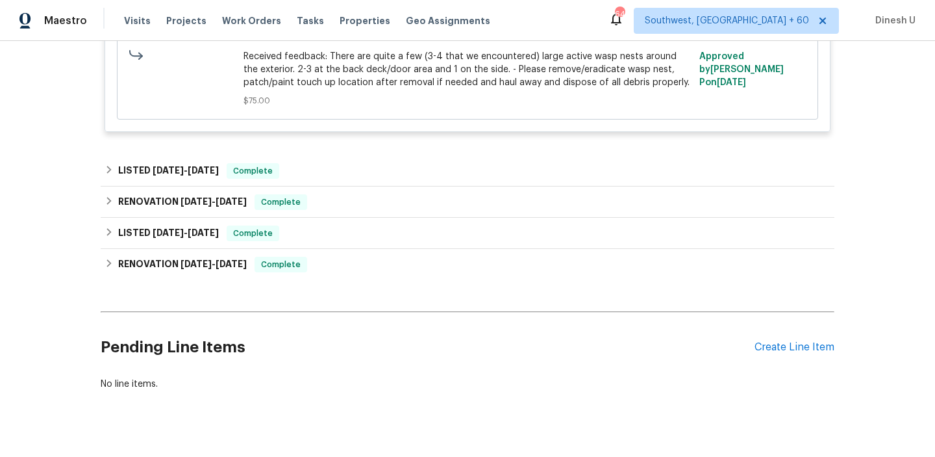
scroll to position [646, 0]
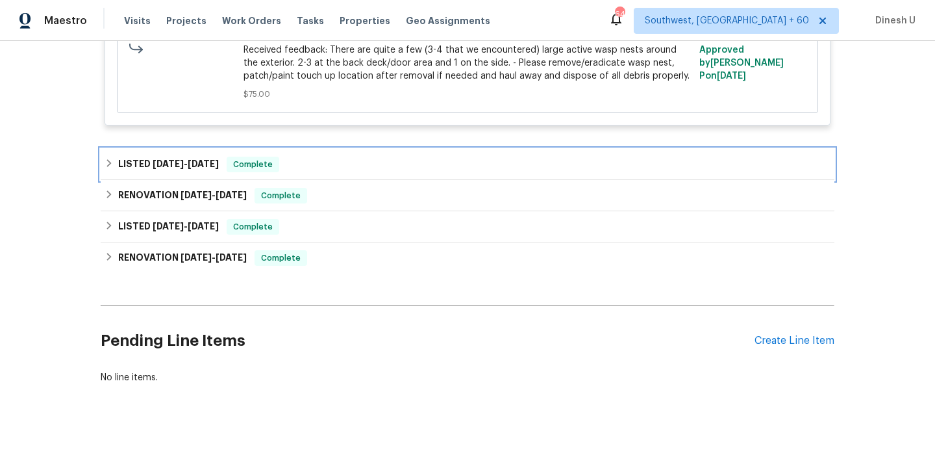
click at [170, 165] on span "[DATE]" at bounding box center [168, 163] width 31 height 9
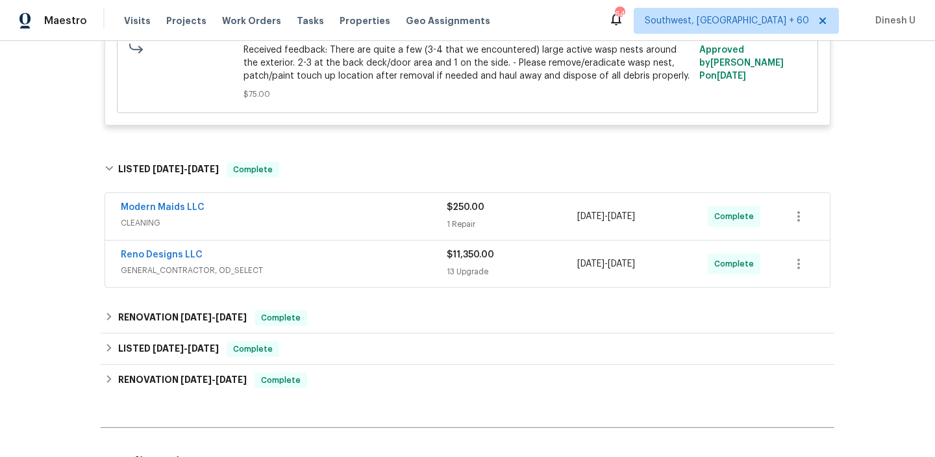
click at [472, 234] on div "Modern Maids LLC CLEANING $250.00 1 Repair [DATE] - [DATE] Complete" at bounding box center [467, 216] width 725 height 47
click at [463, 222] on div "1 Repair" at bounding box center [512, 224] width 131 height 13
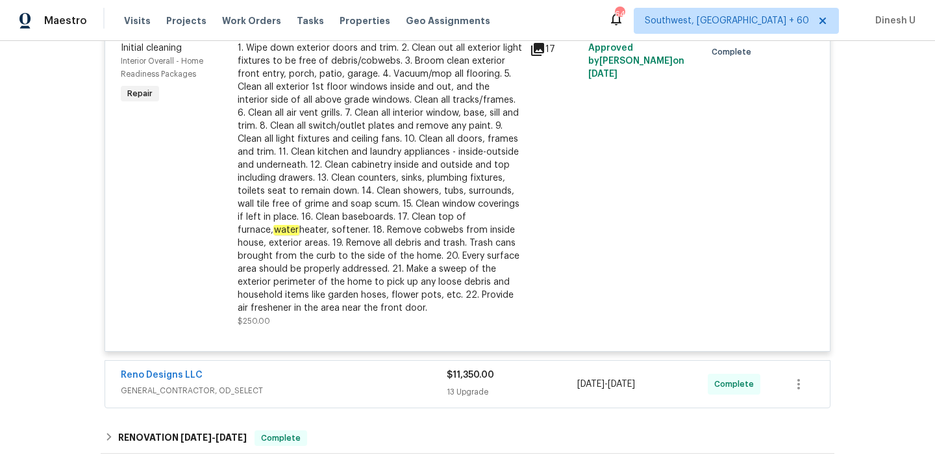
scroll to position [969, 0]
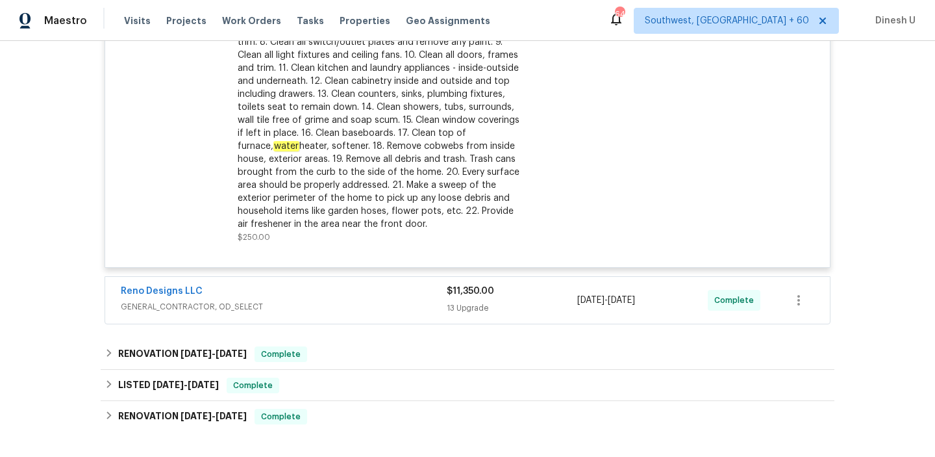
click at [466, 306] on div "13 Upgrade" at bounding box center [512, 307] width 131 height 13
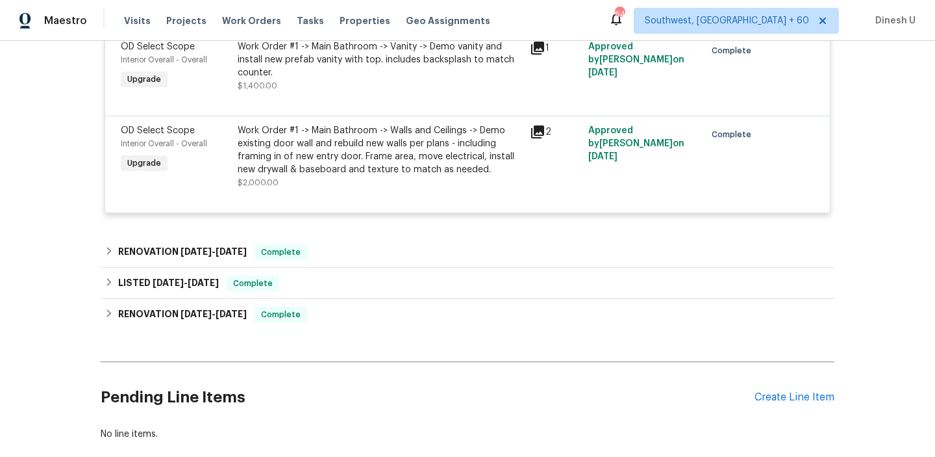
scroll to position [2241, 0]
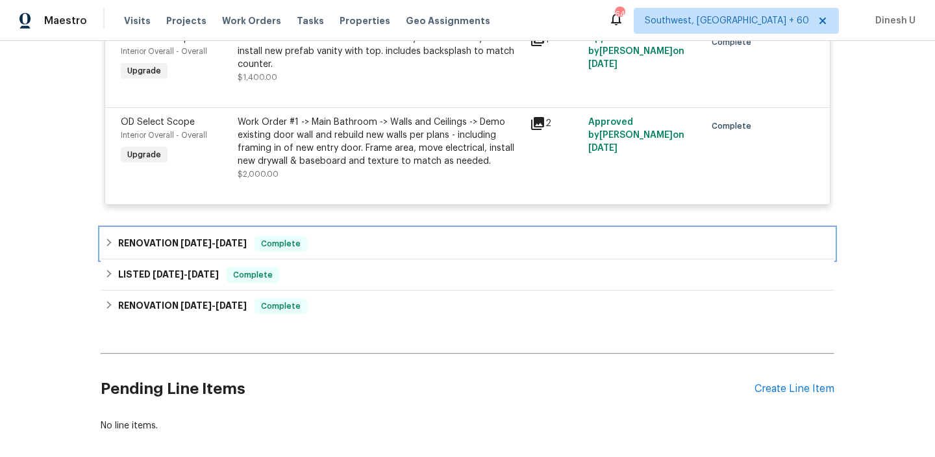
click at [197, 228] on div "RENOVATION [DATE] - [DATE] Complete" at bounding box center [468, 243] width 734 height 31
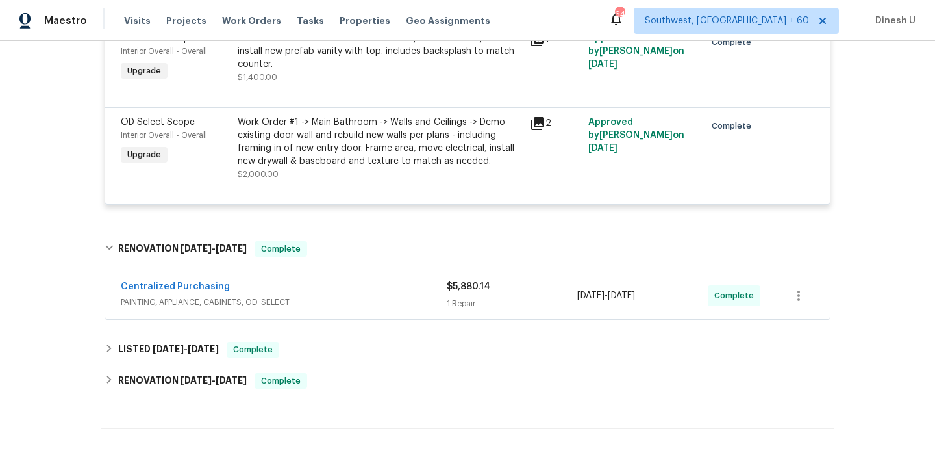
click at [469, 298] on div "1 Repair" at bounding box center [512, 303] width 131 height 13
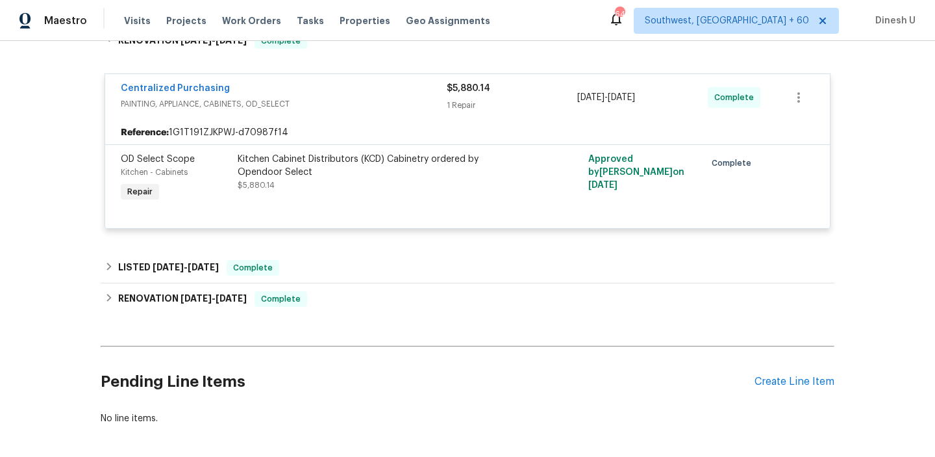
scroll to position [2494, 0]
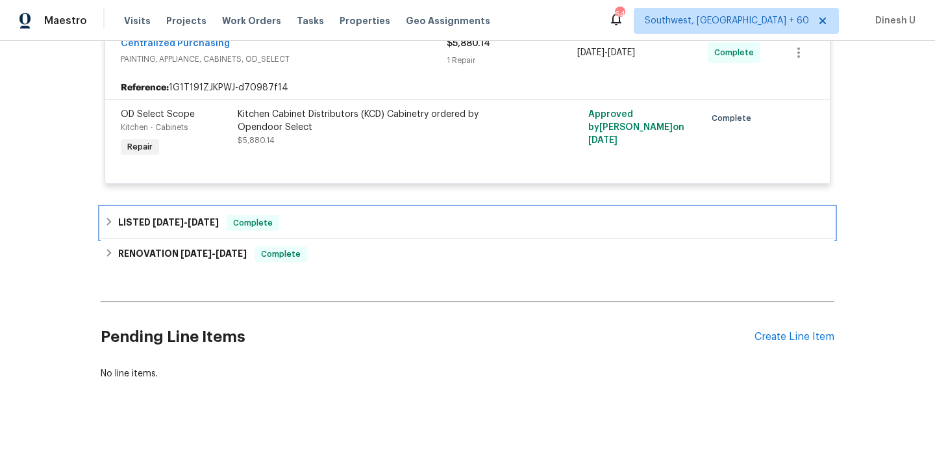
click at [212, 207] on div "LISTED [DATE] - [DATE] Complete" at bounding box center [468, 222] width 734 height 31
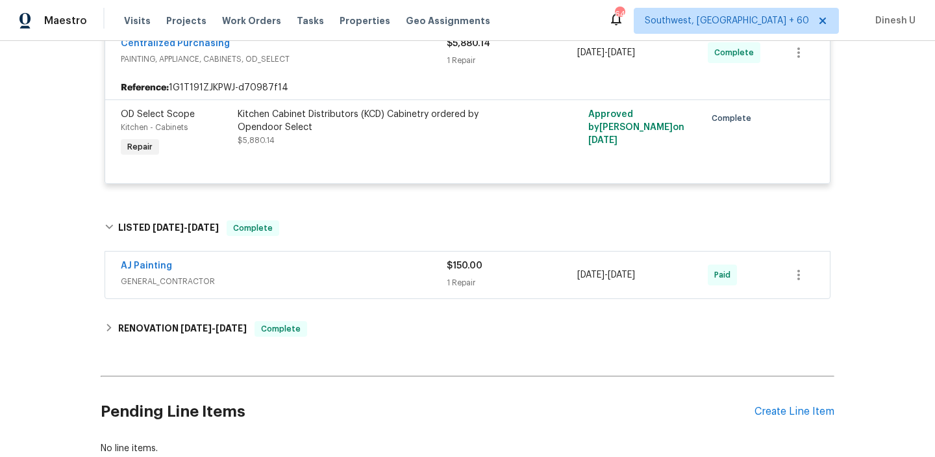
click at [457, 276] on div "1 Repair" at bounding box center [512, 282] width 131 height 13
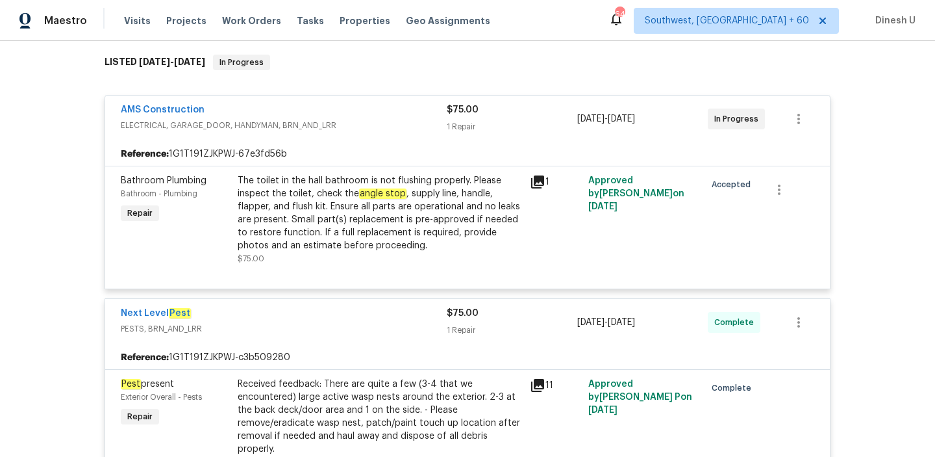
scroll to position [0, 0]
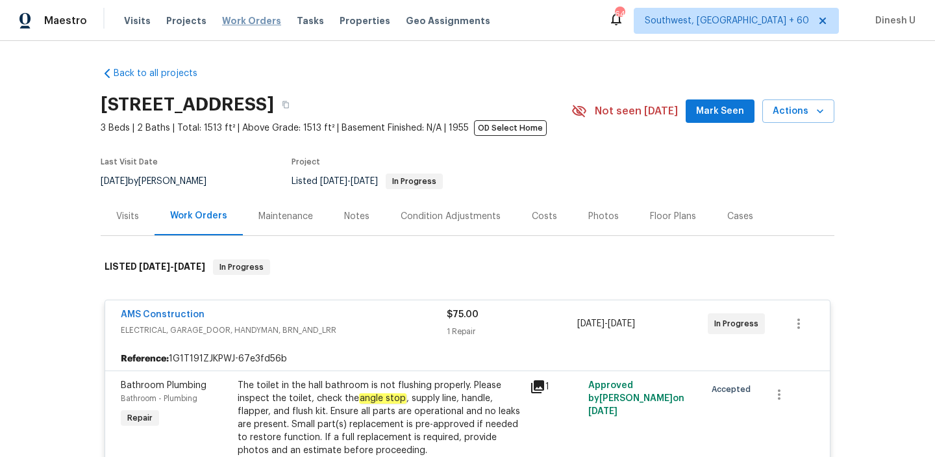
click at [245, 19] on span "Work Orders" at bounding box center [251, 20] width 59 height 13
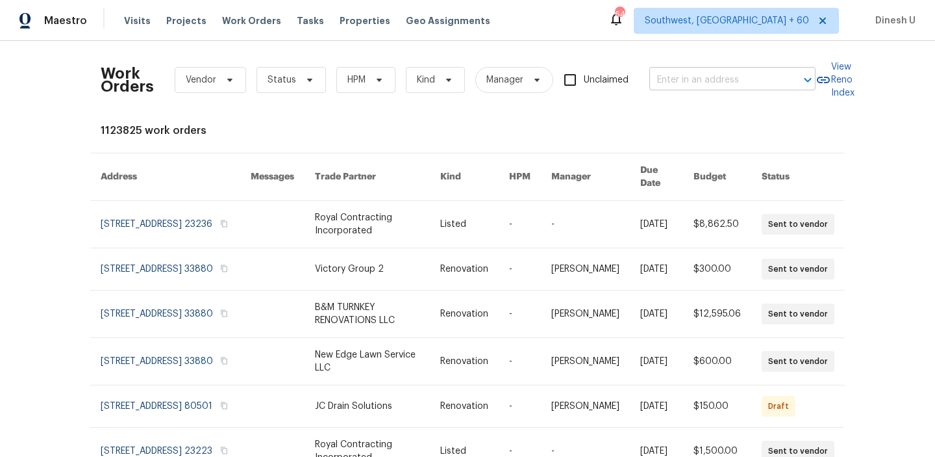
click at [679, 81] on input "text" at bounding box center [715, 80] width 130 height 20
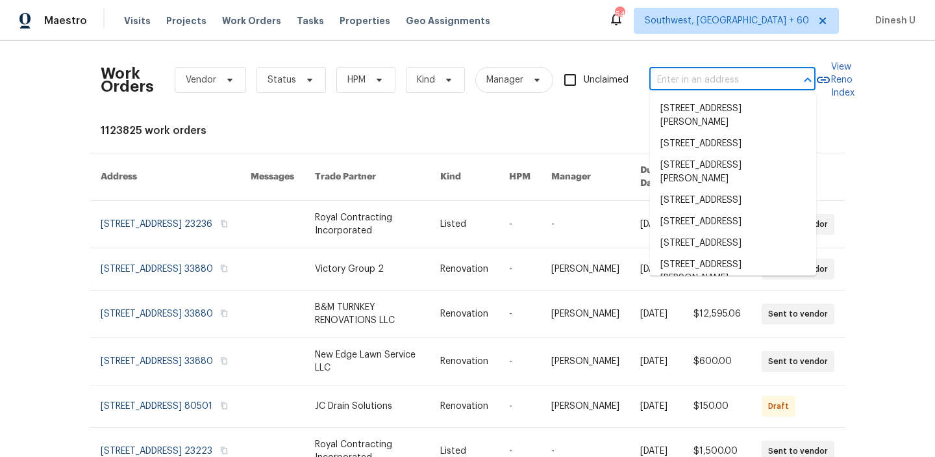
paste input "[STREET_ADDRESS][PERSON_NAME]"
type input "[STREET_ADDRESS][PERSON_NAME]"
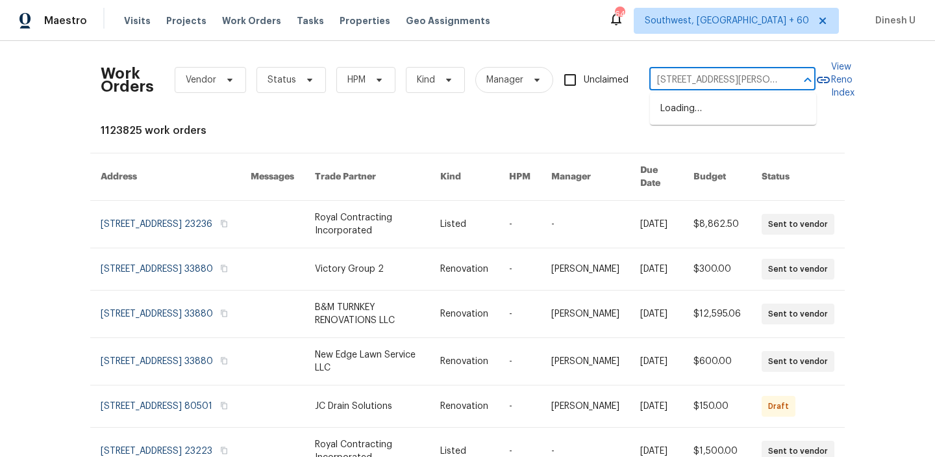
scroll to position [0, 31]
click at [676, 111] on li "[STREET_ADDRESS][PERSON_NAME]" at bounding box center [733, 115] width 166 height 35
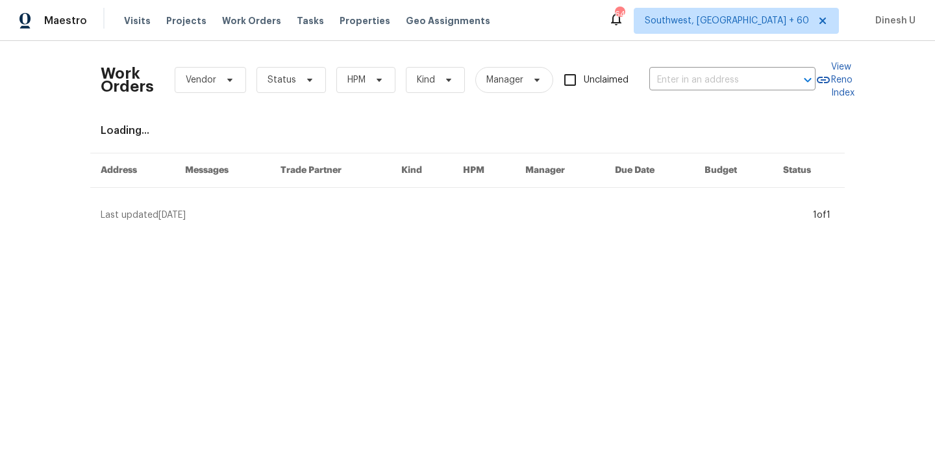
type input "[STREET_ADDRESS][PERSON_NAME]"
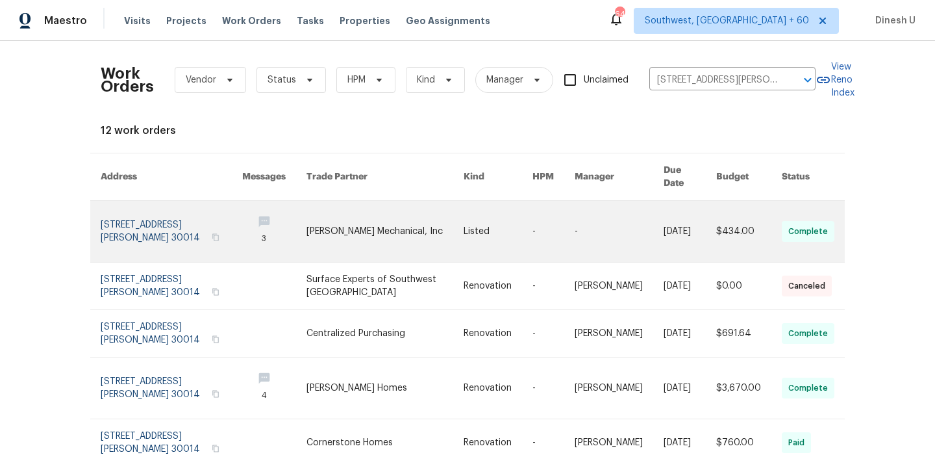
click at [130, 212] on link at bounding box center [172, 231] width 142 height 61
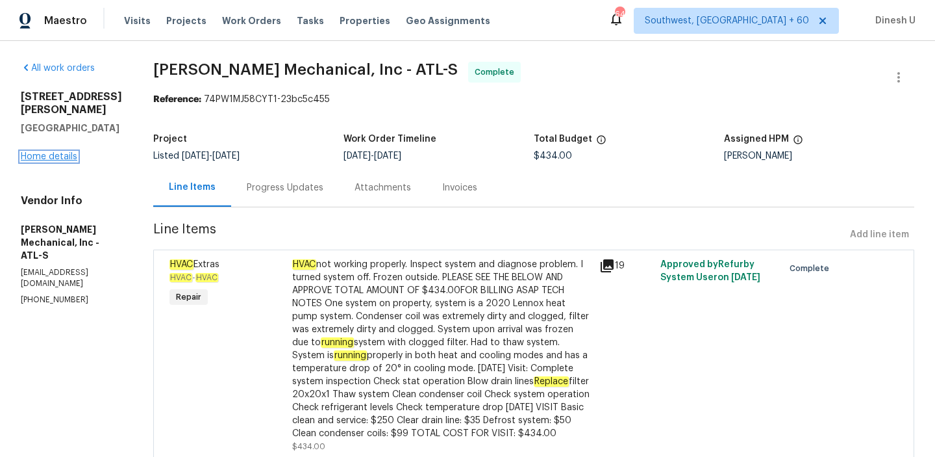
click at [52, 152] on link "Home details" at bounding box center [49, 156] width 57 height 9
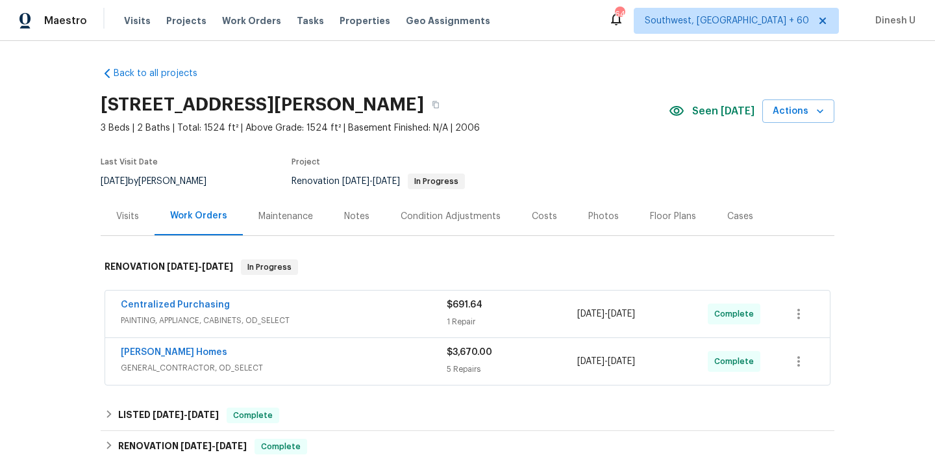
scroll to position [58, 0]
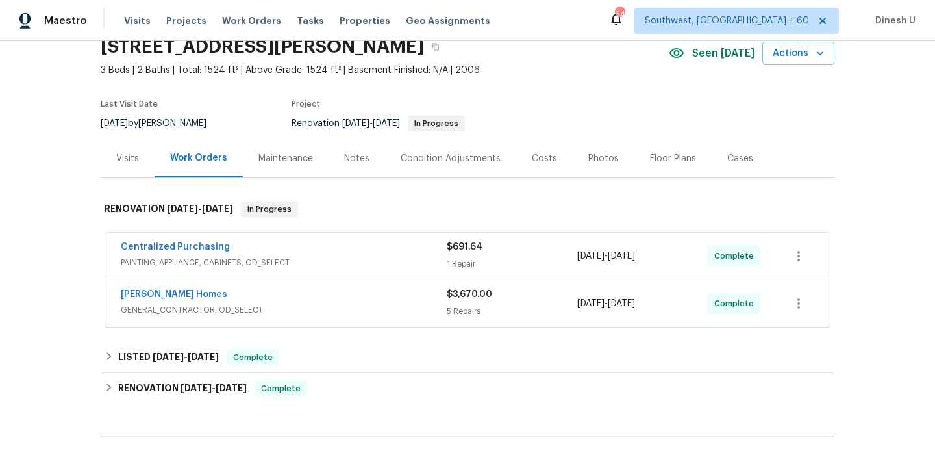
click at [465, 255] on div "$691.64 1 Repair" at bounding box center [512, 255] width 131 height 31
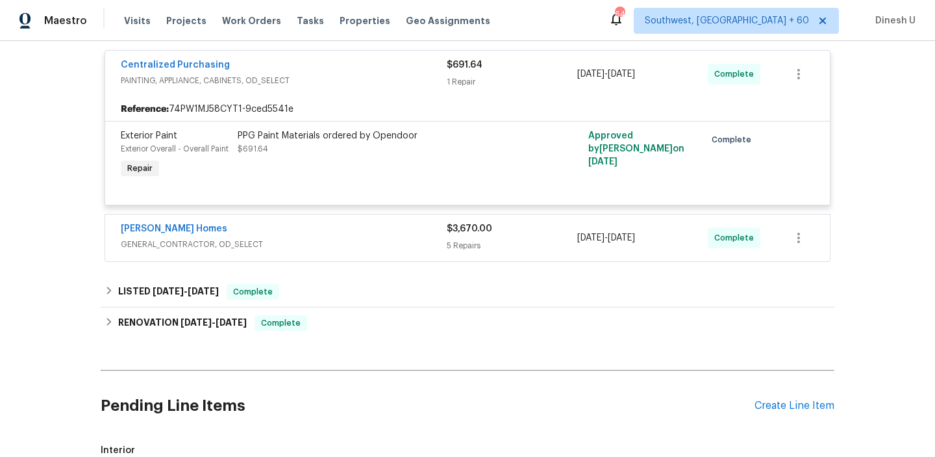
scroll to position [269, 0]
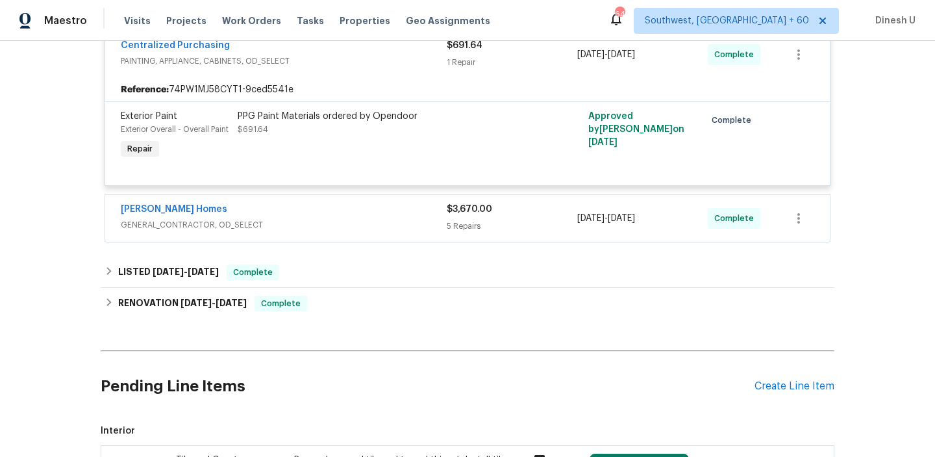
click at [460, 219] on div "$3,670.00 5 Repairs" at bounding box center [512, 218] width 131 height 31
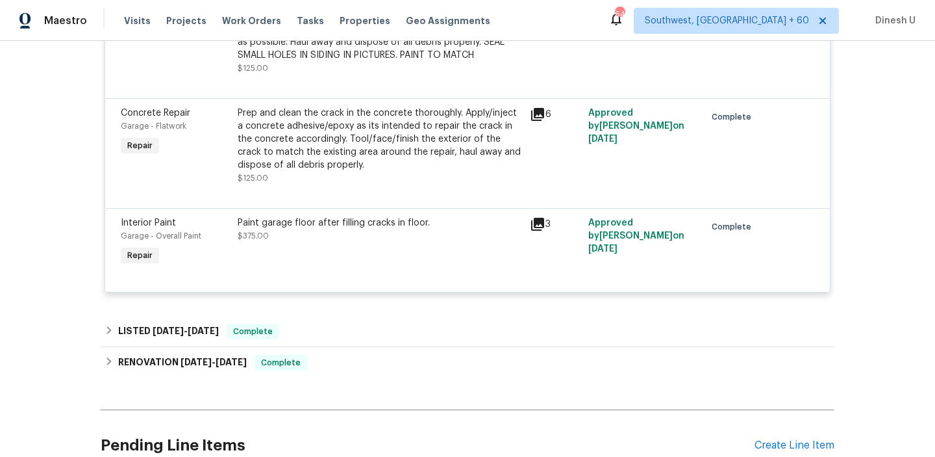
scroll to position [769, 0]
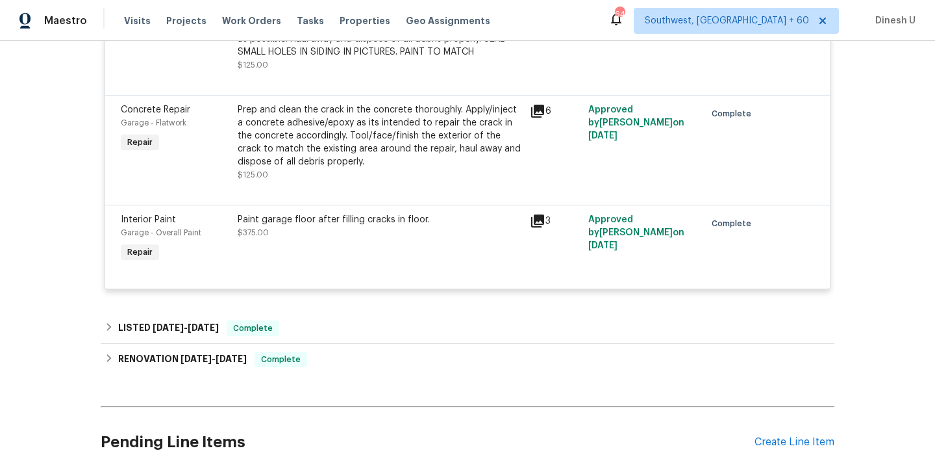
click at [536, 114] on icon at bounding box center [538, 111] width 16 height 16
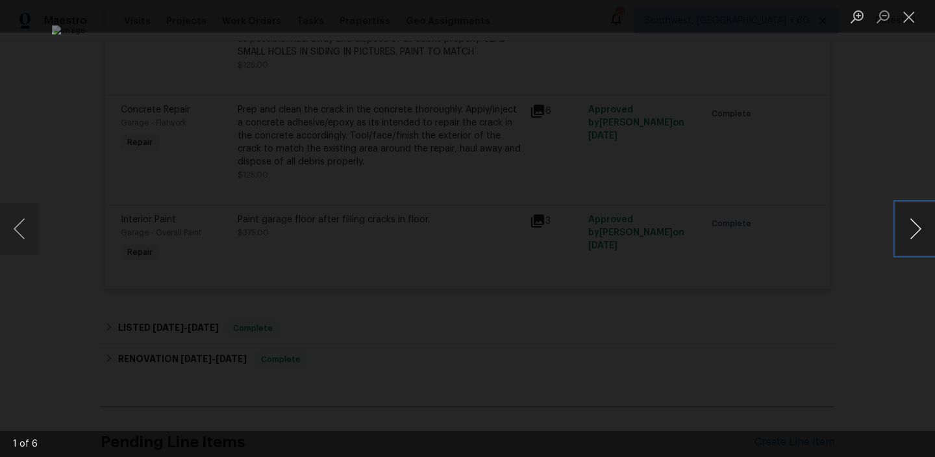
click at [924, 231] on button "Next image" at bounding box center [916, 229] width 39 height 52
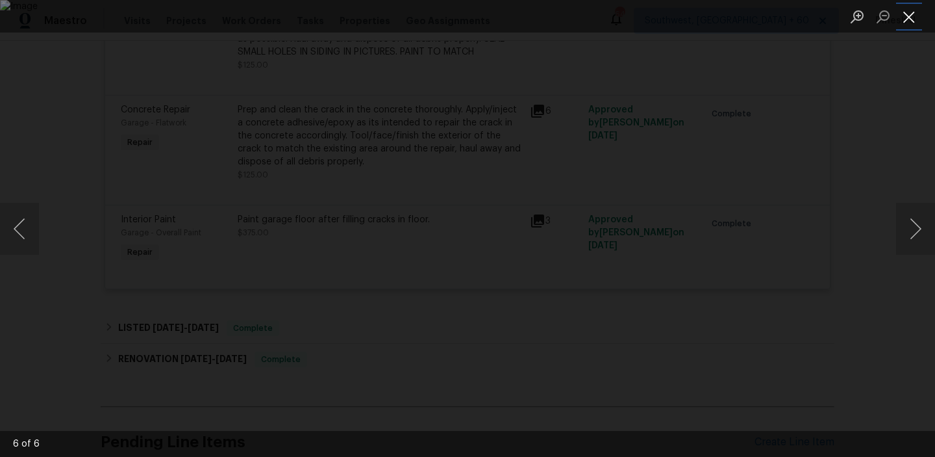
click at [909, 14] on button "Close lightbox" at bounding box center [910, 16] width 26 height 23
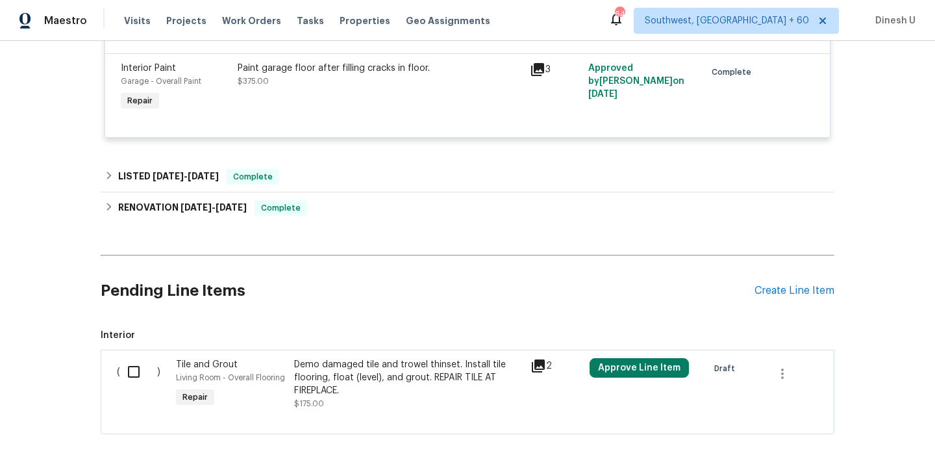
scroll to position [926, 0]
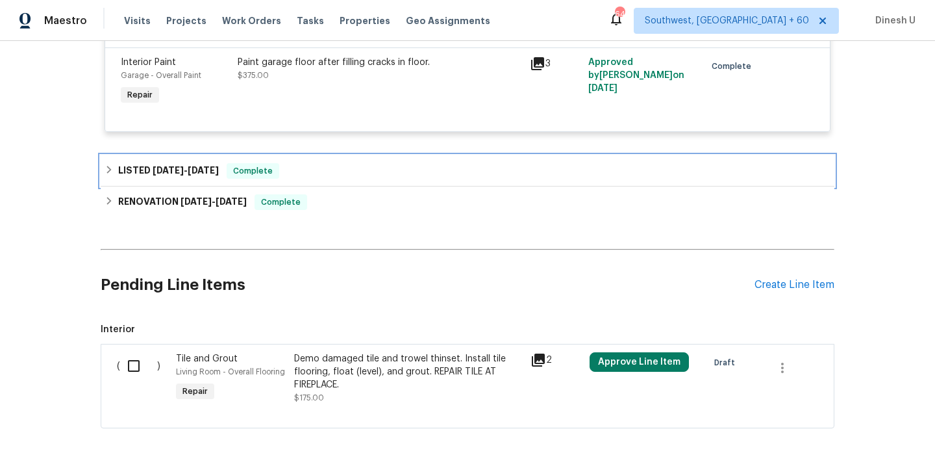
click at [199, 167] on span "[DATE]" at bounding box center [203, 170] width 31 height 9
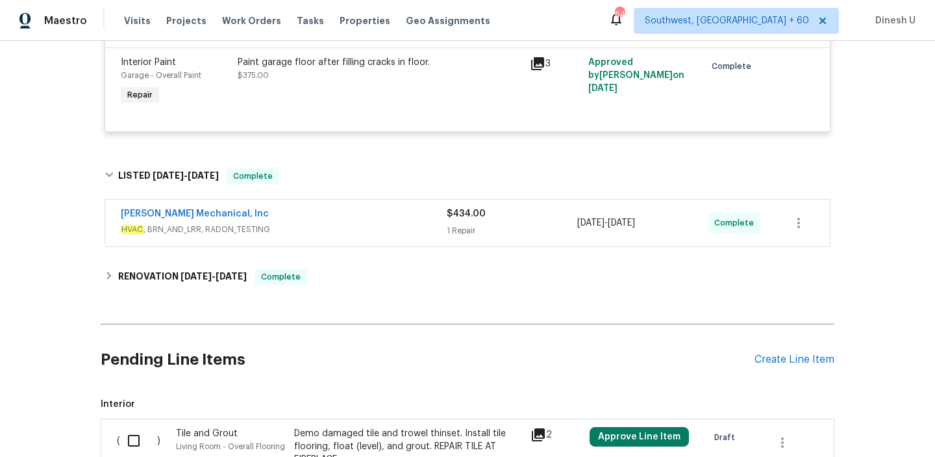
click at [466, 230] on div "1 Repair" at bounding box center [512, 230] width 131 height 13
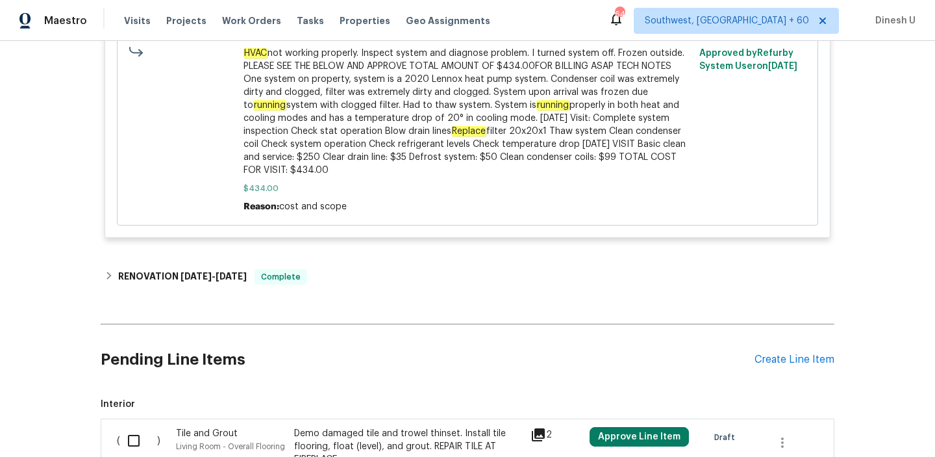
scroll to position [1449, 0]
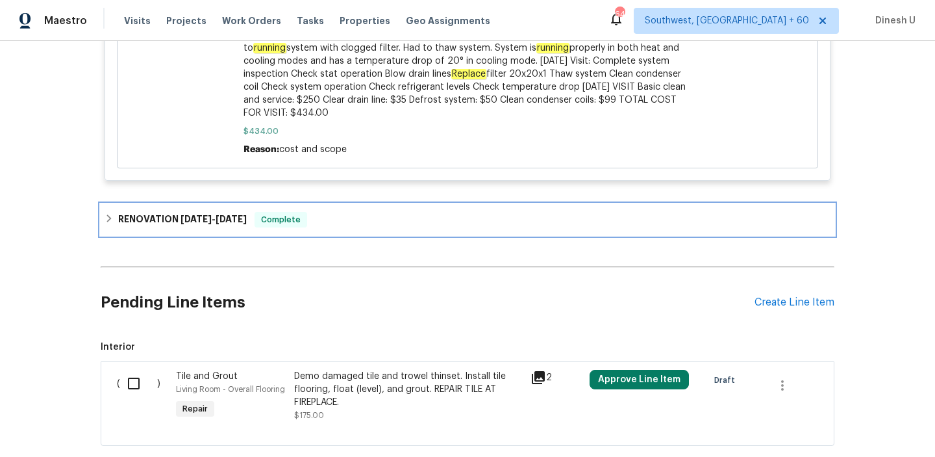
click at [223, 222] on span "[DATE]" at bounding box center [231, 218] width 31 height 9
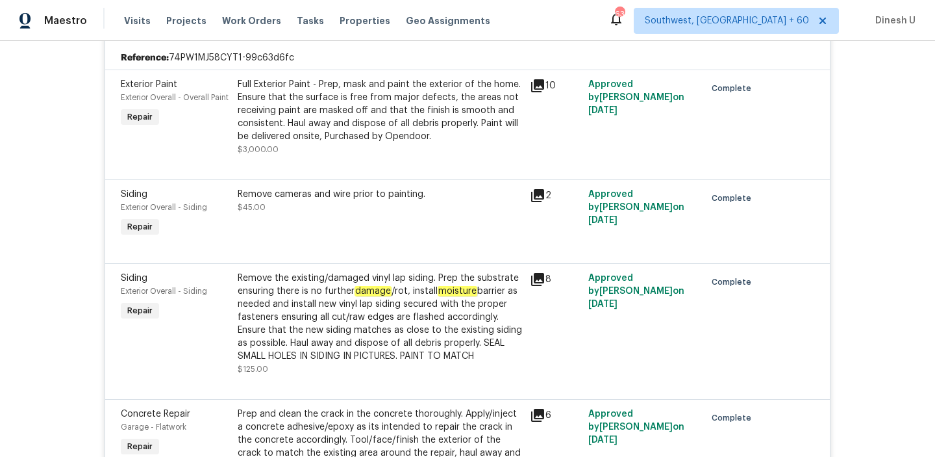
scroll to position [0, 0]
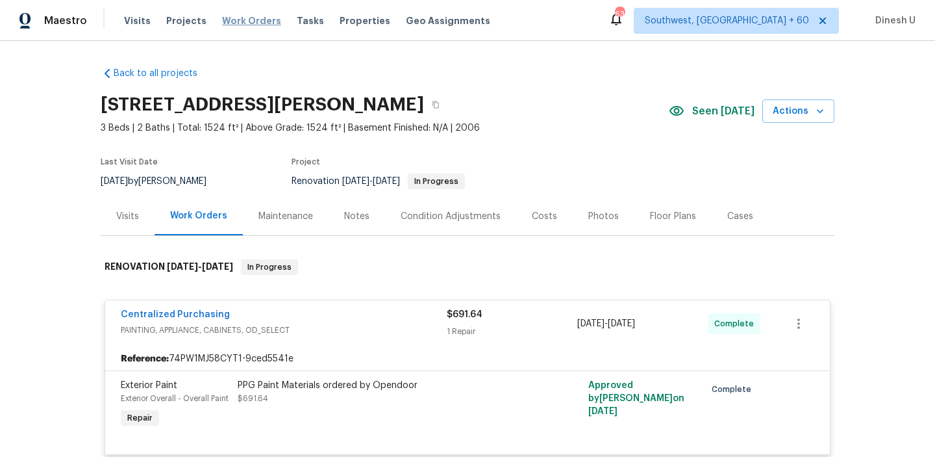
click at [235, 18] on span "Work Orders" at bounding box center [251, 20] width 59 height 13
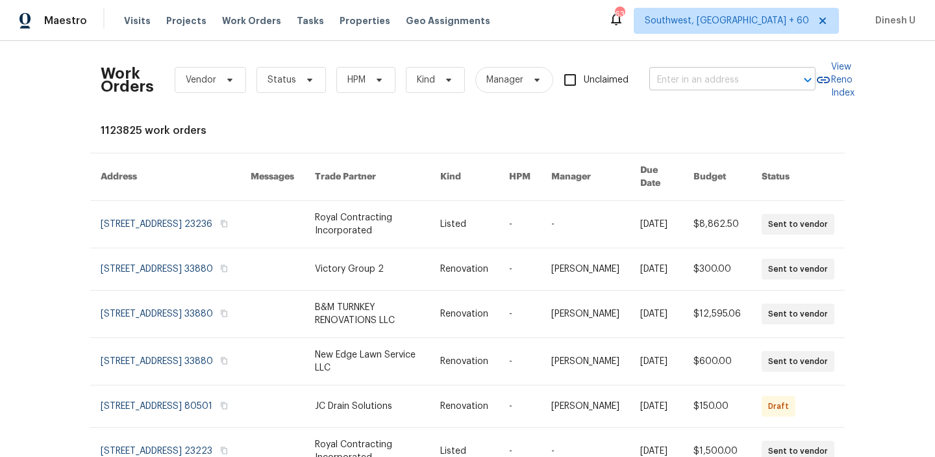
click at [675, 77] on input "text" at bounding box center [715, 80] width 130 height 20
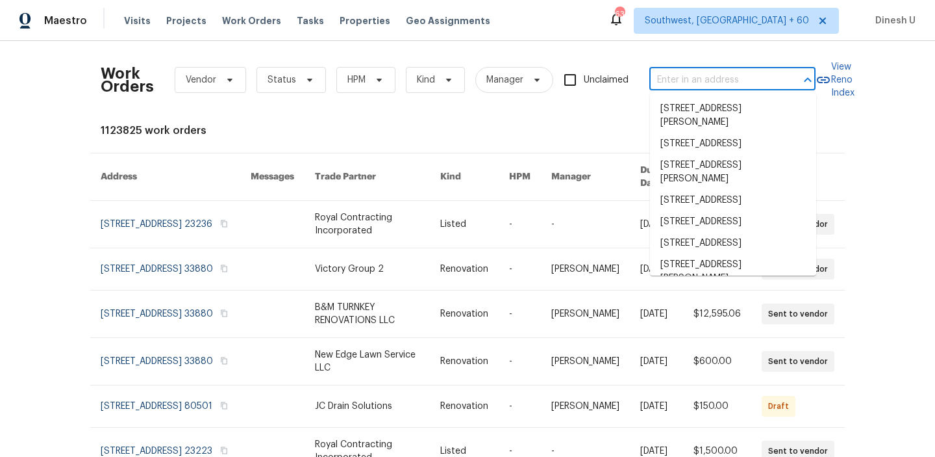
paste input "[STREET_ADDRESS]"
type input "[STREET_ADDRESS]"
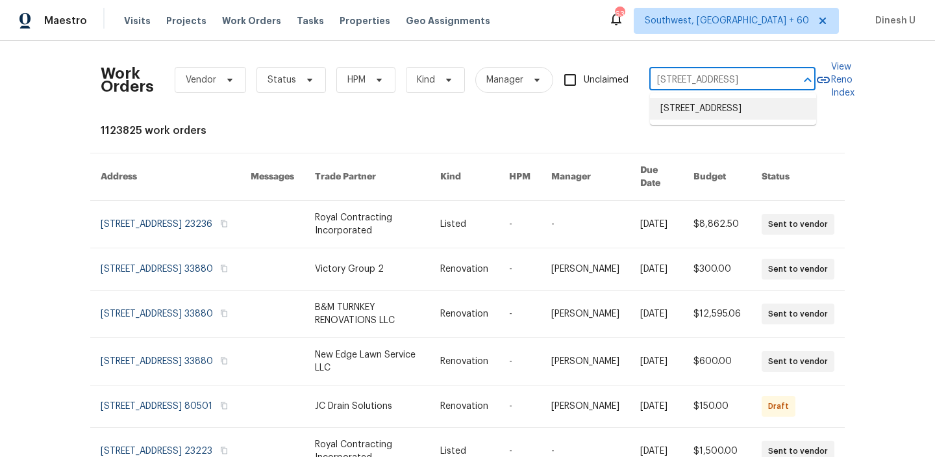
click at [667, 110] on li "[STREET_ADDRESS]" at bounding box center [733, 108] width 166 height 21
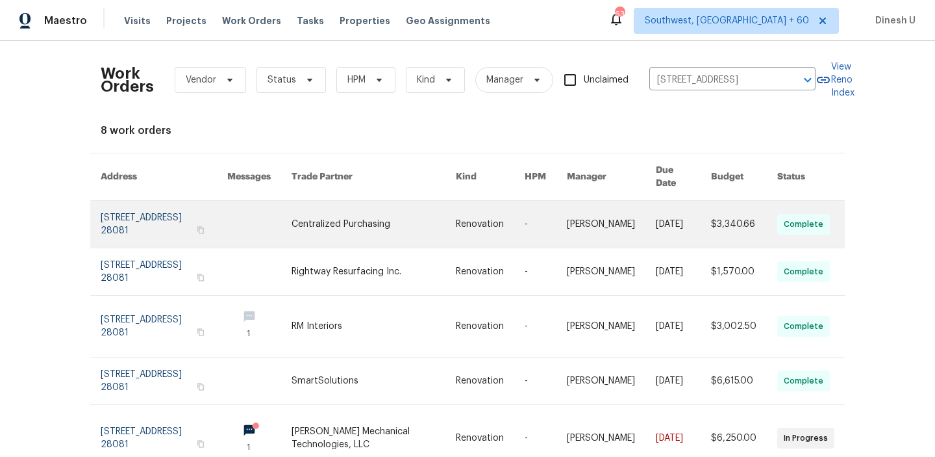
click at [138, 207] on link at bounding box center [164, 224] width 127 height 47
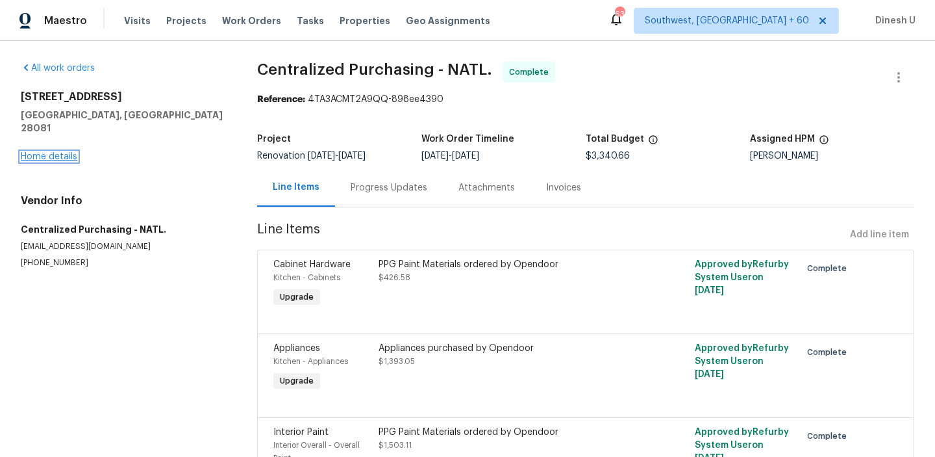
click at [38, 152] on link "Home details" at bounding box center [49, 156] width 57 height 9
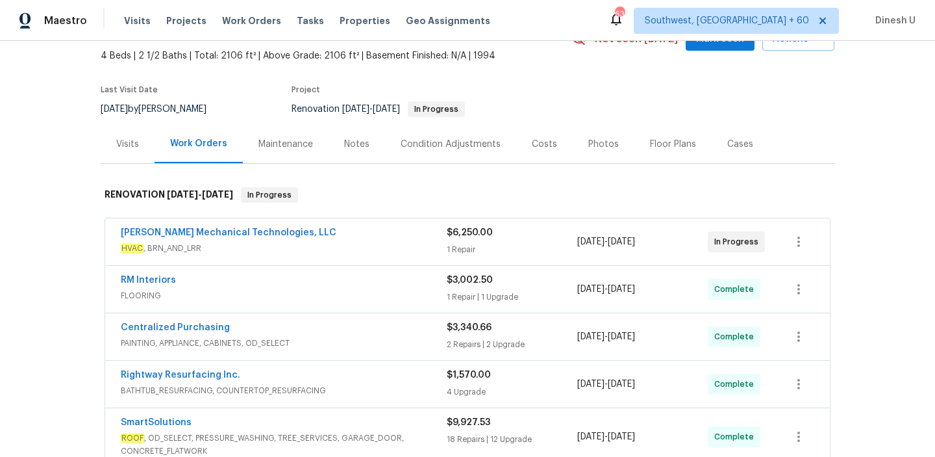
scroll to position [84, 0]
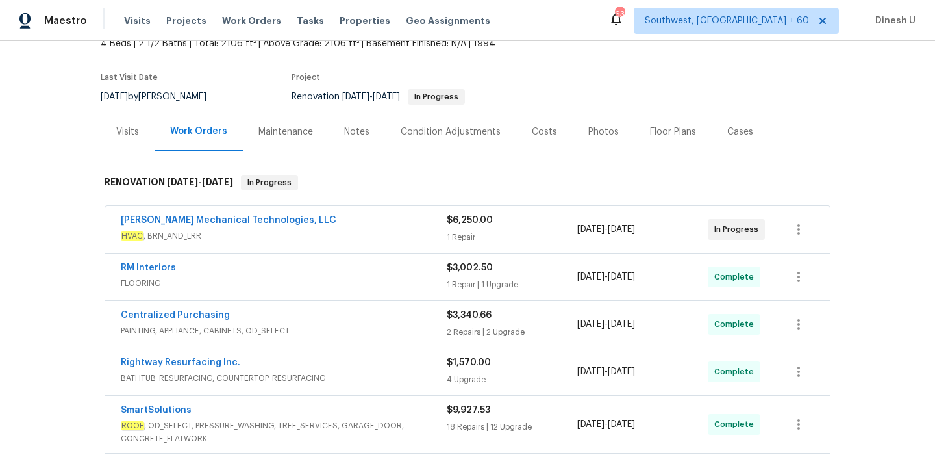
click at [470, 237] on div "1 Repair" at bounding box center [512, 237] width 131 height 13
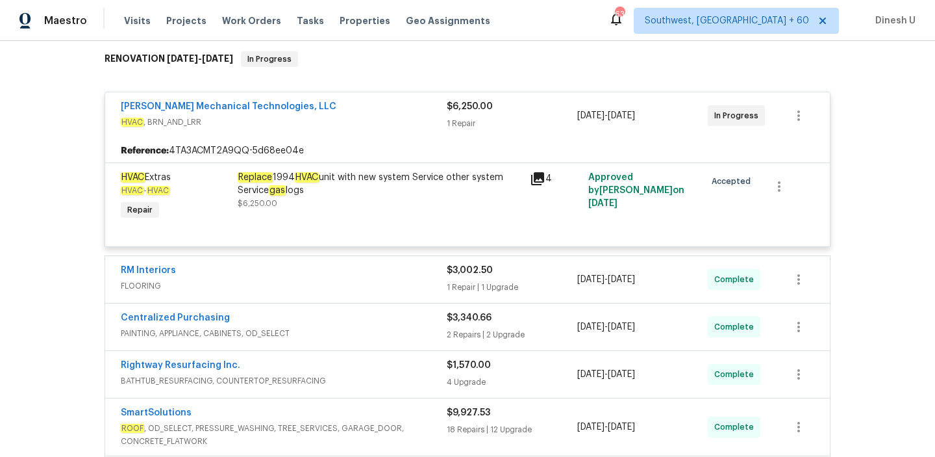
scroll to position [213, 0]
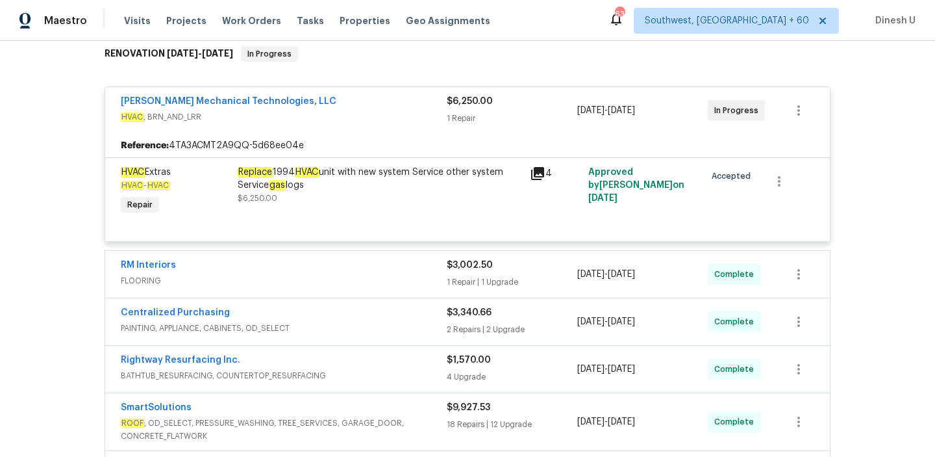
click at [496, 292] on div "RM Interiors FLOORING $3,002.50 1 Repair | 1 Upgrade [DATE] - [DATE] Complete" at bounding box center [467, 274] width 725 height 47
click at [464, 281] on div "1 Repair | 1 Upgrade" at bounding box center [512, 281] width 131 height 13
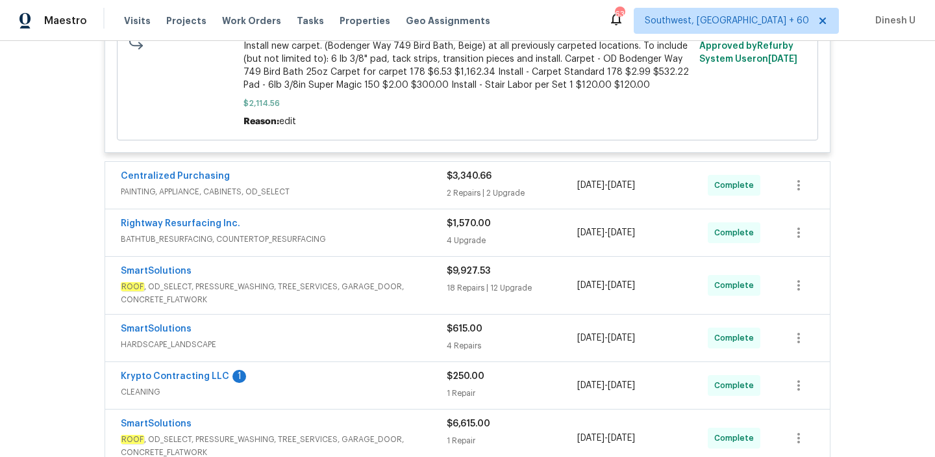
scroll to position [965, 0]
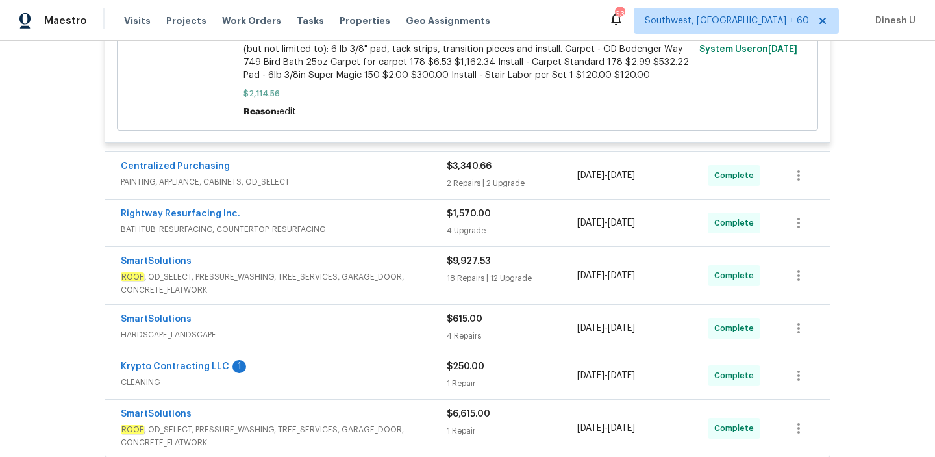
click at [483, 177] on div "2 Repairs | 2 Upgrade" at bounding box center [512, 183] width 131 height 13
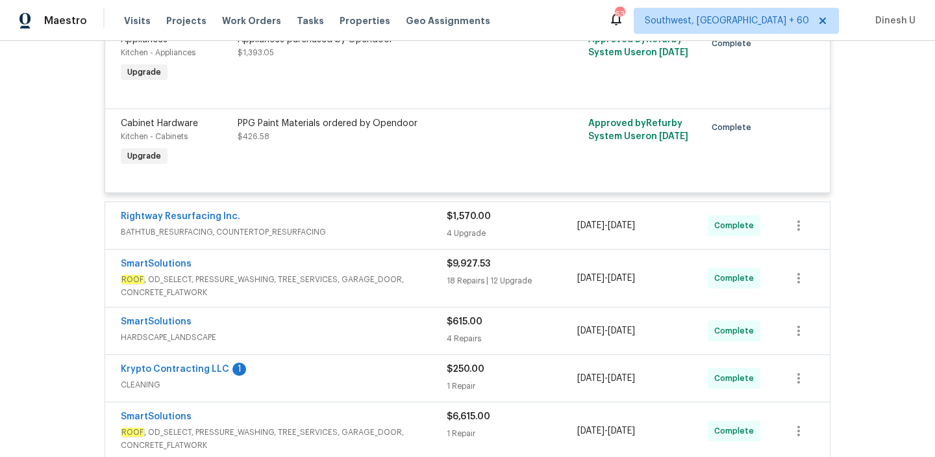
scroll to position [1340, 0]
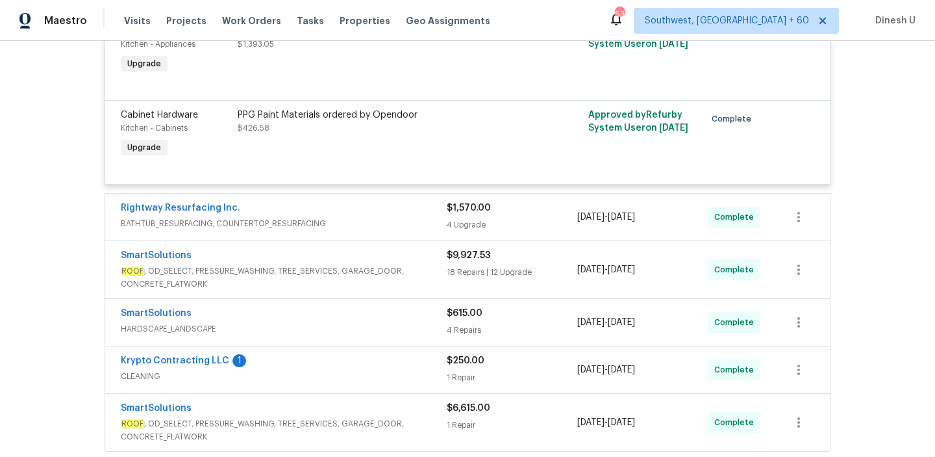
click at [464, 201] on div "$1,570.00 4 Upgrade" at bounding box center [512, 216] width 131 height 31
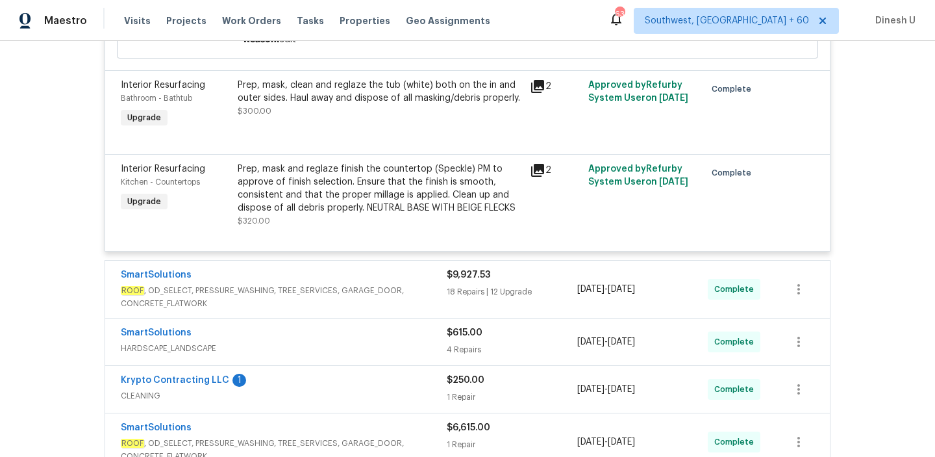
scroll to position [1866, 0]
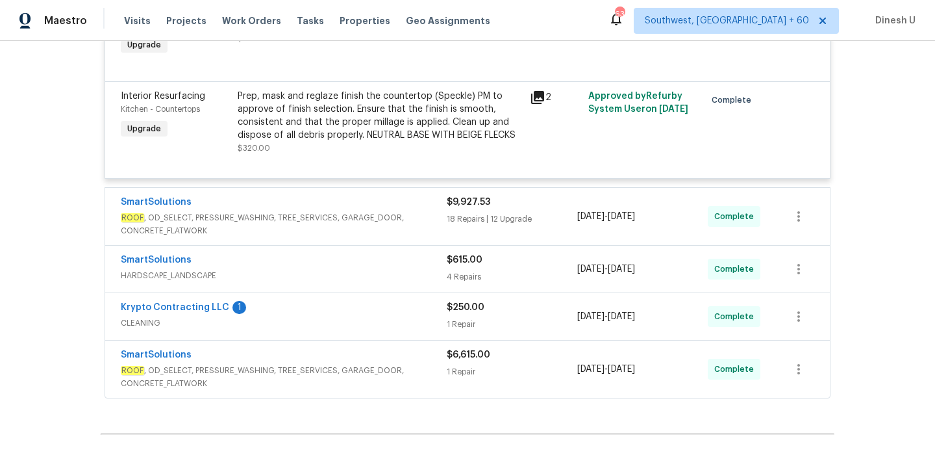
click at [447, 196] on div "$9,927.53" at bounding box center [512, 202] width 131 height 13
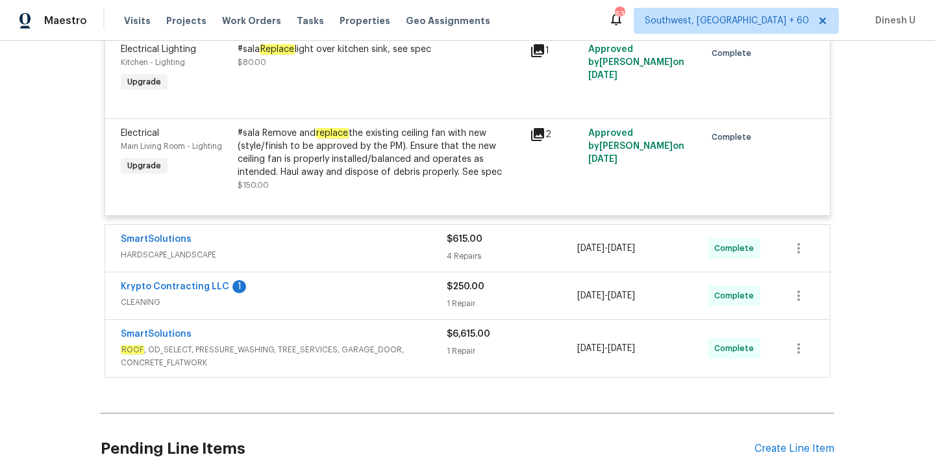
scroll to position [4939, 0]
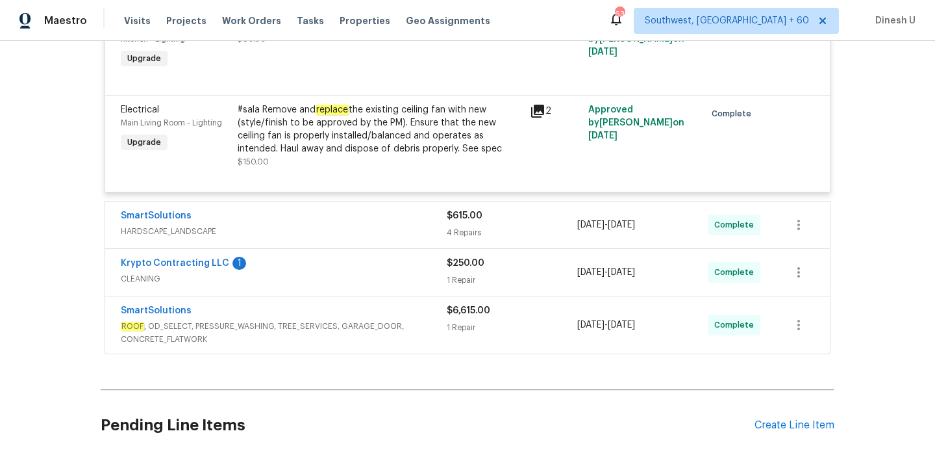
click at [472, 211] on span "$615.00" at bounding box center [465, 215] width 36 height 9
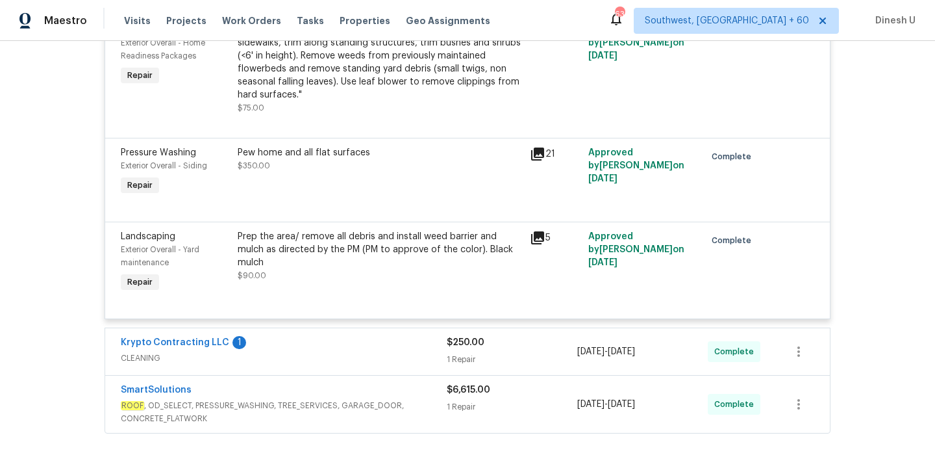
scroll to position [5421, 0]
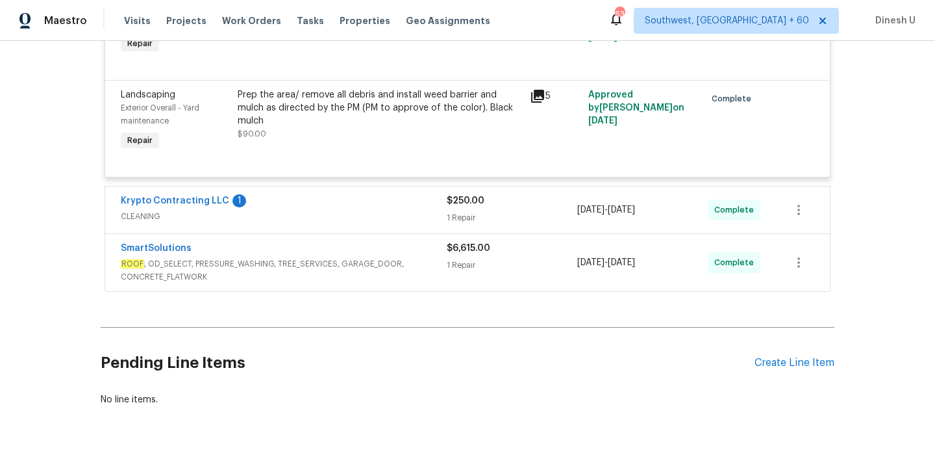
click at [458, 199] on div "$250.00 1 Repair" at bounding box center [512, 209] width 131 height 31
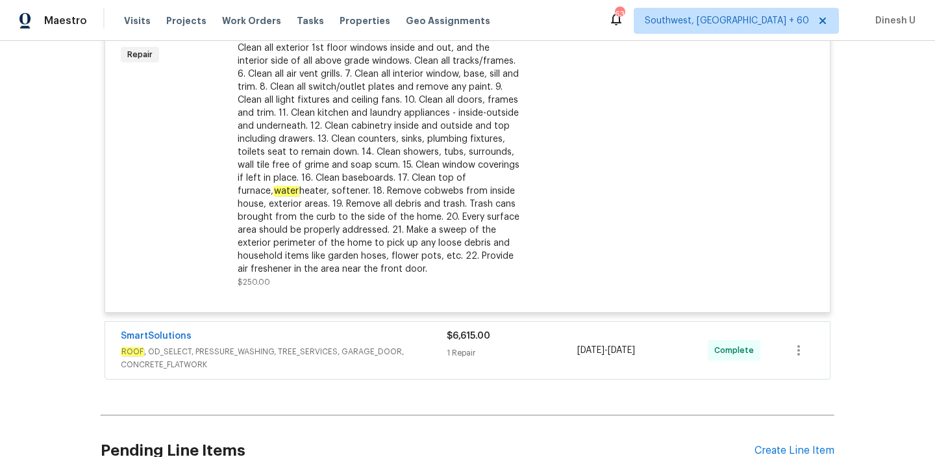
scroll to position [5753, 0]
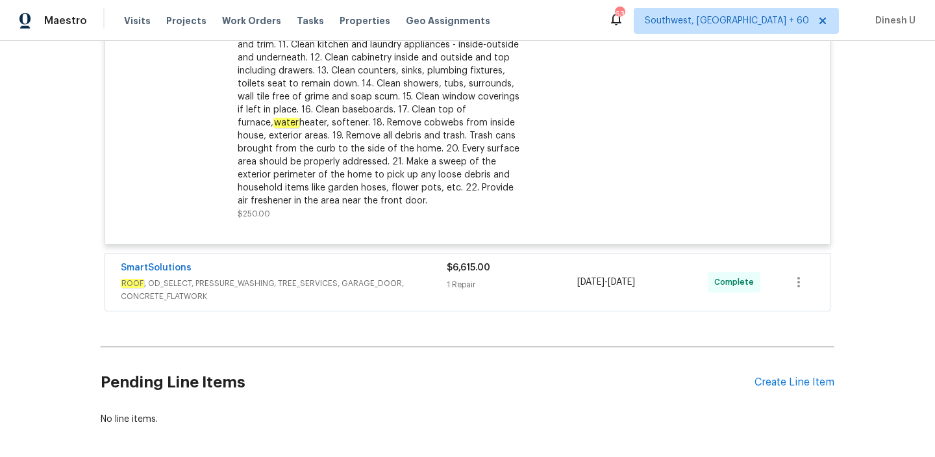
click at [465, 266] on div "$6,615.00 1 Repair" at bounding box center [512, 282] width 131 height 42
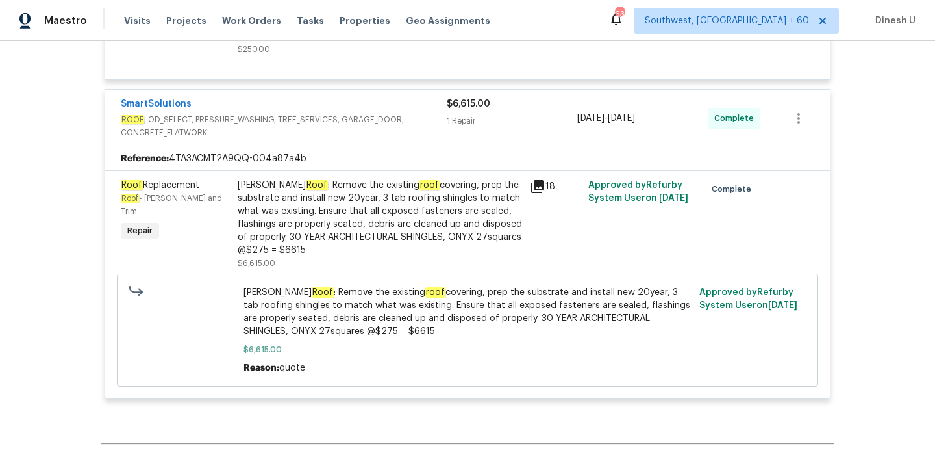
scroll to position [5938, 0]
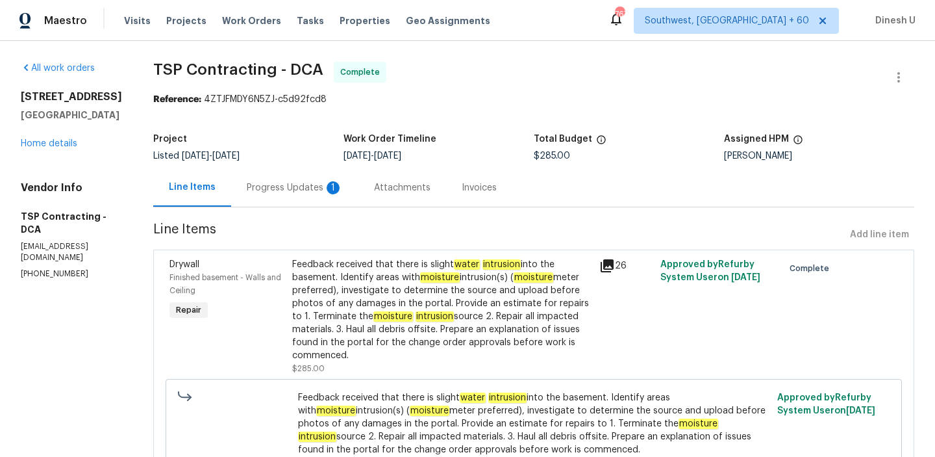
click at [285, 188] on div "Progress Updates 1" at bounding box center [295, 187] width 96 height 13
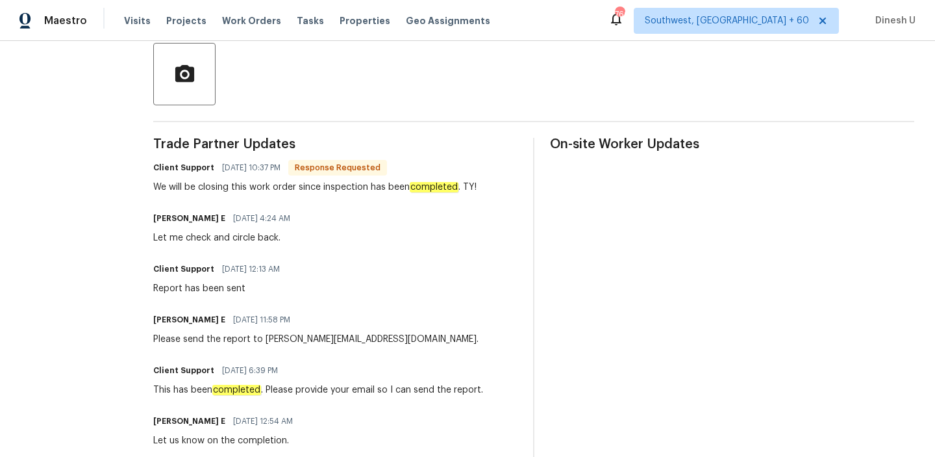
scroll to position [295, 0]
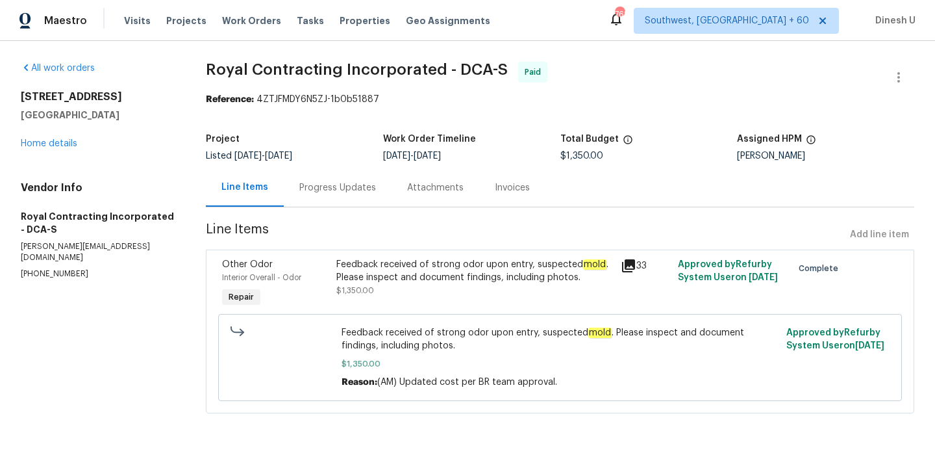
click at [324, 182] on div "Progress Updates" at bounding box center [337, 187] width 77 height 13
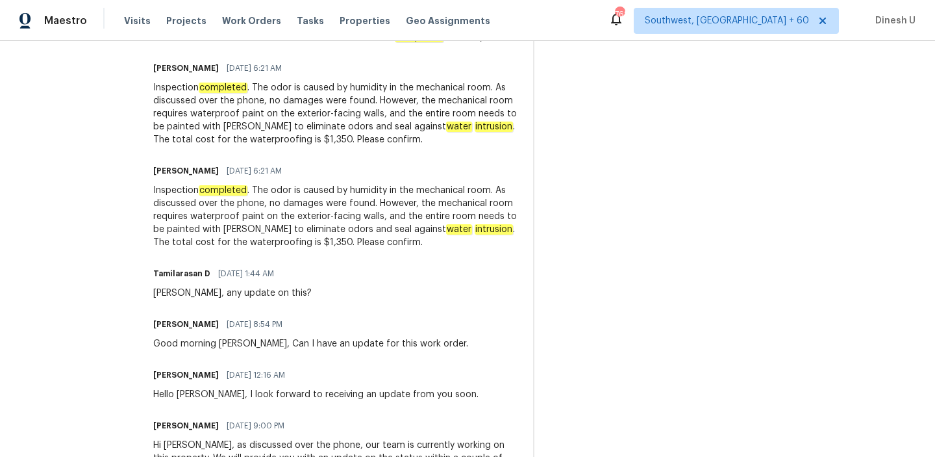
scroll to position [935, 0]
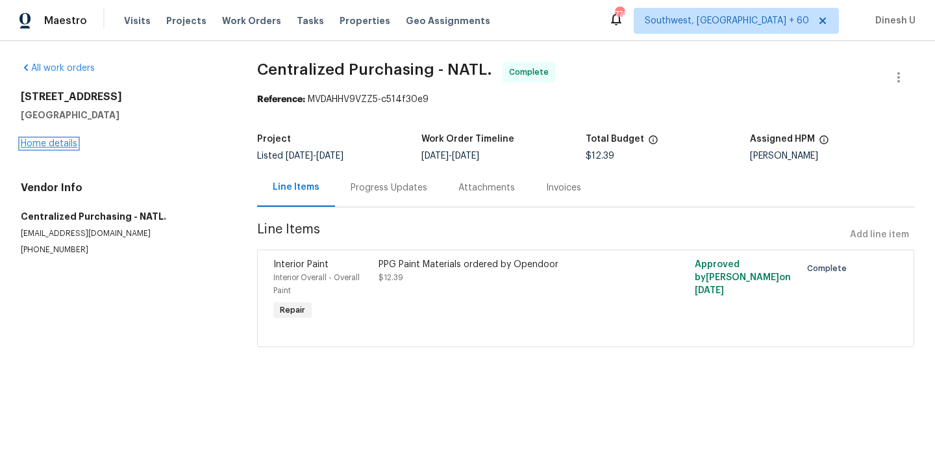
click at [51, 140] on link "Home details" at bounding box center [49, 143] width 57 height 9
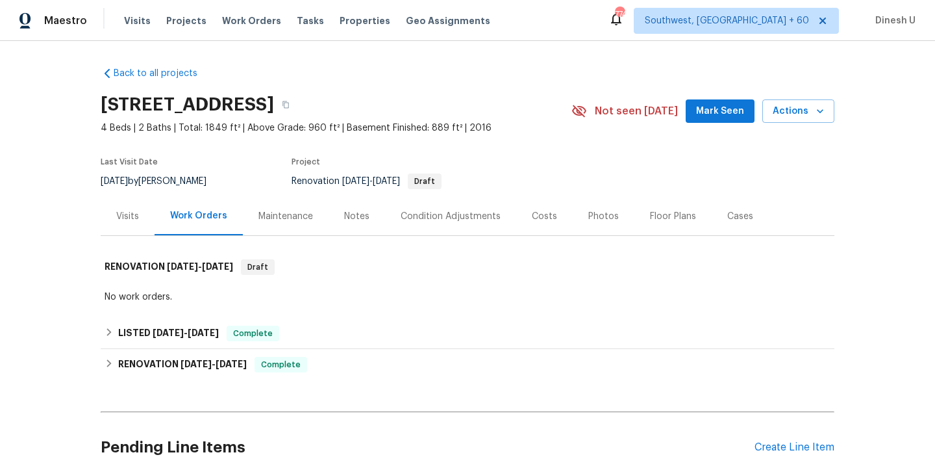
click at [123, 220] on div "Visits" at bounding box center [127, 216] width 23 height 13
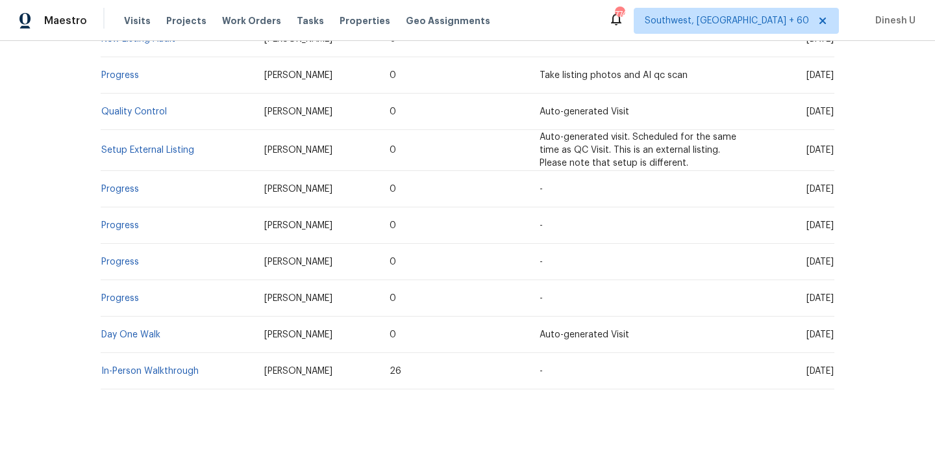
scroll to position [390, 0]
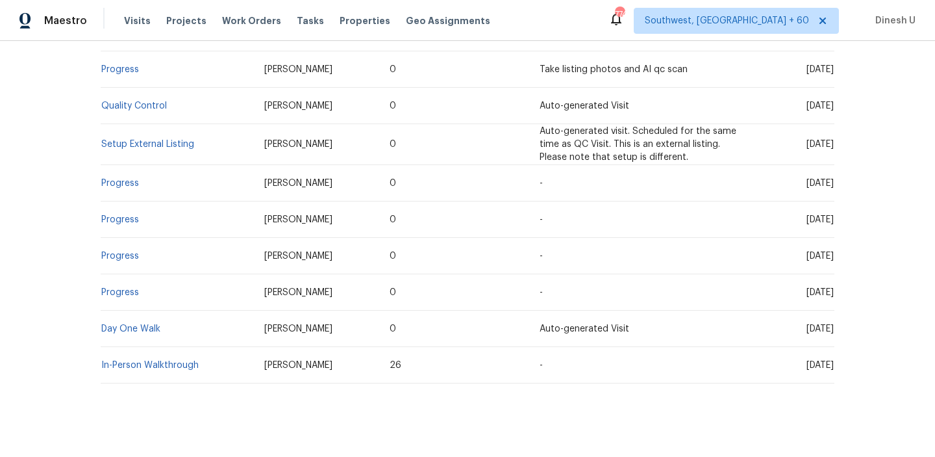
click at [119, 320] on td "Day One Walk" at bounding box center [177, 329] width 153 height 36
click at [136, 331] on link "Day One Walk" at bounding box center [130, 328] width 59 height 9
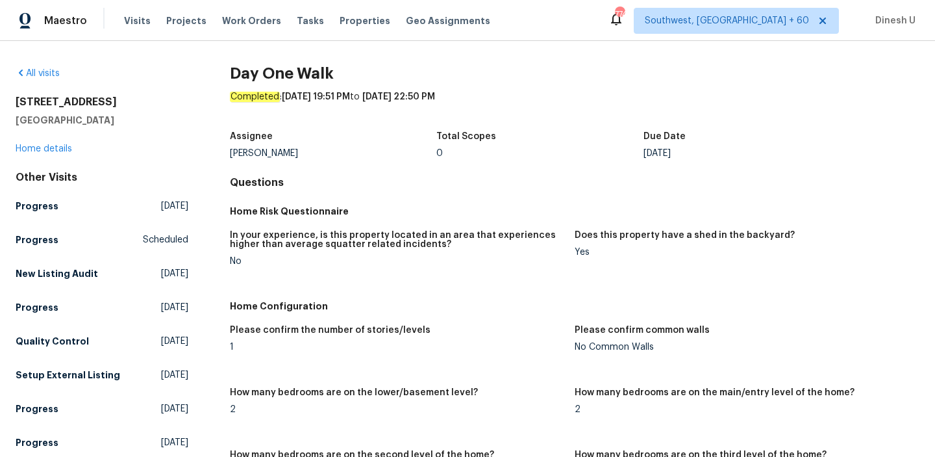
scroll to position [1321, 0]
